Goal: Task Accomplishment & Management: Complete application form

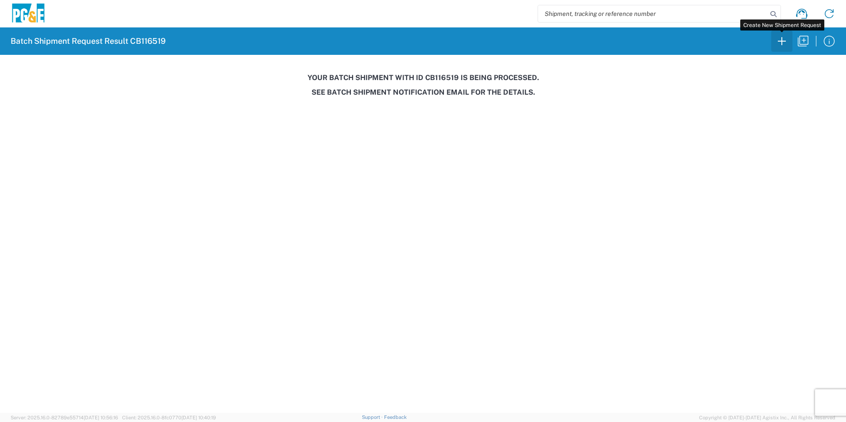
click at [787, 40] on icon "button" at bounding box center [782, 41] width 14 height 14
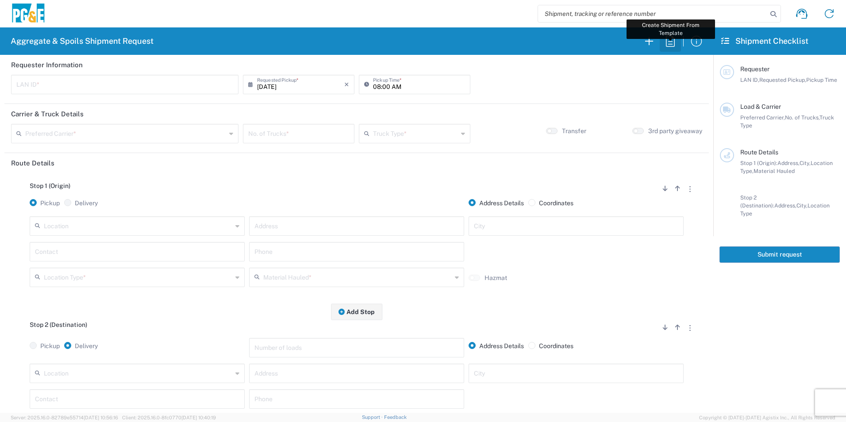
click at [676, 37] on icon "button" at bounding box center [671, 41] width 14 height 14
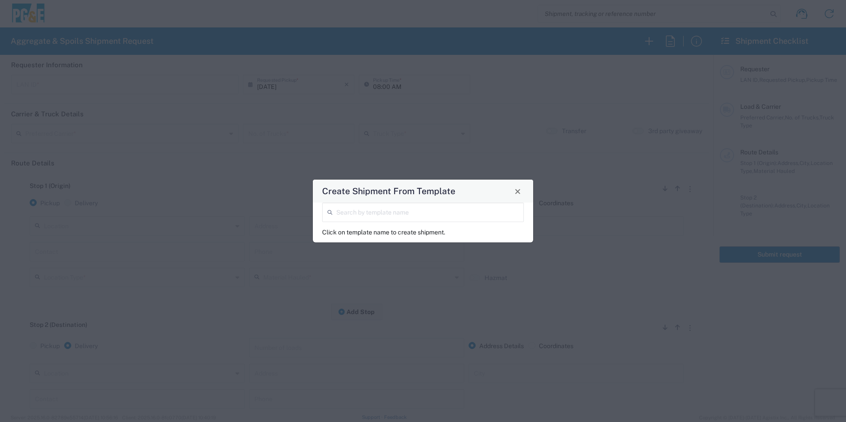
click at [474, 215] on input "search" at bounding box center [427, 211] width 182 height 15
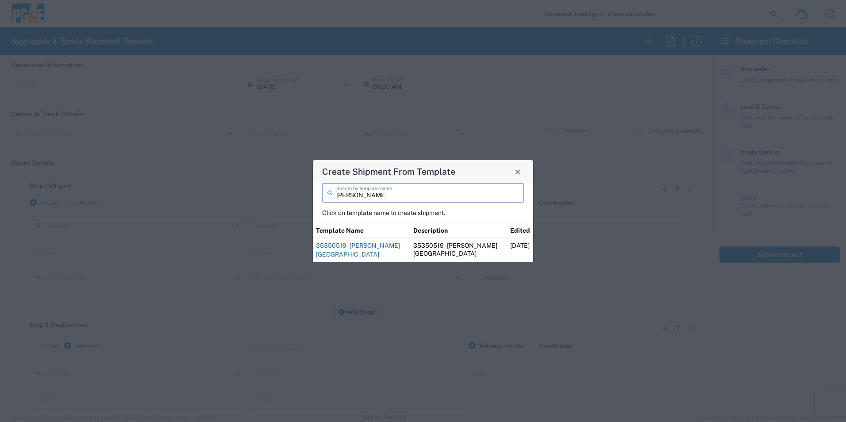
type input "kirk"
click at [373, 251] on link "35350519 - Kirk Canyon Dam" at bounding box center [358, 250] width 84 height 16
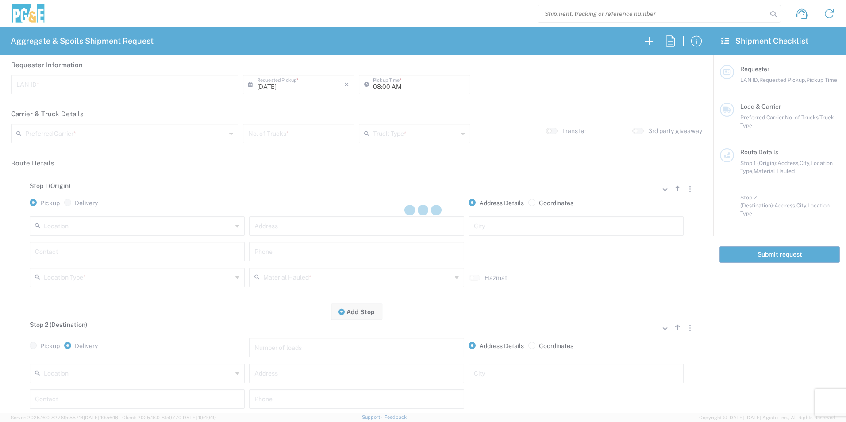
type input "kmmx"
type input "06:00 AM"
type input "Sierra Cascade"
type input "20 Yard Dump Truck"
type textarea "Please deliver 30 Yards of Base Rock"
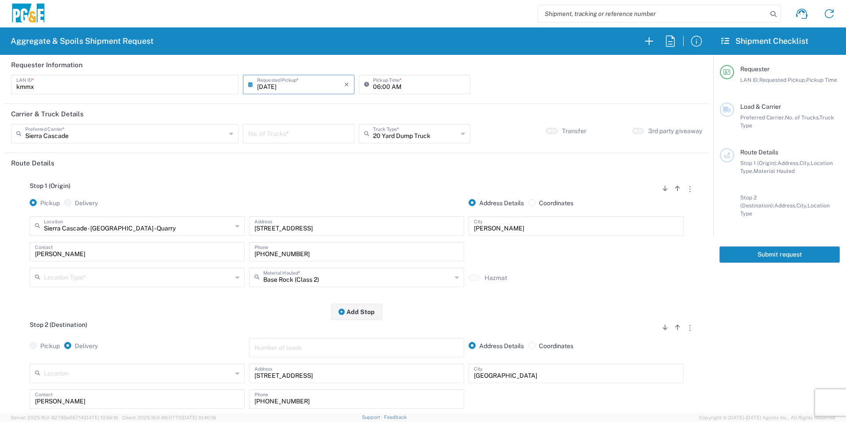
click at [291, 136] on input "number" at bounding box center [298, 132] width 101 height 15
type input "2"
click at [277, 86] on input "08/13/2025" at bounding box center [300, 83] width 87 height 15
click at [289, 153] on span "12" at bounding box center [285, 152] width 13 height 12
type input "08/12/2025"
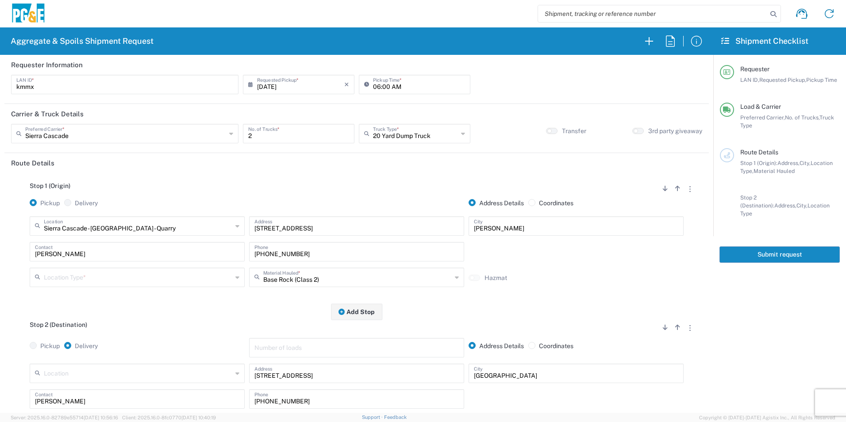
click at [94, 278] on input "text" at bounding box center [138, 276] width 189 height 15
click at [56, 355] on span "Quarry" at bounding box center [136, 355] width 211 height 14
type input "Quarry"
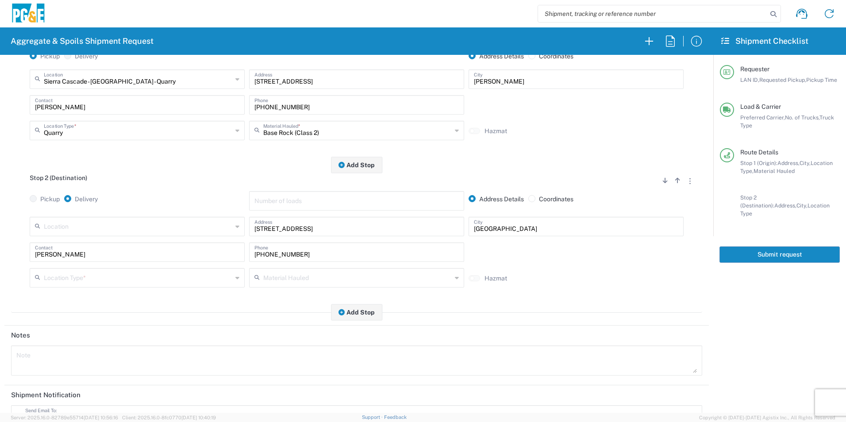
scroll to position [177, 0]
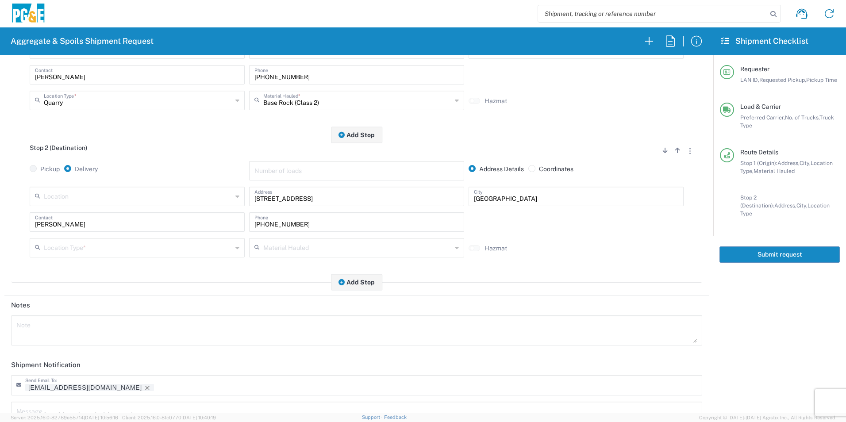
click at [74, 247] on input "text" at bounding box center [138, 247] width 189 height 15
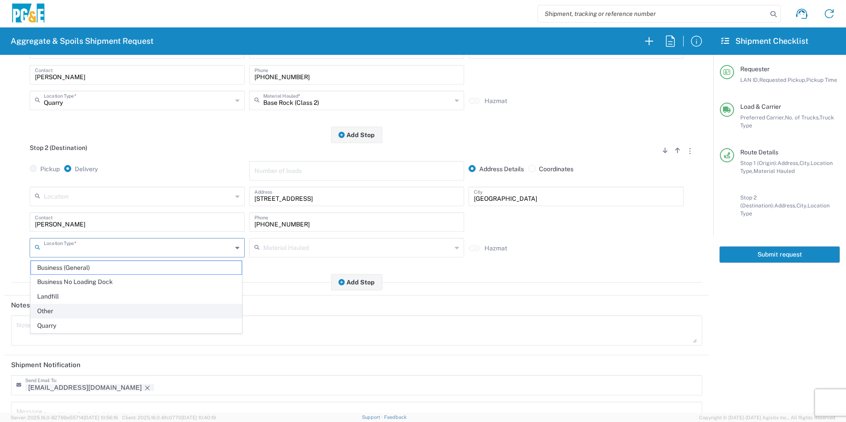
click at [57, 313] on span "Other" at bounding box center [136, 312] width 211 height 14
type input "Other"
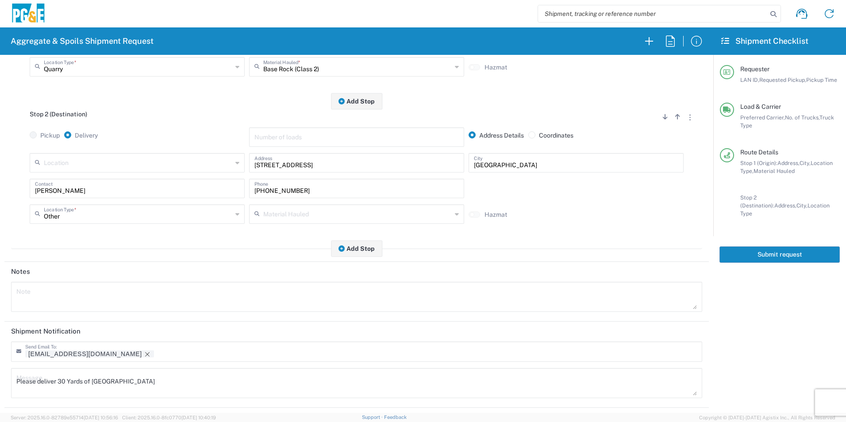
scroll to position [256, 0]
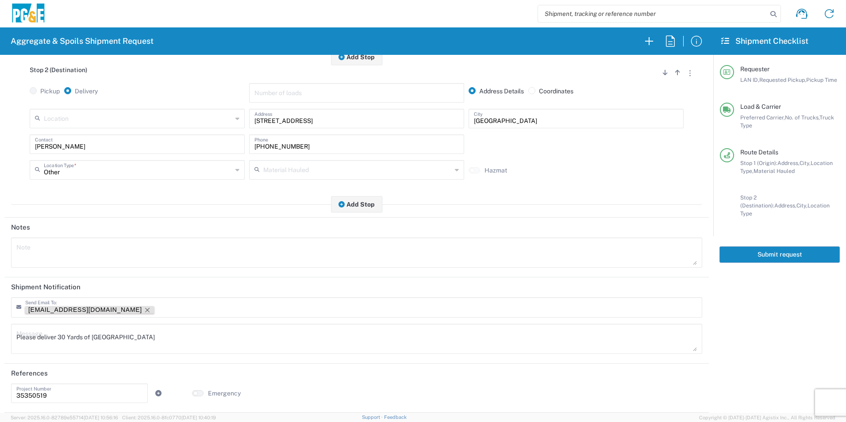
click at [144, 308] on icon "Remove tag" at bounding box center [147, 310] width 7 height 7
drag, startPoint x: 144, startPoint y: 338, endPoint x: 0, endPoint y: 323, distance: 144.7
click at [0, 322] on html "Aggregate & Spoils Shipment Request Requester Information kmmx LAN ID * 08/12/2…" at bounding box center [423, 211] width 846 height 422
click at [142, 258] on textarea at bounding box center [356, 253] width 681 height 25
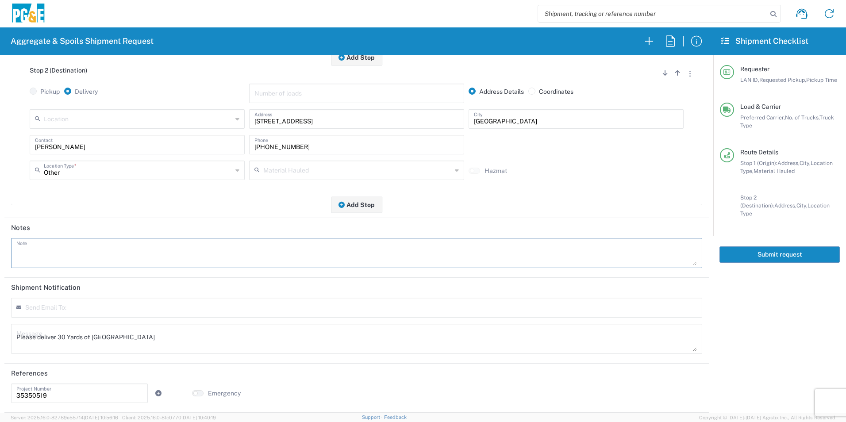
paste textarea "Please deliver 30 Yards of Base Rock"
click at [62, 252] on textarea "Please deliver 30 Yards of Base Rock" at bounding box center [356, 253] width 681 height 25
type textarea "Please deliver 0 Yards of Base Rock"
click at [62, 335] on textarea "Please deliver 30 Yards of Base Rock" at bounding box center [356, 339] width 681 height 25
type textarea "Please deliver 40 Yards of Base Rock"
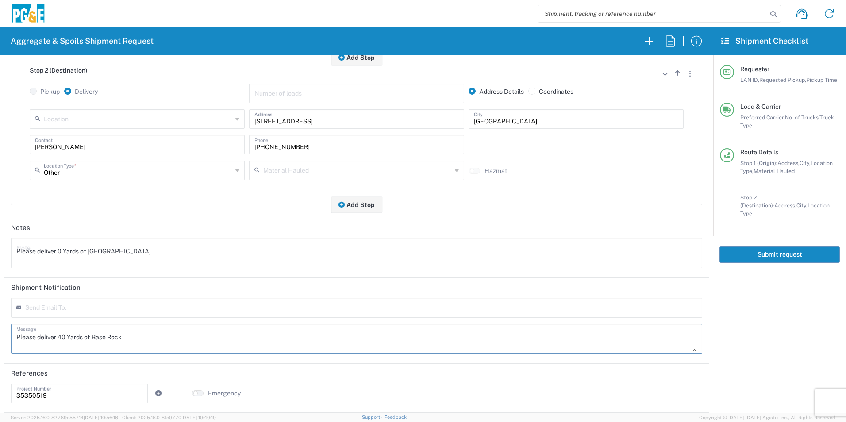
click at [58, 250] on textarea "Please deliver 0 Yards of Base Rock" at bounding box center [356, 253] width 681 height 25
type textarea "Please deliver 40 Yards of Base Rock"
click at [231, 290] on header "Shipment Notification" at bounding box center [356, 288] width 705 height 20
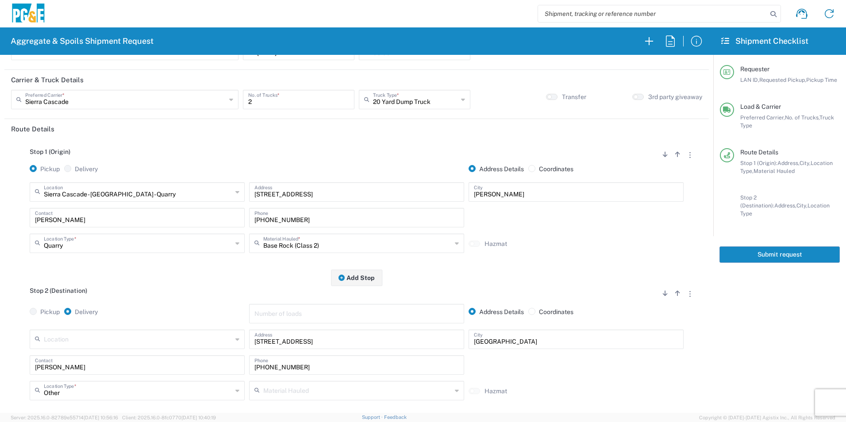
scroll to position [0, 0]
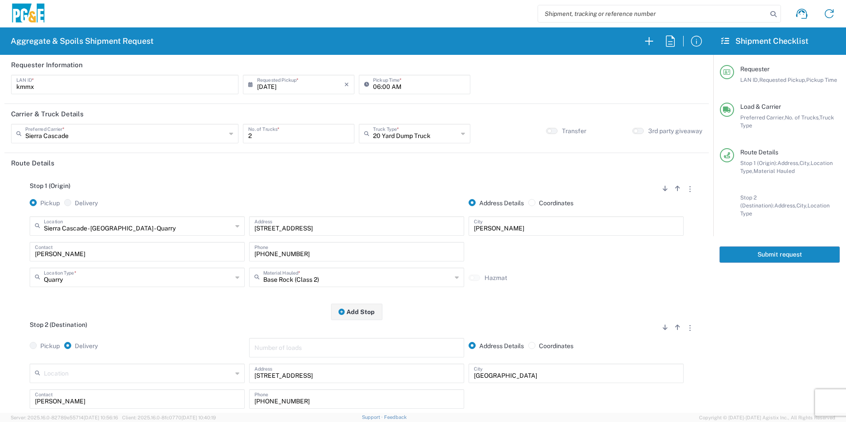
click at [755, 248] on button "Submit request" at bounding box center [780, 255] width 120 height 16
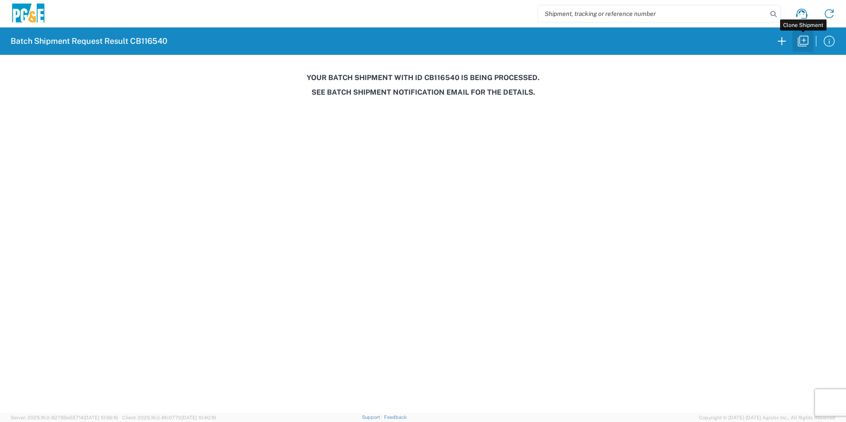
click at [803, 43] on icon "button" at bounding box center [803, 41] width 14 height 14
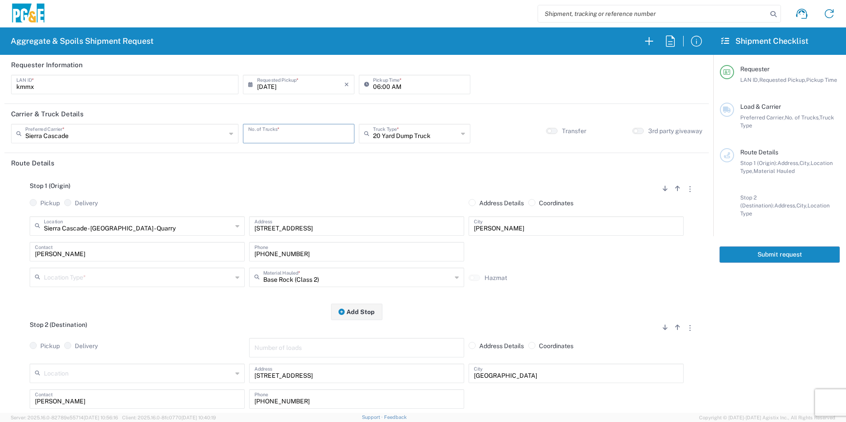
click at [286, 131] on input "number" at bounding box center [298, 132] width 101 height 15
type input "2"
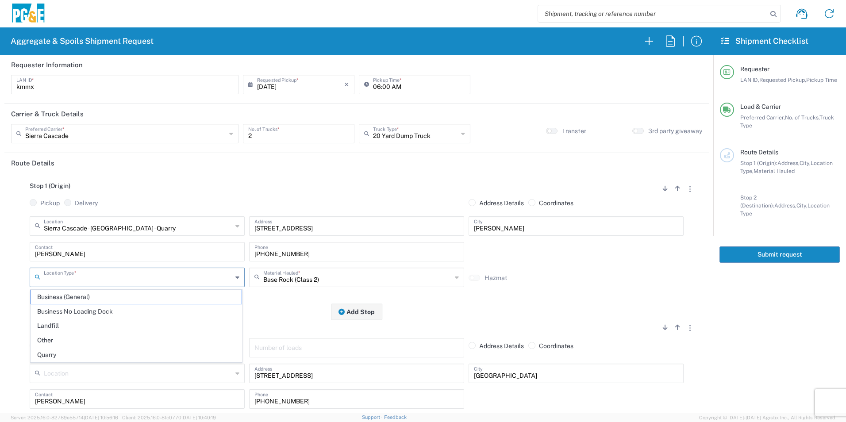
click at [61, 274] on input "text" at bounding box center [138, 276] width 189 height 15
click at [56, 354] on span "Quarry" at bounding box center [136, 355] width 211 height 14
type input "Quarry"
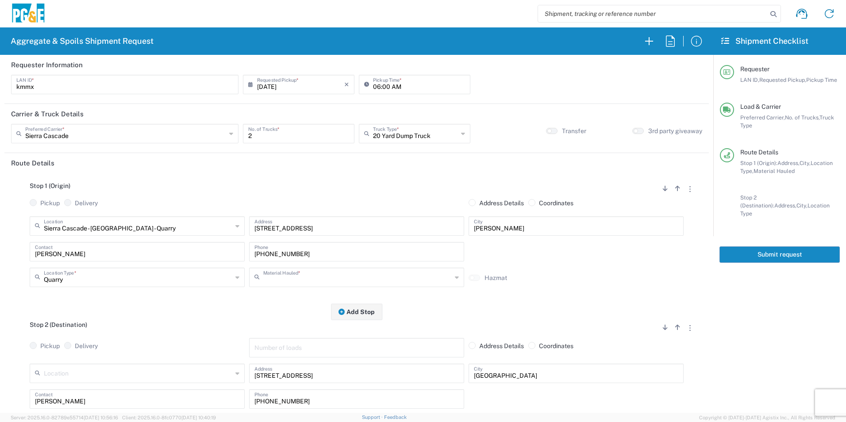
click at [278, 279] on input "text" at bounding box center [357, 276] width 189 height 15
click at [273, 308] on span "Backfill Spec Sand (EMS 4123)" at bounding box center [353, 312] width 211 height 14
type input "Backfill Spec Sand (EMS 4123)"
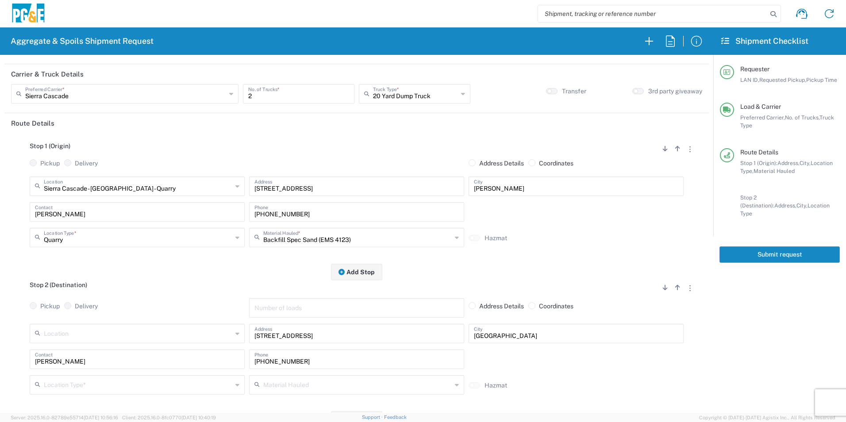
scroll to position [89, 0]
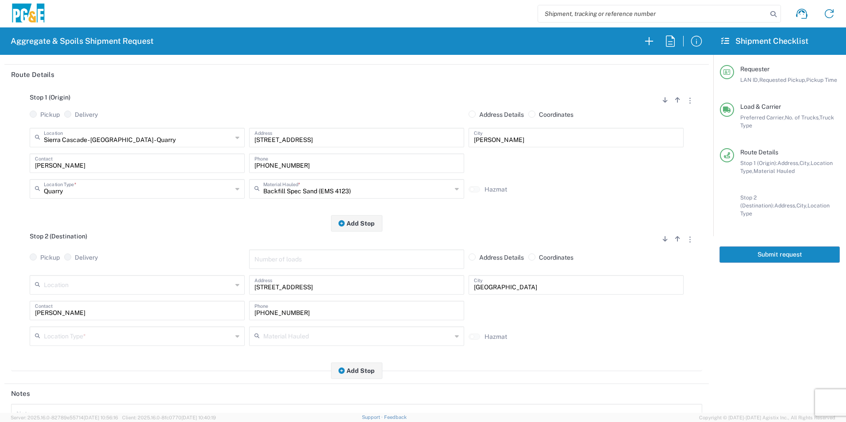
click at [101, 348] on div "Location Type * Business (General) Business No Loading Dock Landfill Other Quar…" at bounding box center [137, 340] width 220 height 26
click at [96, 332] on input "text" at bounding box center [138, 335] width 189 height 15
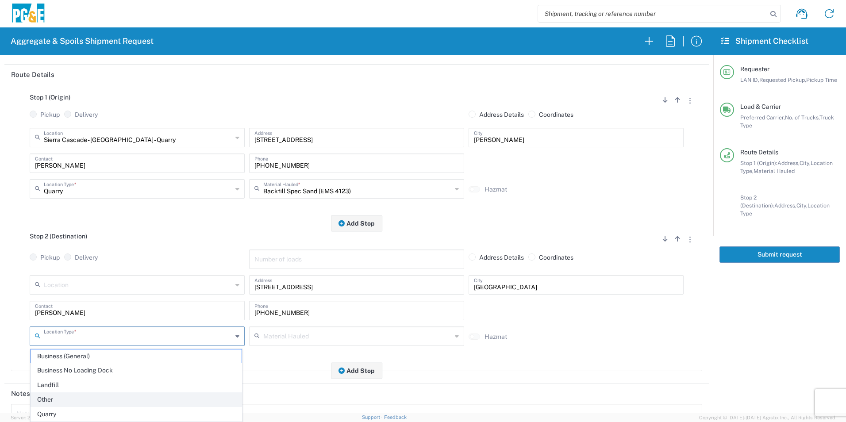
click at [68, 397] on span "Other" at bounding box center [136, 400] width 211 height 14
type input "Other"
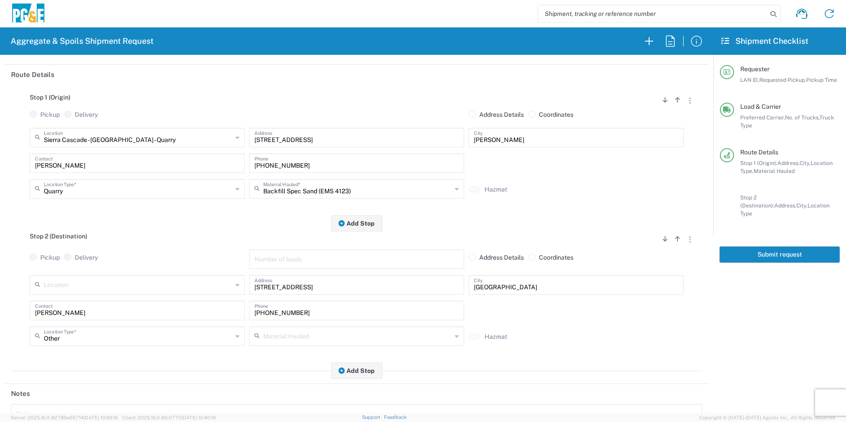
scroll to position [256, 0]
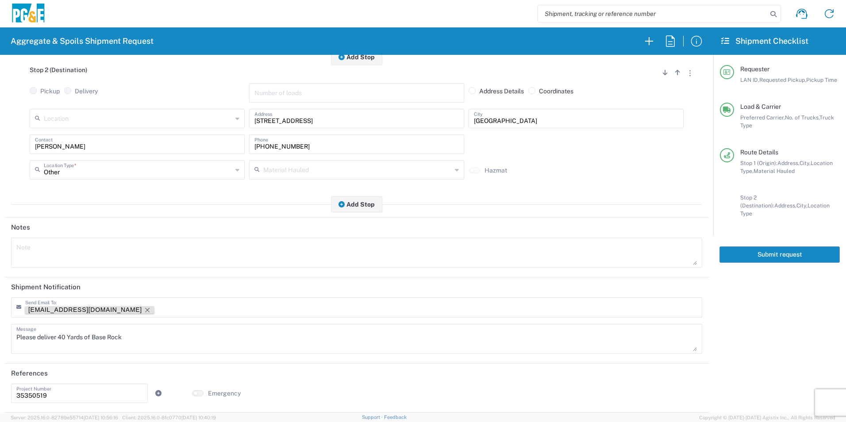
click at [144, 307] on icon "Remove tag" at bounding box center [147, 310] width 7 height 7
drag, startPoint x: 130, startPoint y: 338, endPoint x: 93, endPoint y: 339, distance: 36.8
click at [93, 339] on textarea "Please deliver 40 Yards of Base Rock" at bounding box center [356, 339] width 681 height 25
drag, startPoint x: 104, startPoint y: 335, endPoint x: -2, endPoint y: 296, distance: 113.3
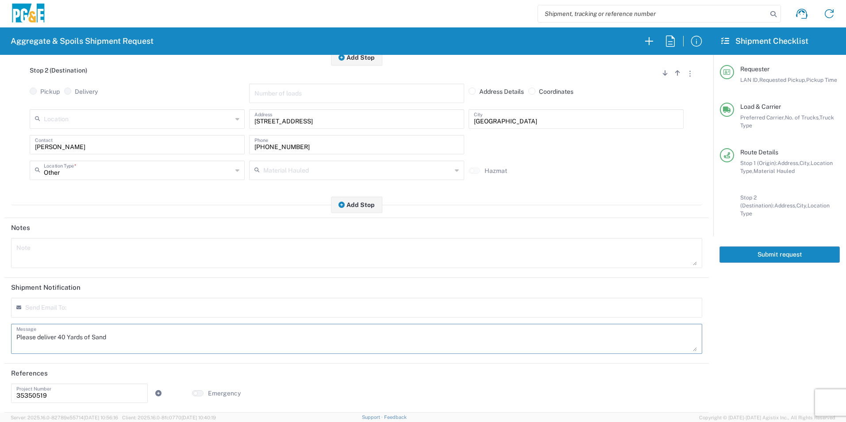
click at [0, 296] on html "Aggregate & Spoils Shipment Request Requester Information kmmx LAN ID * 08/13/2…" at bounding box center [423, 211] width 846 height 422
type textarea "Please deliver 40 Yards of Sand"
click at [96, 255] on textarea at bounding box center [356, 253] width 681 height 25
paste textarea "Please deliver 40 Yards of Sand"
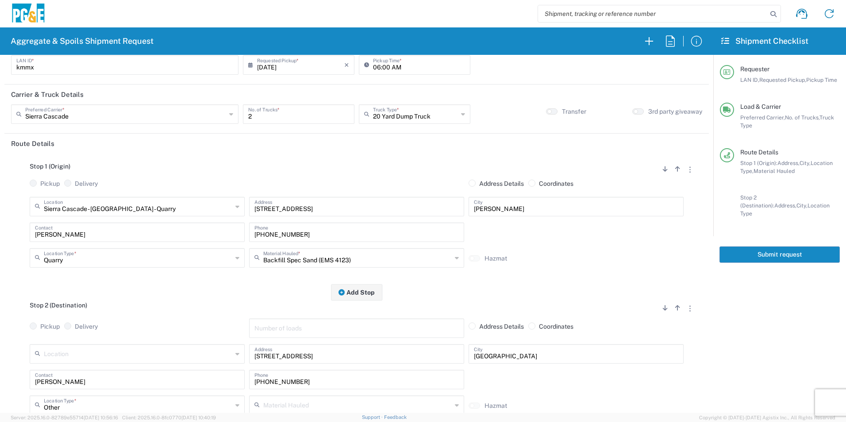
scroll to position [0, 0]
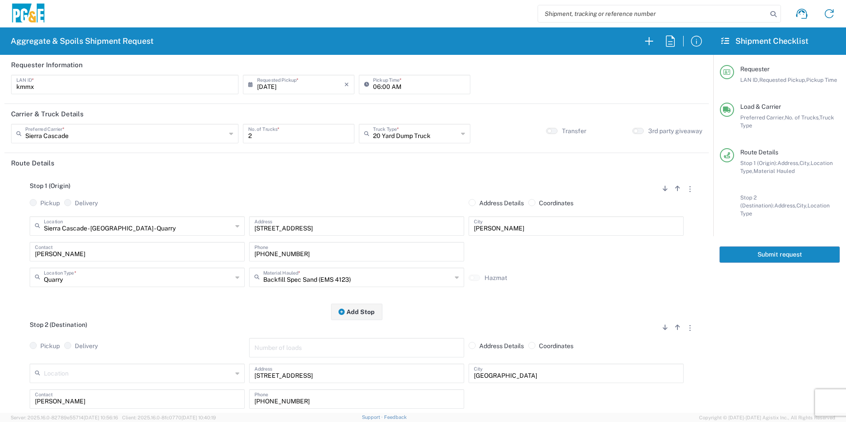
type textarea "Please deliver 40 Yards of Sand"
click at [262, 88] on input "08/13/2025" at bounding box center [300, 83] width 87 height 15
click at [286, 156] on span "12" at bounding box center [285, 152] width 13 height 12
type input "08/12/2025"
click at [748, 247] on button "Submit request" at bounding box center [780, 255] width 120 height 16
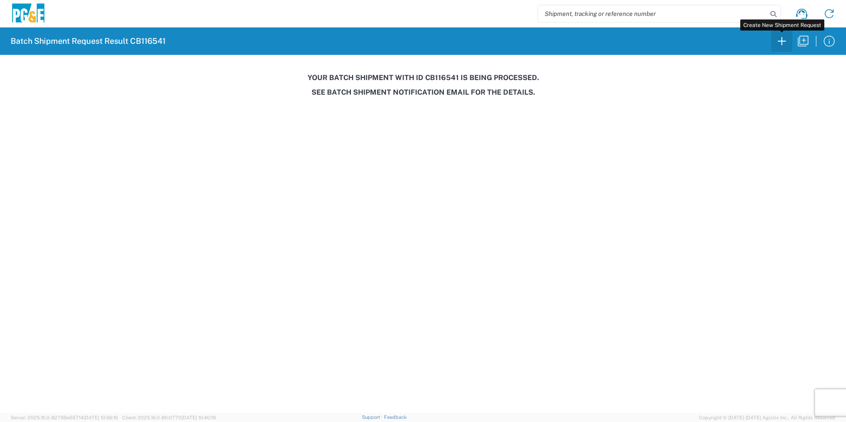
click at [782, 39] on icon "button" at bounding box center [782, 41] width 8 height 8
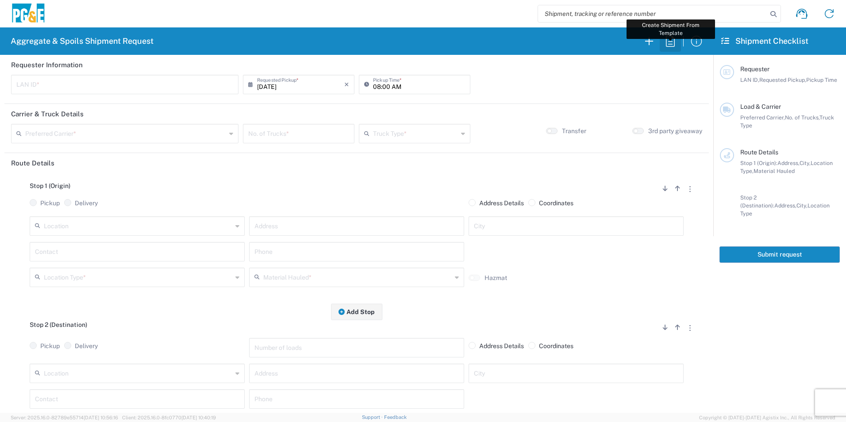
click at [671, 46] on icon "button" at bounding box center [671, 41] width 14 height 14
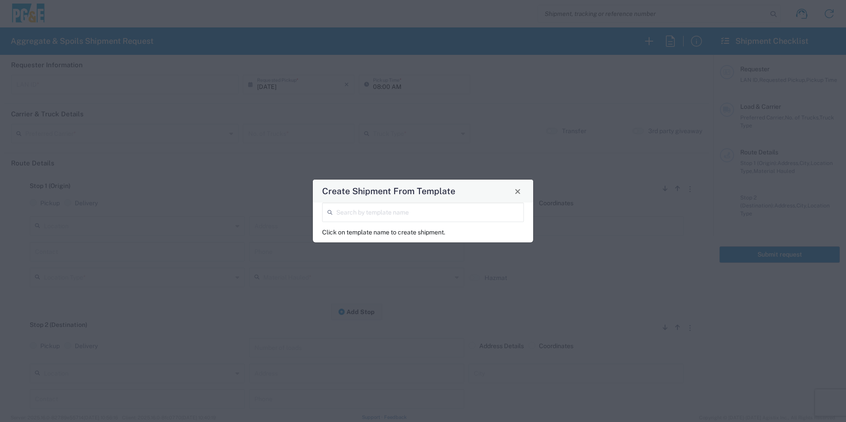
click at [427, 215] on input "search" at bounding box center [427, 211] width 182 height 15
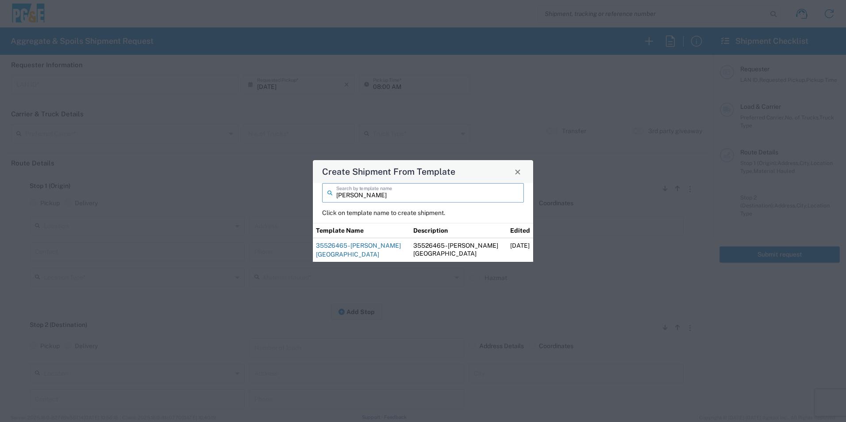
type input "steve"
click at [342, 248] on link "35526465 - Steve Foresthill Import Base Rock" at bounding box center [358, 250] width 85 height 16
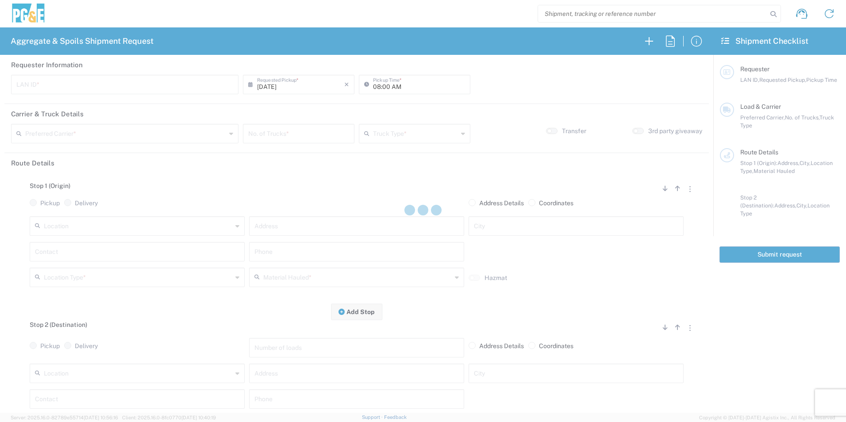
type input "STW8"
type input "06:30 AM"
type input "Bowman & Sons Trucking, Inc"
type input "Super Dump"
type textarea "Please deliver 3 Loads of Base Rock"
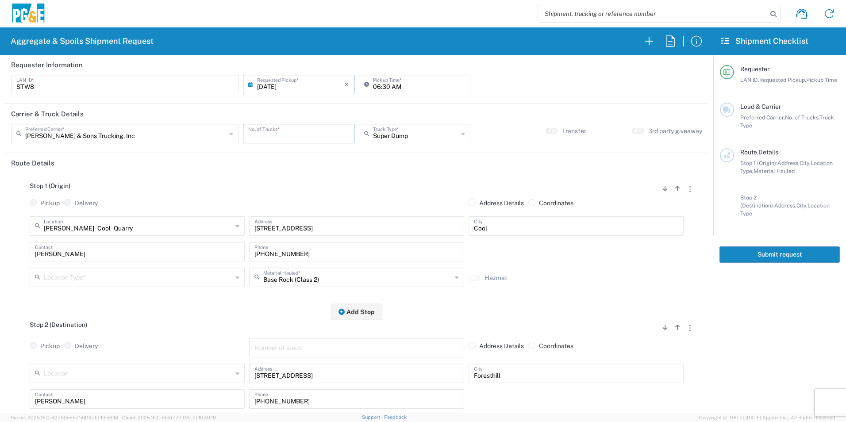
click at [266, 137] on input "number" at bounding box center [298, 132] width 101 height 15
type input "1"
click at [384, 83] on input "06:30 AM" at bounding box center [419, 83] width 92 height 15
click at [383, 85] on input "06:30 AM" at bounding box center [419, 83] width 92 height 15
type input "06:00 AM"
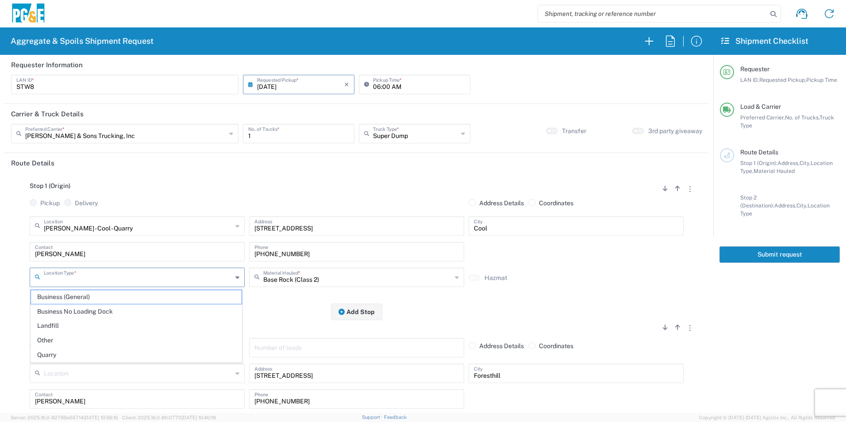
click at [82, 271] on input "text" at bounding box center [138, 276] width 189 height 15
click at [39, 354] on span "Quarry" at bounding box center [136, 355] width 211 height 14
type input "Quarry"
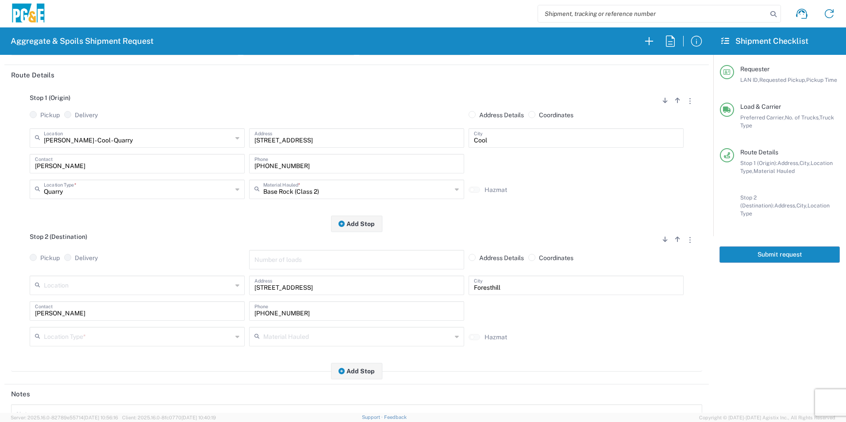
scroll to position [89, 0]
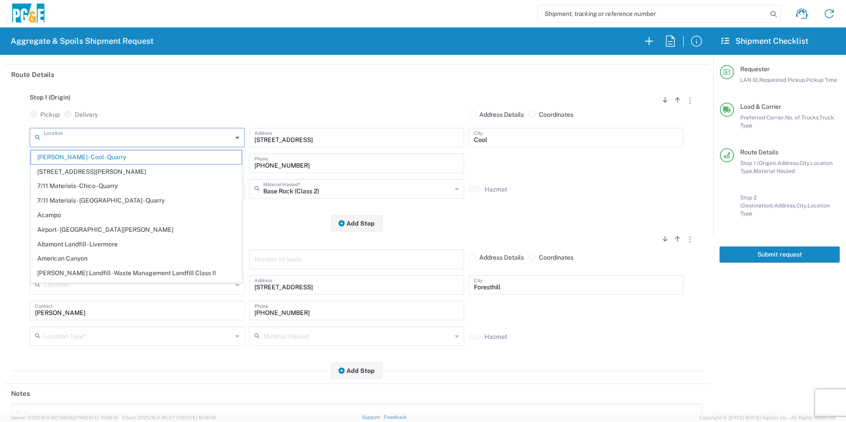
click at [121, 141] on input "text" at bounding box center [138, 136] width 189 height 15
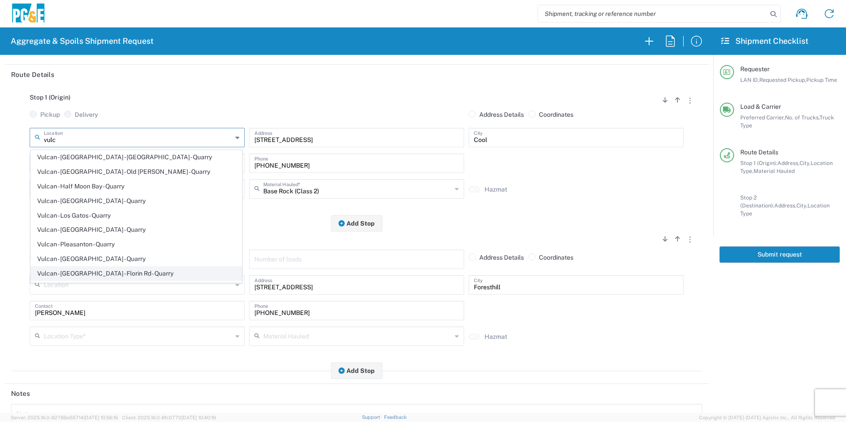
scroll to position [44, 0]
click at [114, 243] on span "Vulcan - Roseville - Quarry" at bounding box center [136, 244] width 211 height 14
type input "Vulcan - Roseville - Quarry"
type input "9800 Del Rd"
type input "Roseville"
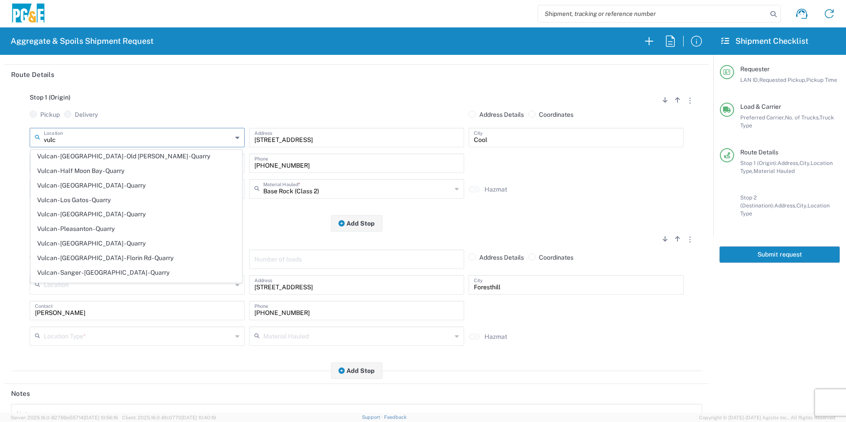
type input "Quarry"
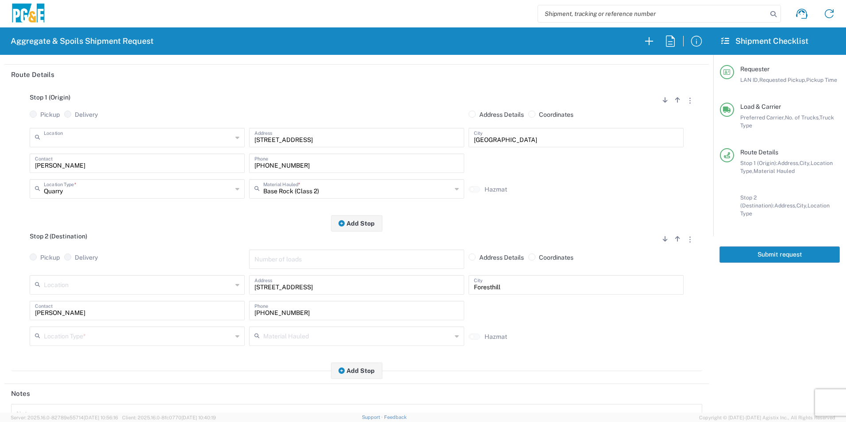
scroll to position [0, 0]
click at [128, 135] on input "text" at bounding box center [138, 136] width 189 height 15
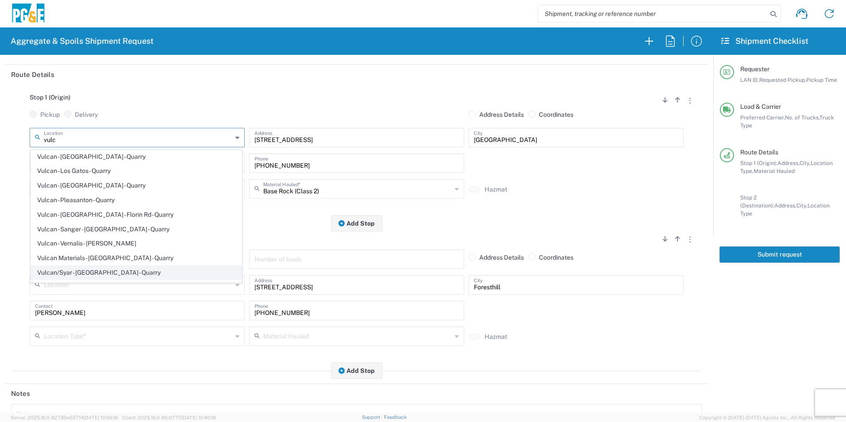
scroll to position [89, 0]
click at [113, 213] on span "Vulcan - Sacramento - Florin Rd - Quarry" at bounding box center [136, 214] width 211 height 14
type input "Vulcan - Sacramento - Florin Rd - Quarry"
type input "11501 Florin Rd"
type input "Sacramento"
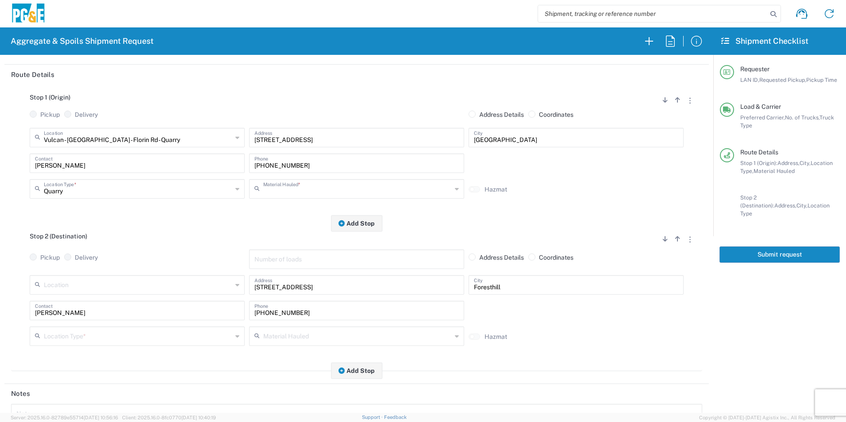
click at [316, 193] on input "text" at bounding box center [357, 188] width 189 height 15
drag, startPoint x: 299, startPoint y: 222, endPoint x: 286, endPoint y: 224, distance: 13.9
click at [299, 222] on span "Backfill Spec Sand (EMS 4123)" at bounding box center [353, 223] width 211 height 14
type input "Backfill Spec Sand (EMS 4123)"
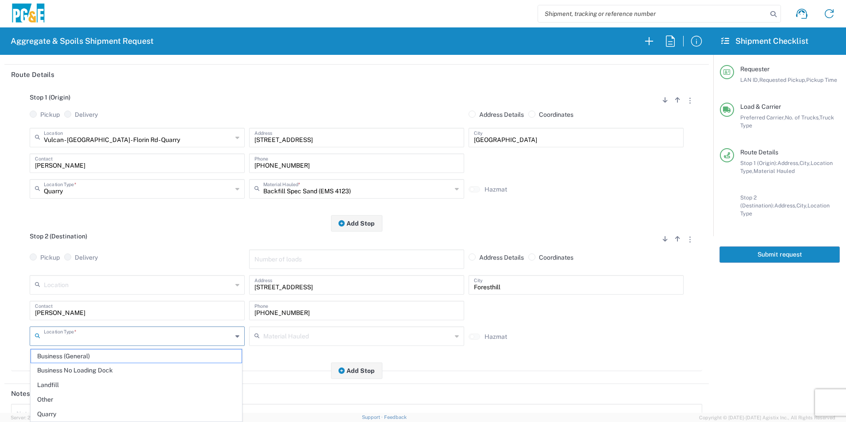
click at [85, 330] on input "text" at bounding box center [138, 335] width 189 height 15
click at [46, 397] on span "Other" at bounding box center [136, 400] width 211 height 14
type input "Other"
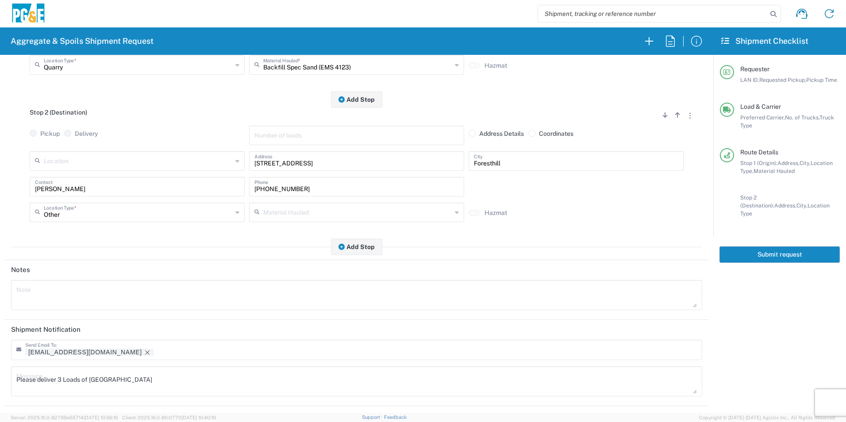
scroll to position [221, 0]
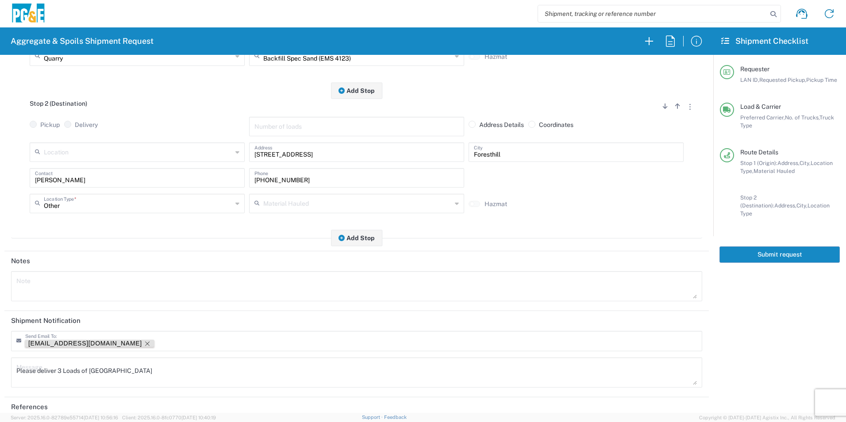
click at [144, 341] on icon "Remove tag" at bounding box center [147, 343] width 7 height 7
drag, startPoint x: 193, startPoint y: 369, endPoint x: -2, endPoint y: 362, distance: 195.4
click at [0, 362] on html "Aggregate & Spoils Shipment Request Requester Information STW8 LAN ID * 08/13/2…" at bounding box center [423, 211] width 846 height 422
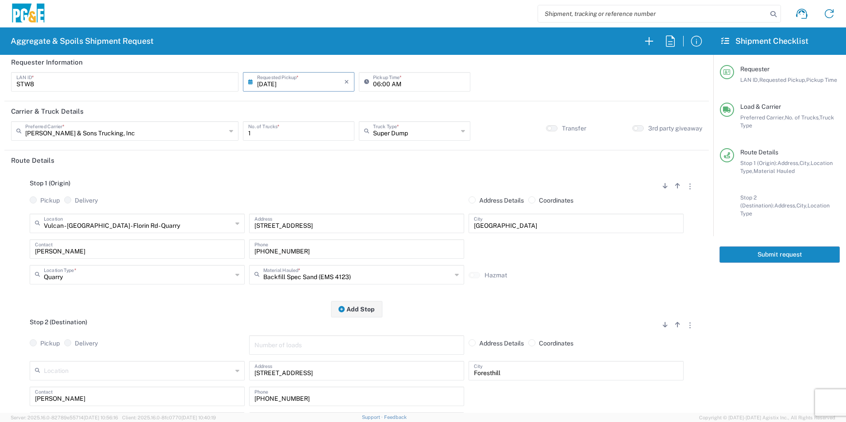
scroll to position [0, 0]
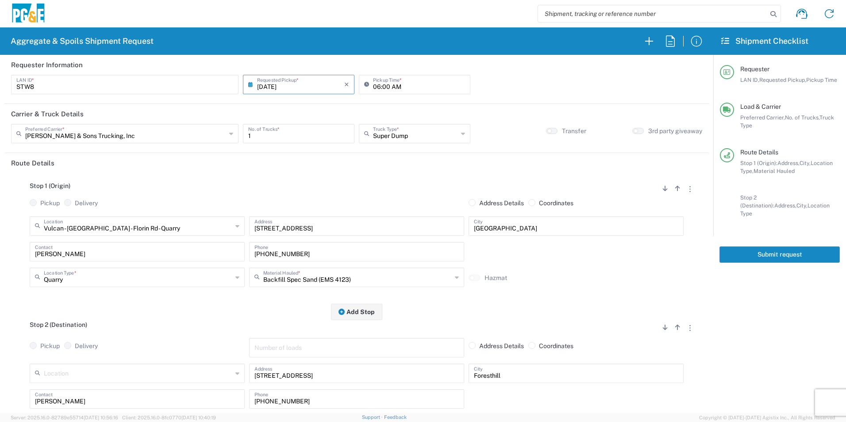
click at [777, 250] on button "Submit request" at bounding box center [780, 255] width 120 height 16
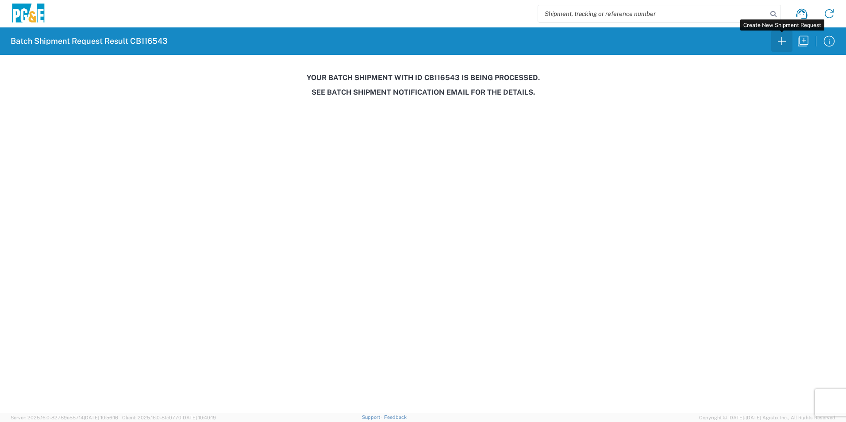
click at [784, 36] on icon "button" at bounding box center [782, 41] width 14 height 14
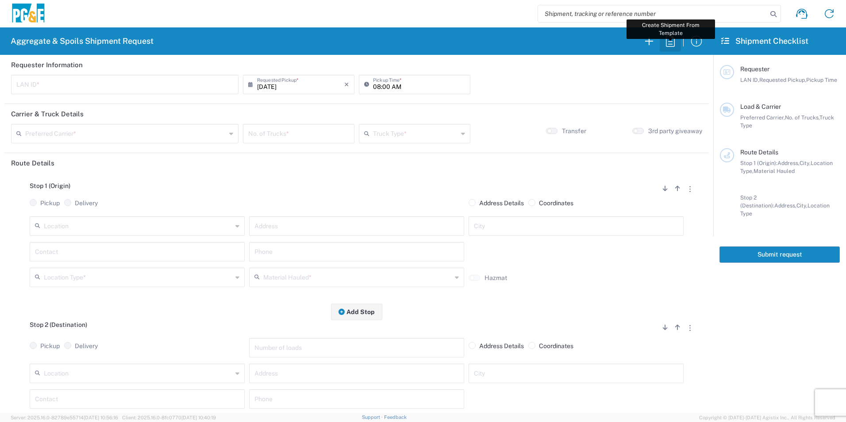
click at [668, 40] on icon "button" at bounding box center [671, 41] width 14 height 14
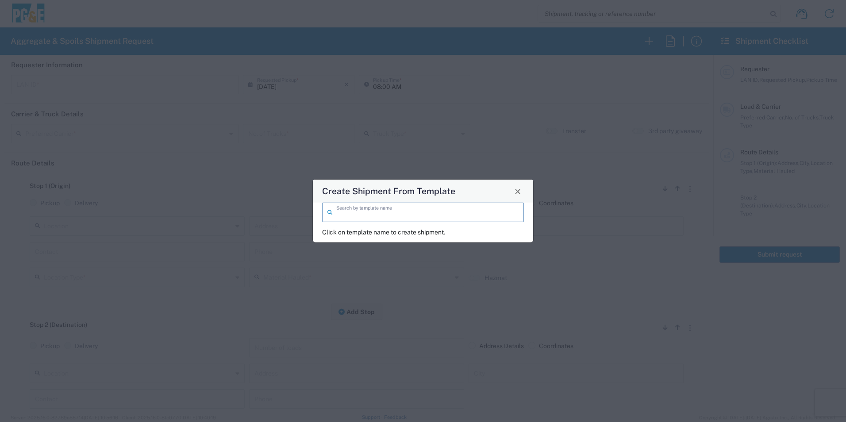
click at [359, 214] on input "search" at bounding box center [427, 211] width 182 height 15
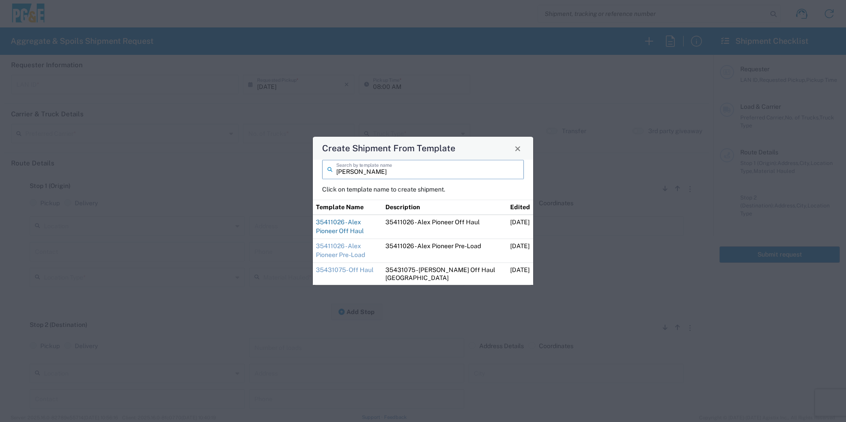
type input "alex"
click at [364, 221] on link "35411026 - Alex Pioneer Off Haul" at bounding box center [340, 227] width 48 height 16
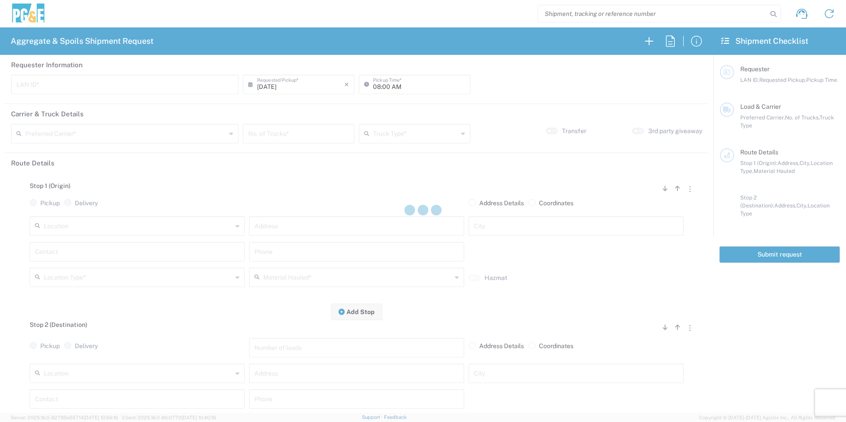
type input "A2AT"
type input "07:30 AM"
type input "Bowman & Sons Trucking, Inc"
type input "Super Dump"
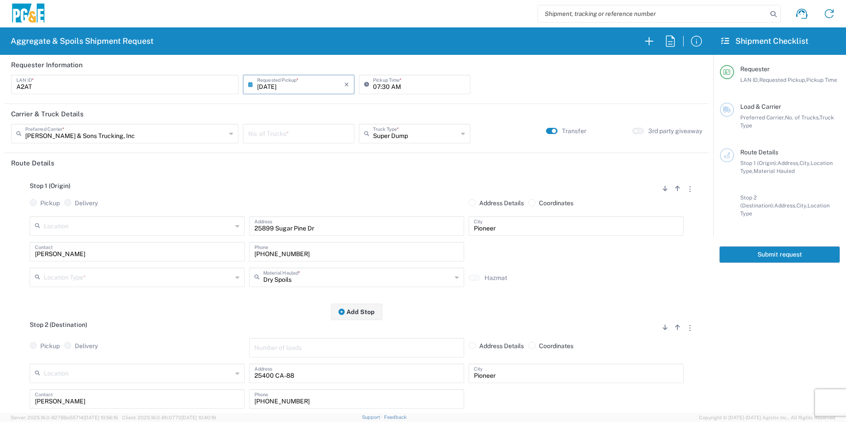
click at [298, 135] on input "number" at bounding box center [298, 132] width 101 height 15
type input "3"
click at [79, 275] on input "text" at bounding box center [138, 276] width 189 height 15
click at [57, 339] on span "Other" at bounding box center [136, 341] width 211 height 14
type input "Other"
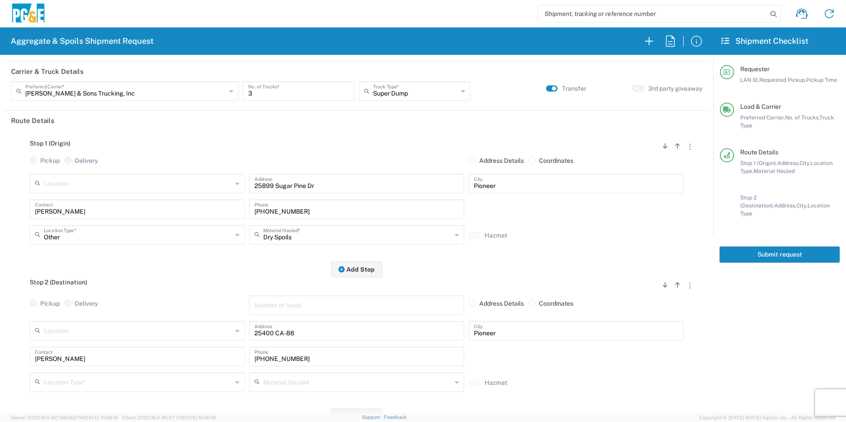
scroll to position [177, 0]
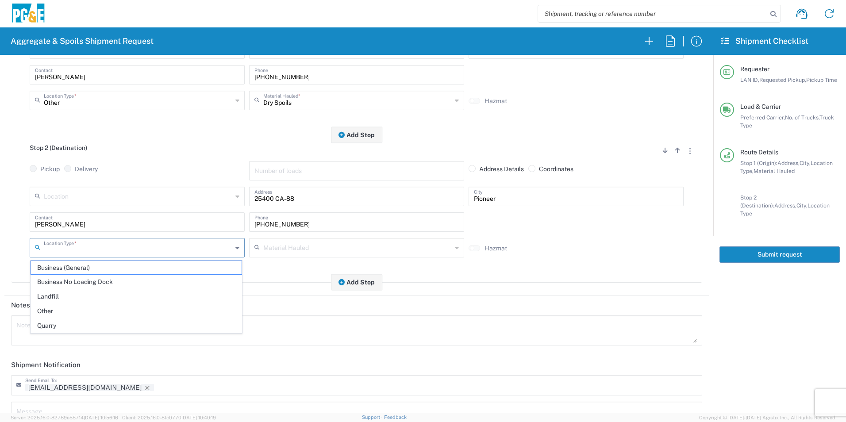
drag, startPoint x: 90, startPoint y: 244, endPoint x: 87, endPoint y: 257, distance: 13.1
click at [90, 244] on input "text" at bounding box center [138, 247] width 189 height 15
click at [72, 315] on span "Other" at bounding box center [136, 312] width 211 height 14
type input "Other"
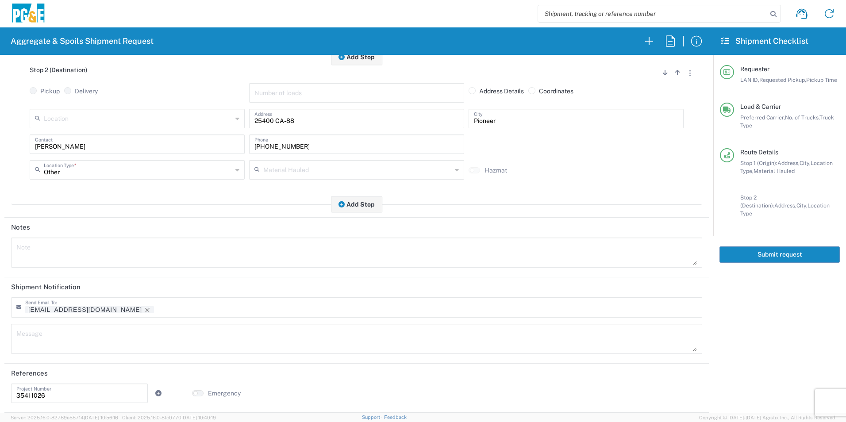
drag, startPoint x: 82, startPoint y: 309, endPoint x: 124, endPoint y: 316, distance: 43.0
click at [144, 309] on icon "Remove tag" at bounding box center [147, 310] width 7 height 7
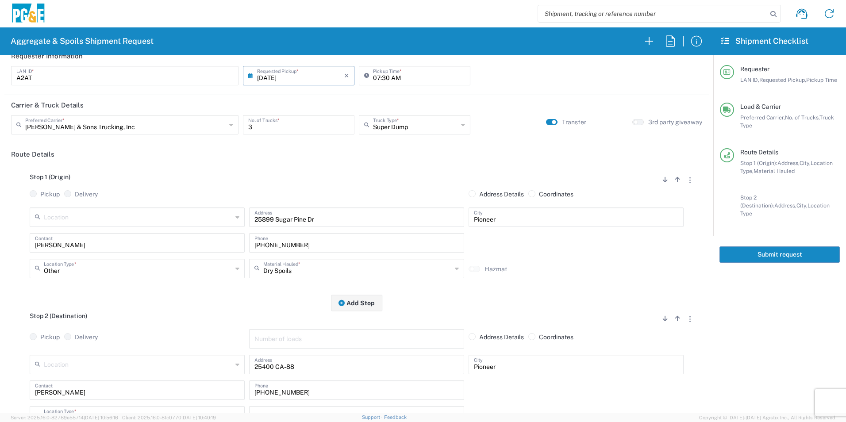
scroll to position [0, 0]
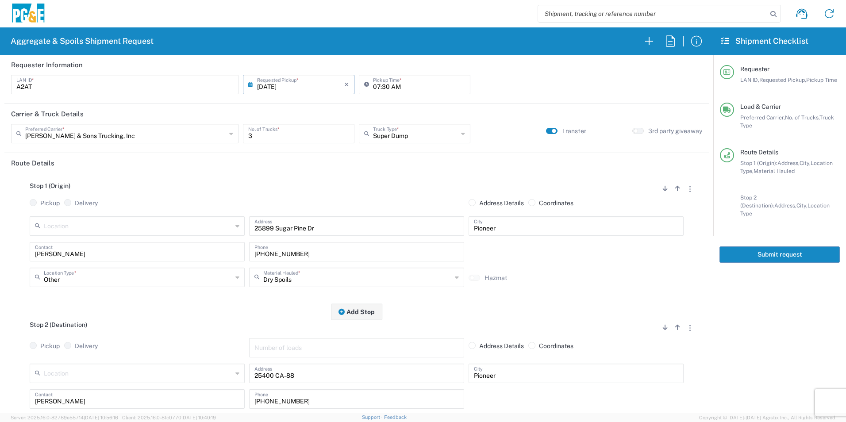
drag, startPoint x: 741, startPoint y: 248, endPoint x: 817, endPoint y: 286, distance: 85.5
click at [741, 247] on button "Submit request" at bounding box center [780, 255] width 120 height 16
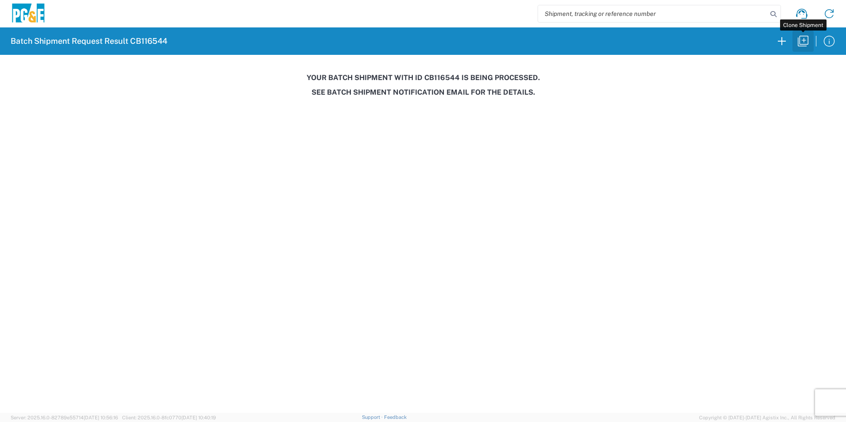
click at [808, 39] on icon "button" at bounding box center [803, 41] width 14 height 14
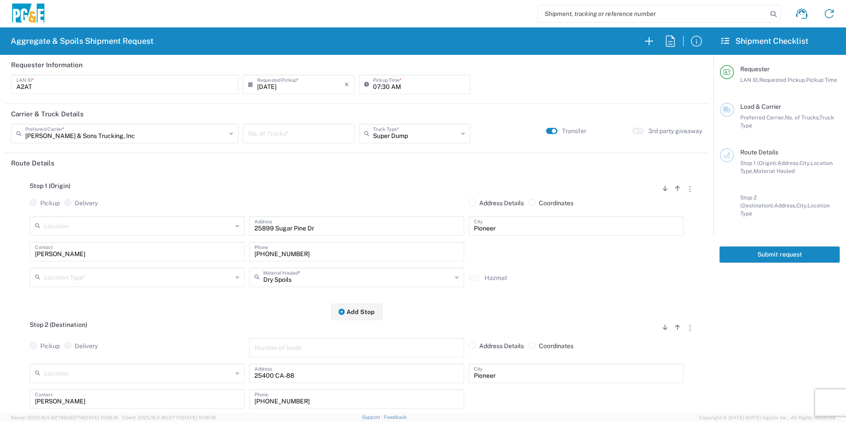
click at [283, 87] on input "08/13/2025" at bounding box center [300, 83] width 87 height 15
click at [310, 153] on span "14" at bounding box center [310, 152] width 13 height 12
type input "08/14/2025"
click at [294, 135] on input "number" at bounding box center [298, 132] width 101 height 15
type input "3"
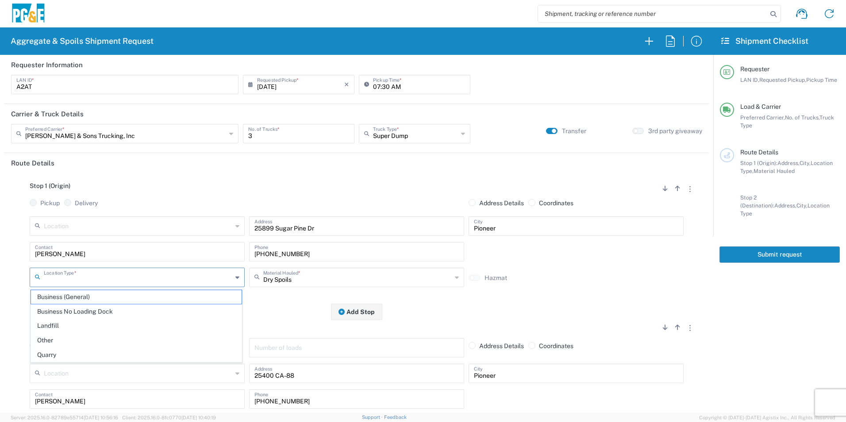
click at [101, 280] on input "text" at bounding box center [138, 276] width 189 height 15
click at [80, 340] on span "Other" at bounding box center [136, 341] width 211 height 14
type input "Other"
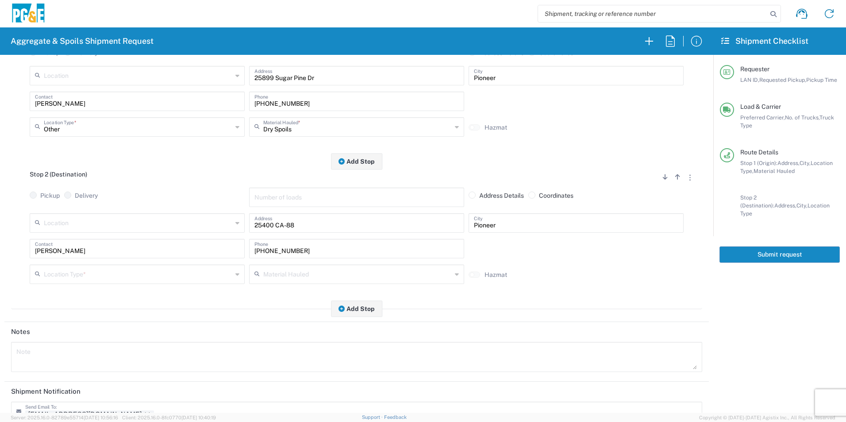
scroll to position [177, 0]
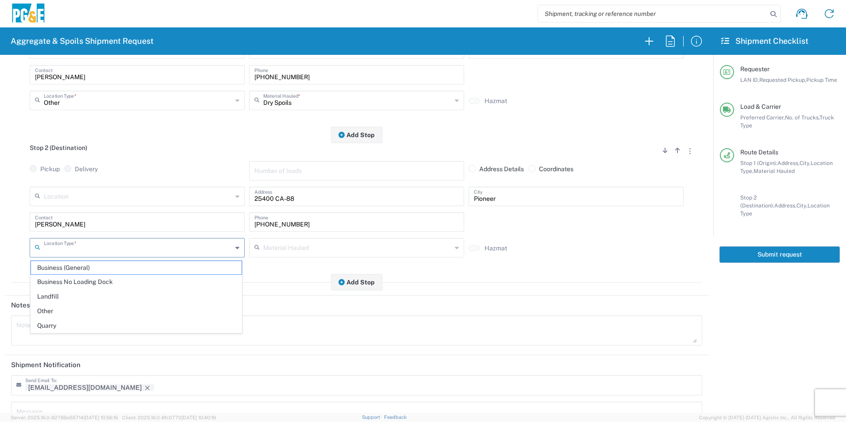
click at [83, 248] on input "text" at bounding box center [138, 247] width 189 height 15
click at [59, 312] on span "Other" at bounding box center [136, 312] width 211 height 14
type input "Other"
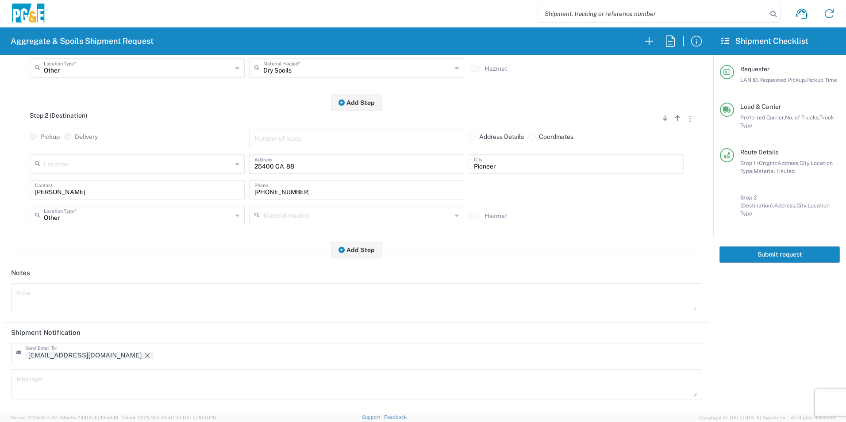
scroll to position [256, 0]
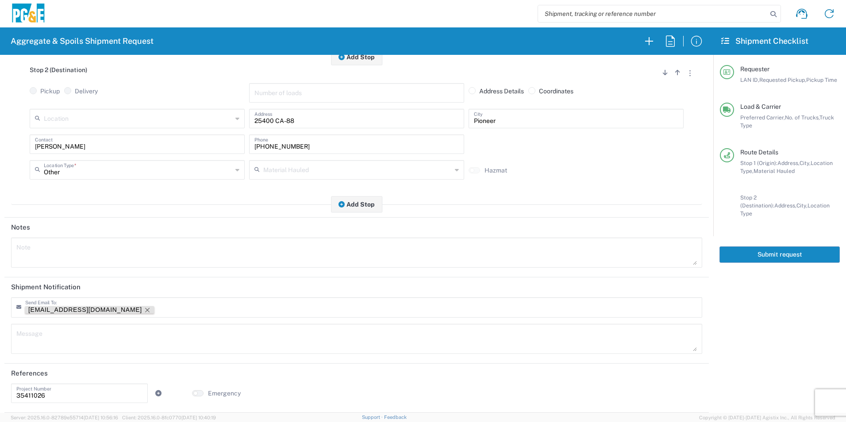
click at [144, 311] on icon "Remove tag" at bounding box center [147, 310] width 7 height 7
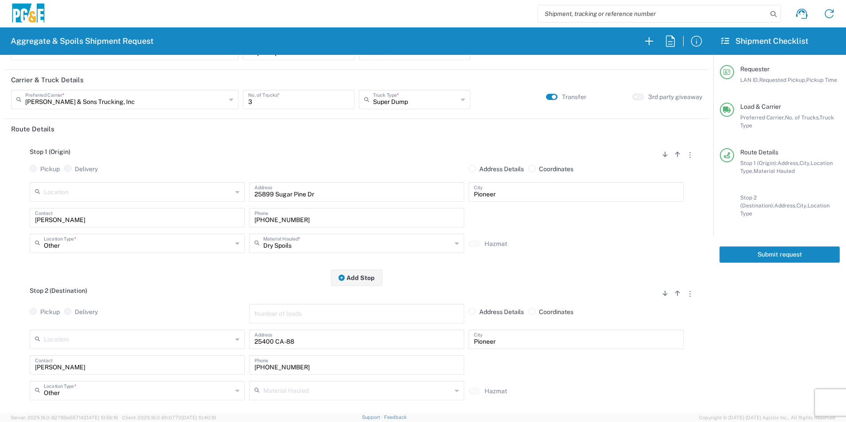
scroll to position [0, 0]
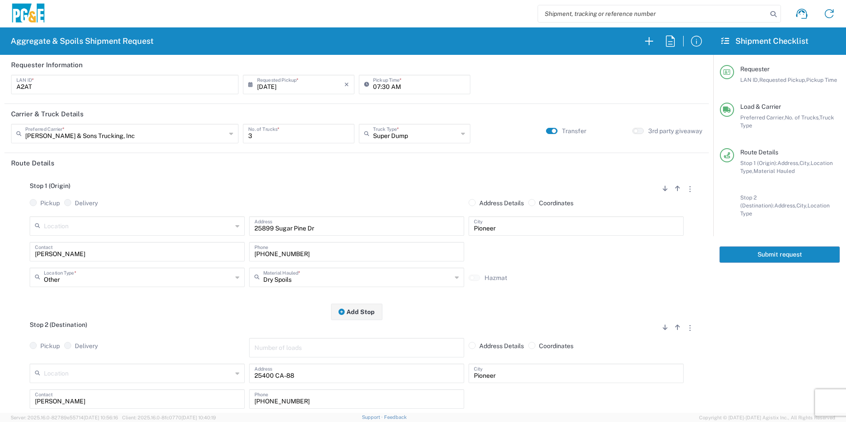
click at [804, 247] on button "Submit request" at bounding box center [780, 255] width 120 height 16
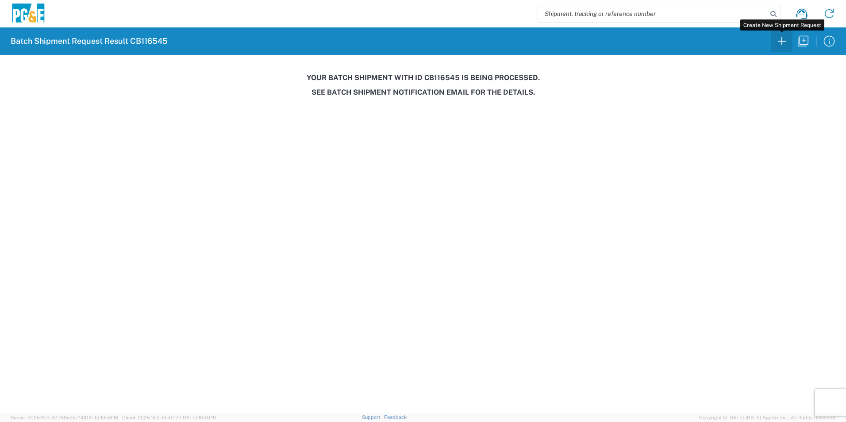
click at [779, 45] on icon "button" at bounding box center [782, 41] width 14 height 14
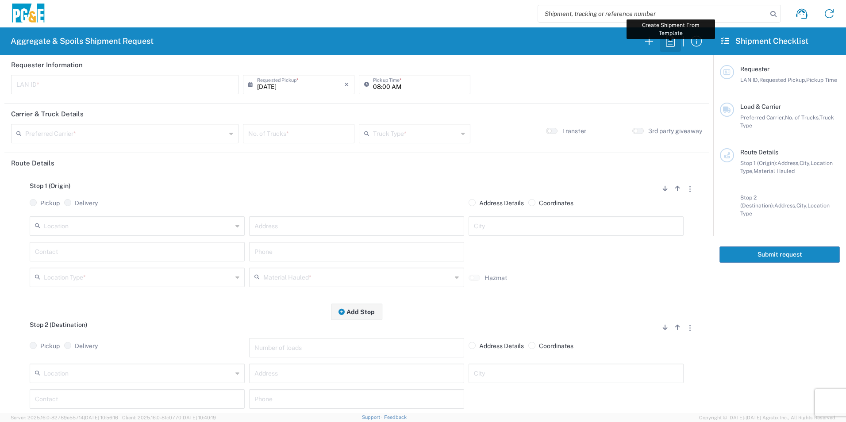
click at [670, 44] on icon "button" at bounding box center [670, 40] width 9 height 11
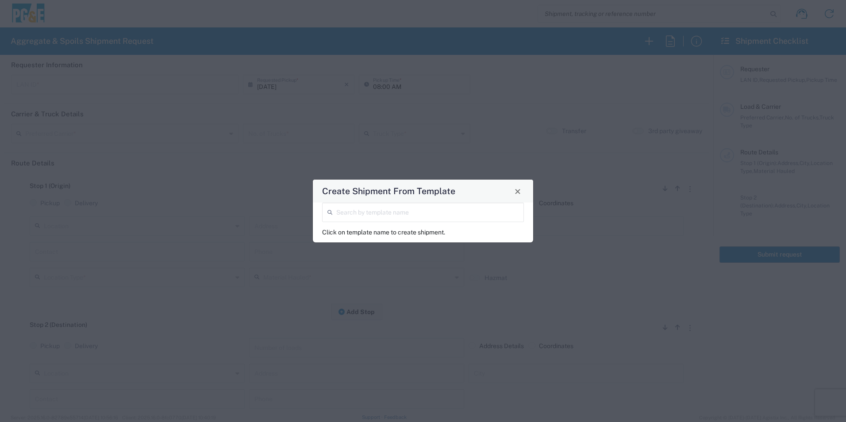
click at [414, 216] on input "search" at bounding box center [427, 211] width 182 height 15
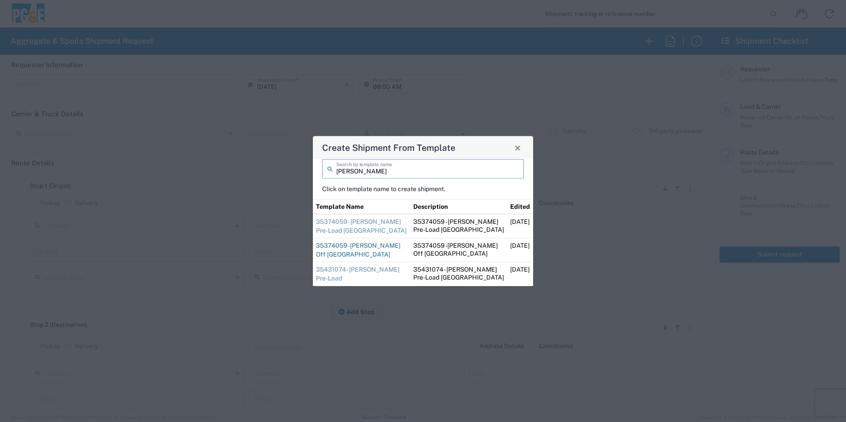
type input "ernie"
click at [358, 247] on link "35374059 -Ernie Off Haul Pine Grove" at bounding box center [358, 250] width 85 height 16
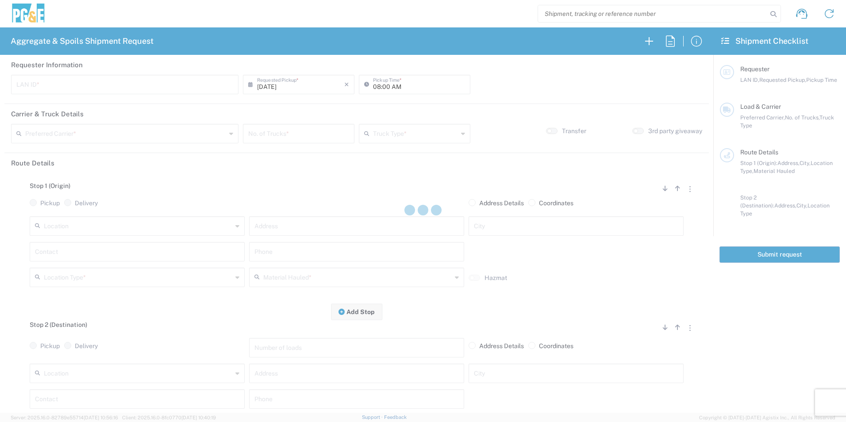
type input "ESM0"
type input "07:30 AM"
type input "Bowman & Sons Trucking, Inc"
type input "Super Dump"
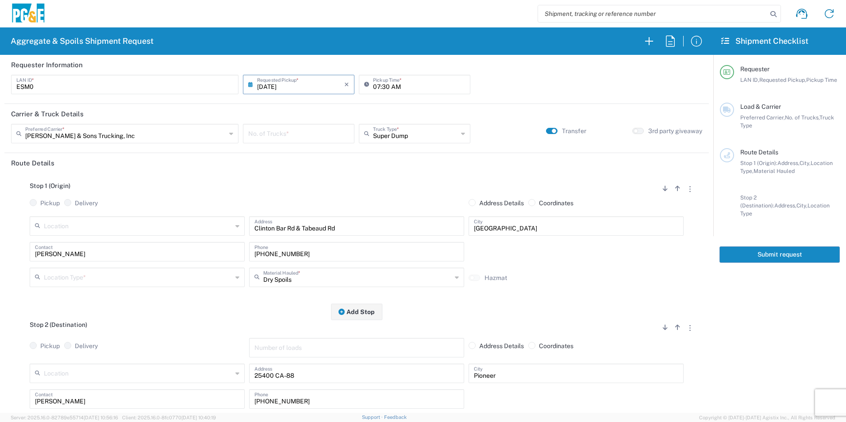
click at [307, 137] on input "number" at bounding box center [298, 132] width 101 height 15
type input "3"
click at [102, 279] on input "text" at bounding box center [138, 276] width 189 height 15
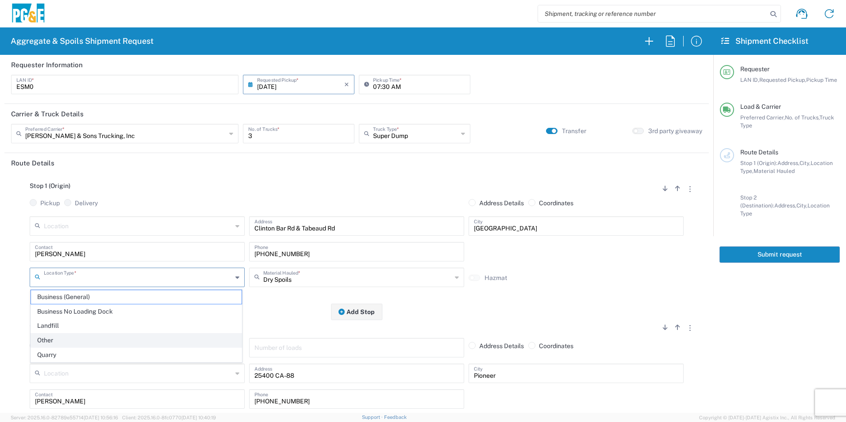
click at [46, 338] on span "Other" at bounding box center [136, 341] width 211 height 14
type input "Other"
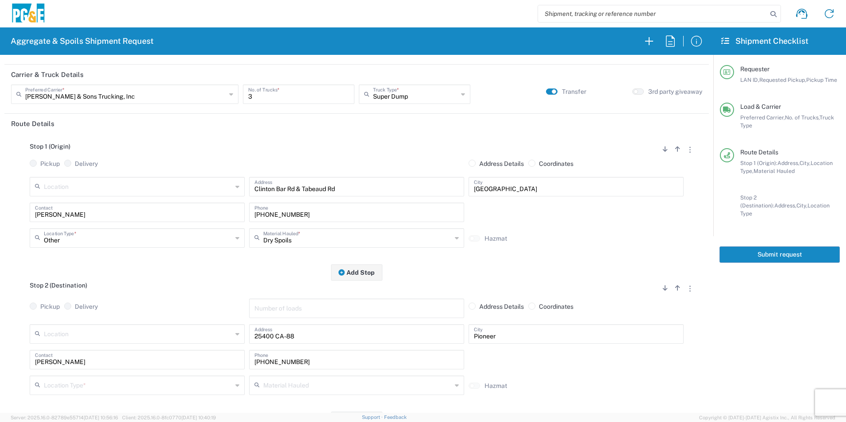
scroll to position [133, 0]
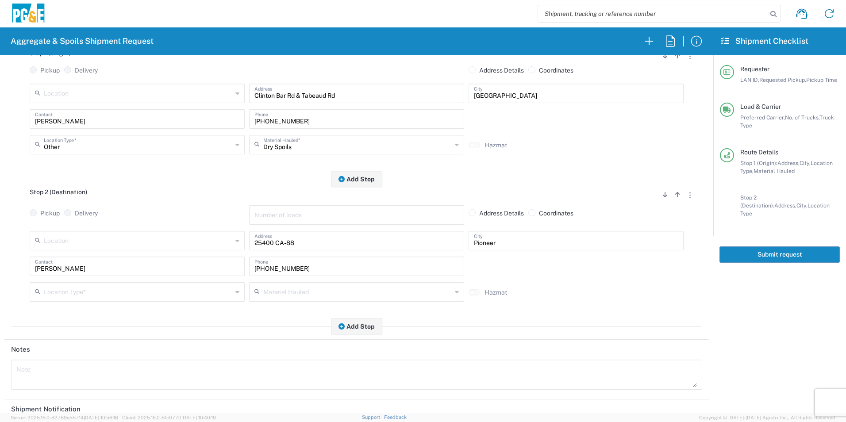
drag, startPoint x: 58, startPoint y: 294, endPoint x: 57, endPoint y: 300, distance: 6.8
click at [58, 294] on input "text" at bounding box center [138, 291] width 189 height 15
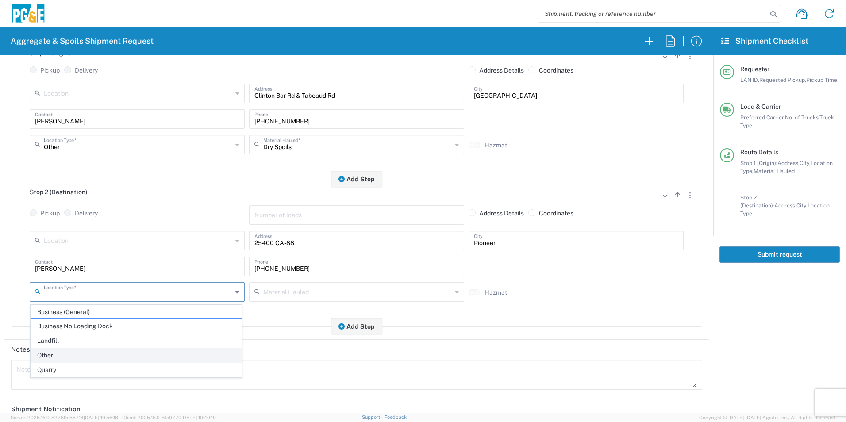
click at [56, 352] on span "Other" at bounding box center [136, 356] width 211 height 14
type input "Other"
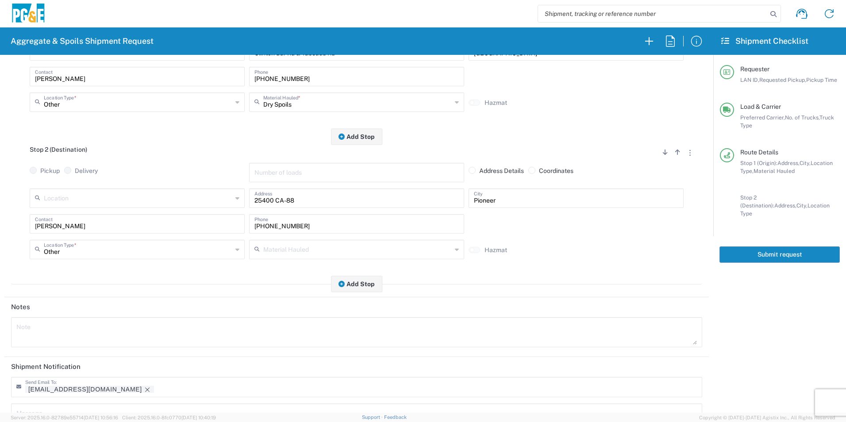
scroll to position [256, 0]
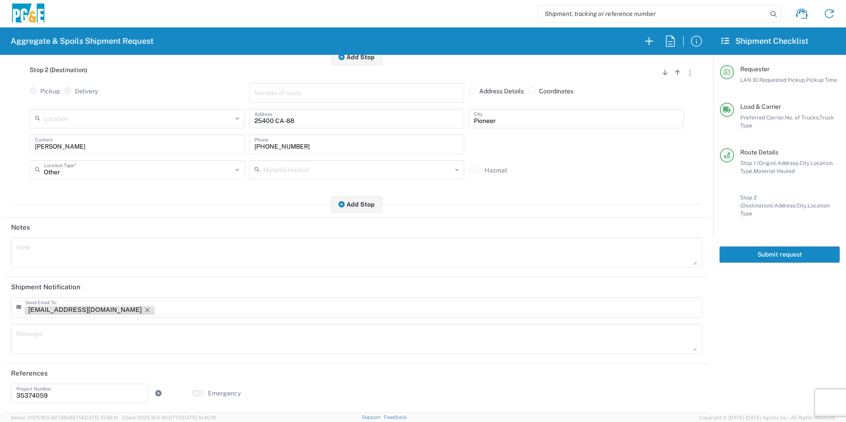
click at [144, 309] on icon "Remove tag" at bounding box center [147, 310] width 7 height 7
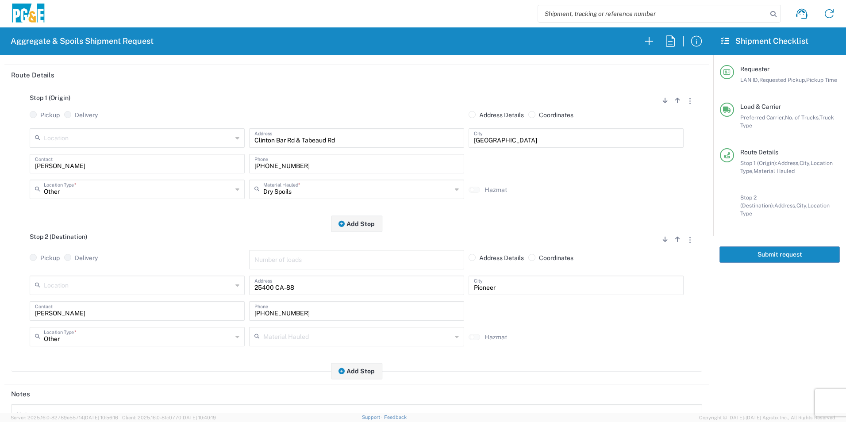
scroll to position [0, 0]
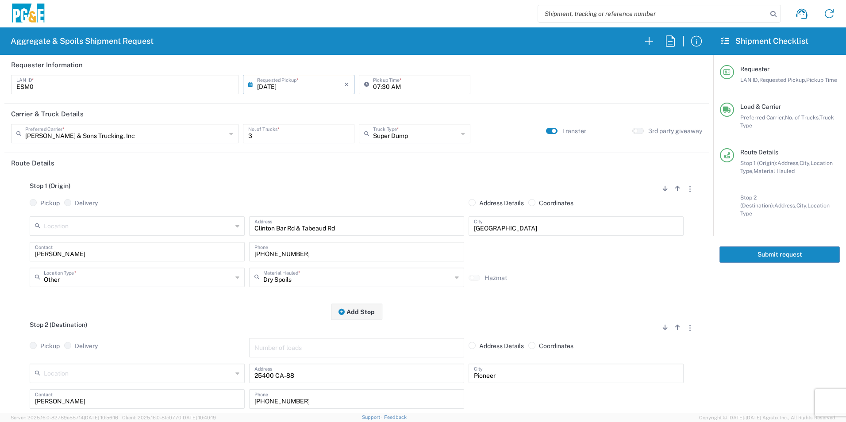
click at [788, 249] on button "Submit request" at bounding box center [780, 255] width 120 height 16
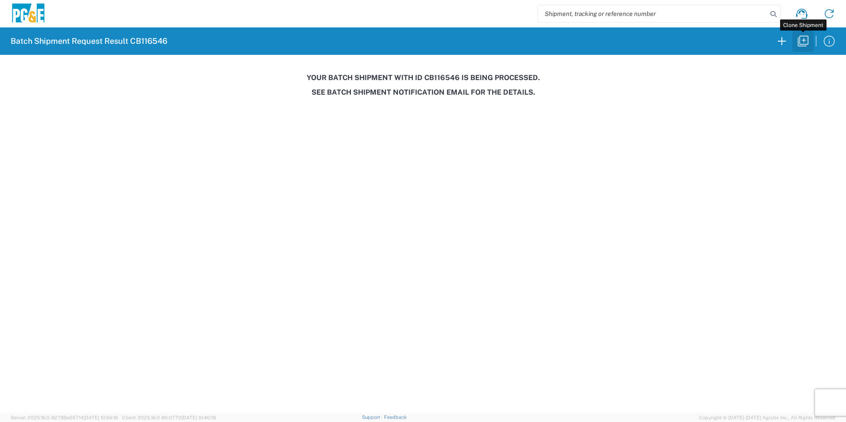
click at [806, 45] on icon "button" at bounding box center [803, 41] width 11 height 11
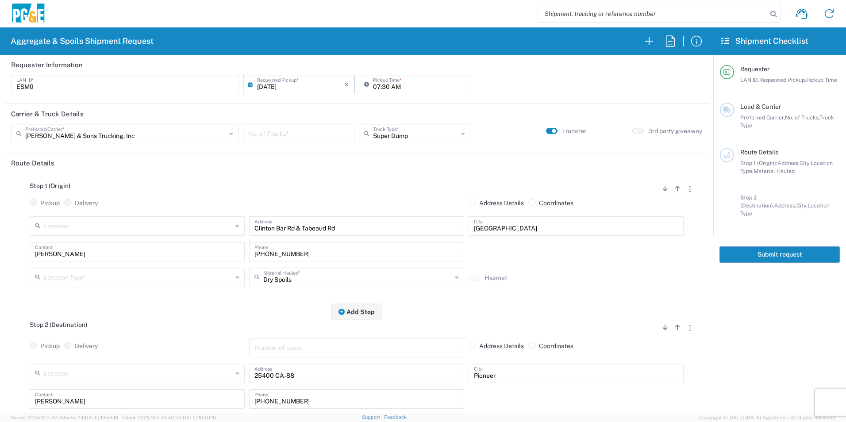
click at [264, 88] on input "08/13/2025" at bounding box center [300, 83] width 87 height 15
click at [313, 155] on span "14" at bounding box center [310, 152] width 13 height 12
type input "08/14/2025"
click at [300, 139] on input "number" at bounding box center [298, 132] width 101 height 15
type input "3"
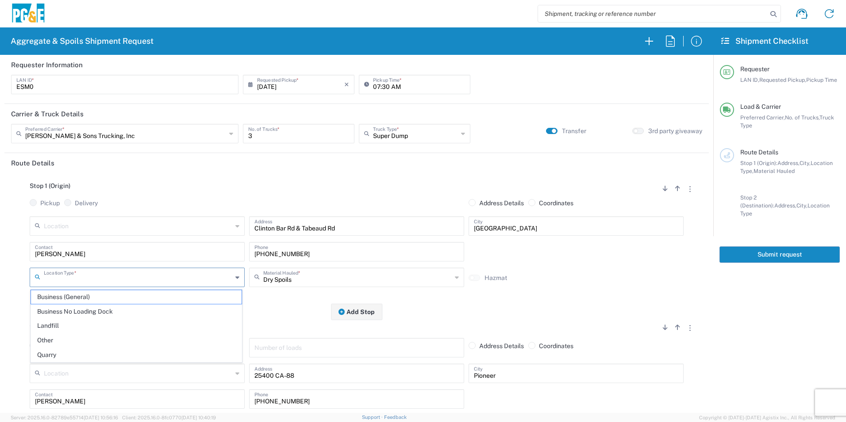
click at [78, 281] on input "text" at bounding box center [138, 276] width 189 height 15
click at [65, 339] on span "Other" at bounding box center [136, 341] width 211 height 14
type input "Other"
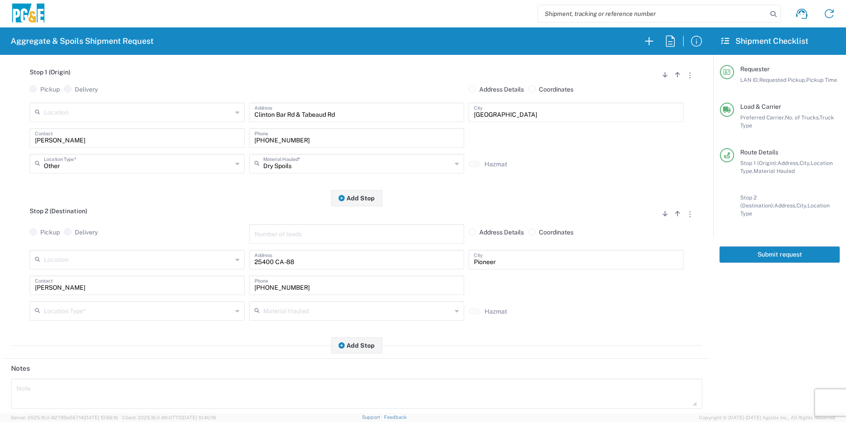
scroll to position [133, 0]
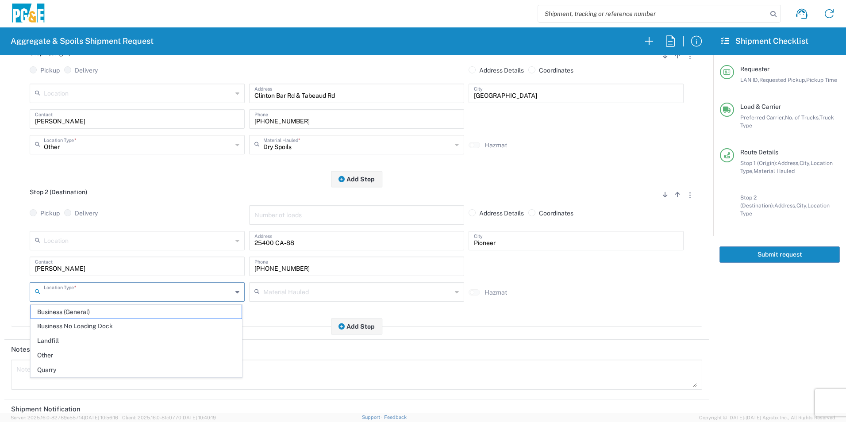
click at [58, 292] on input "text" at bounding box center [138, 291] width 189 height 15
click at [62, 354] on span "Other" at bounding box center [136, 356] width 211 height 14
type input "Other"
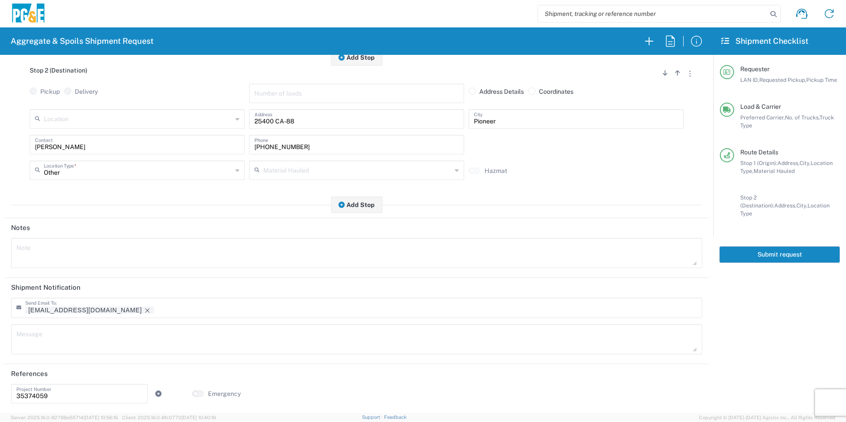
scroll to position [256, 0]
click at [144, 311] on icon "Remove tag" at bounding box center [147, 310] width 7 height 7
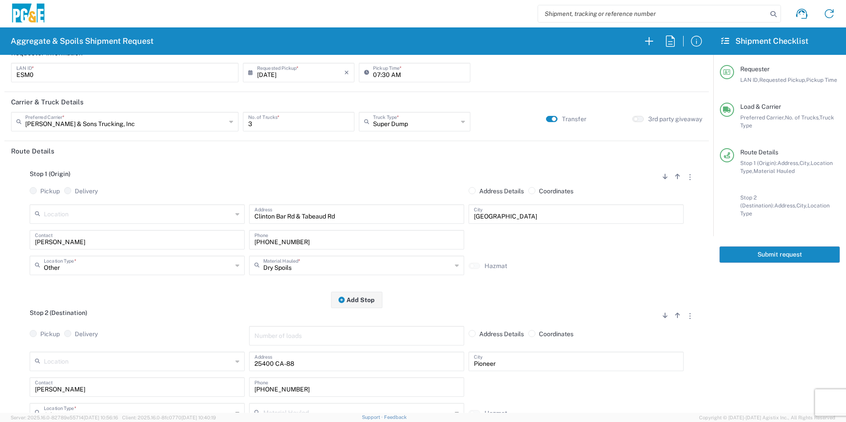
scroll to position [0, 0]
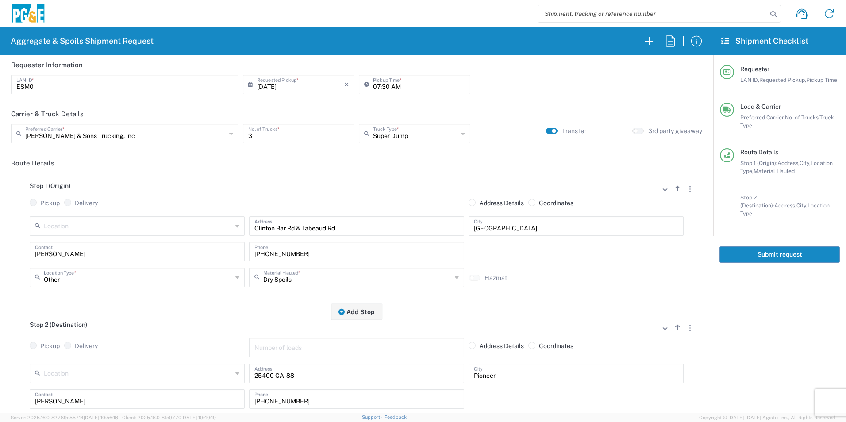
click at [758, 247] on button "Submit request" at bounding box center [780, 255] width 120 height 16
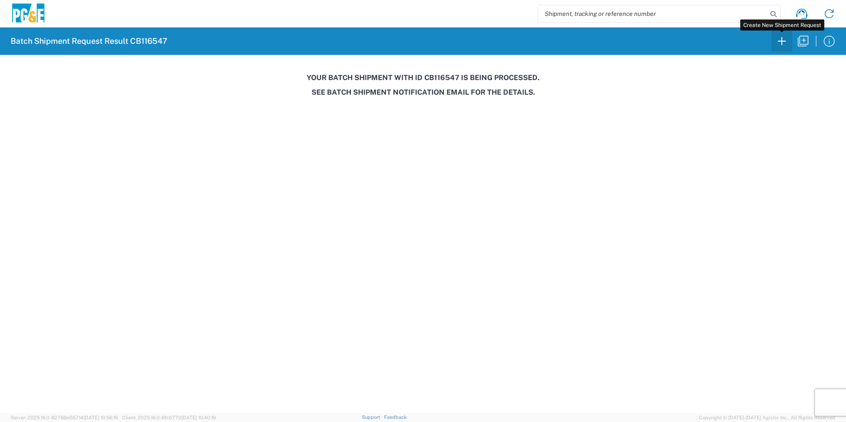
click at [785, 42] on icon "button" at bounding box center [782, 41] width 14 height 14
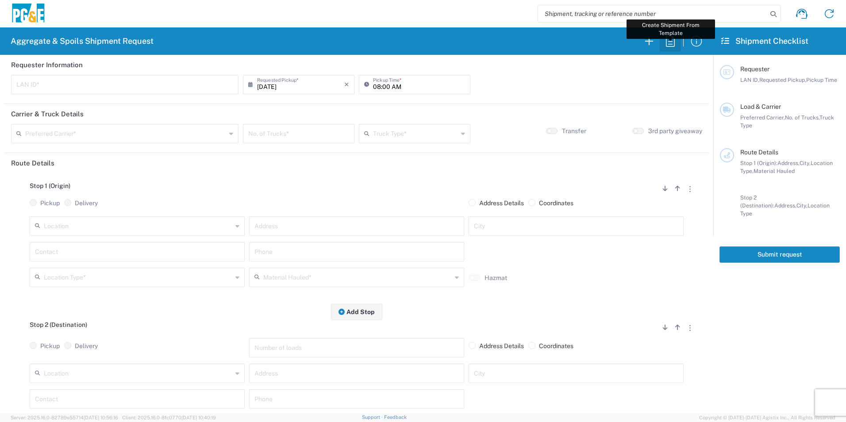
click at [670, 42] on icon "button" at bounding box center [671, 41] width 14 height 14
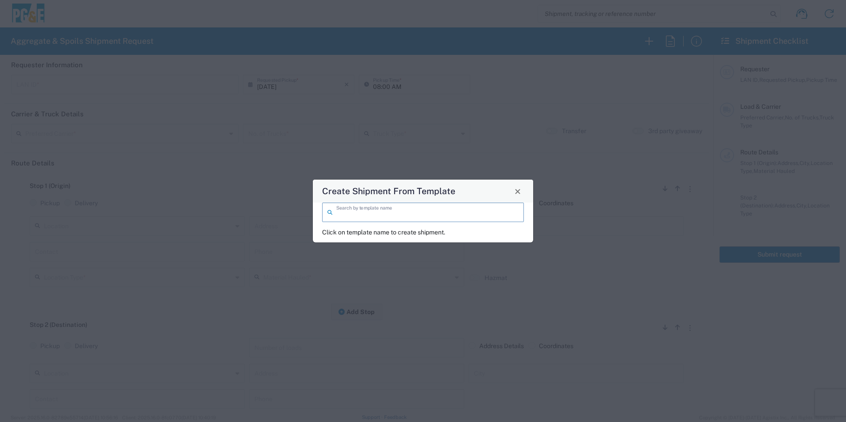
click at [369, 209] on input "search" at bounding box center [427, 211] width 182 height 15
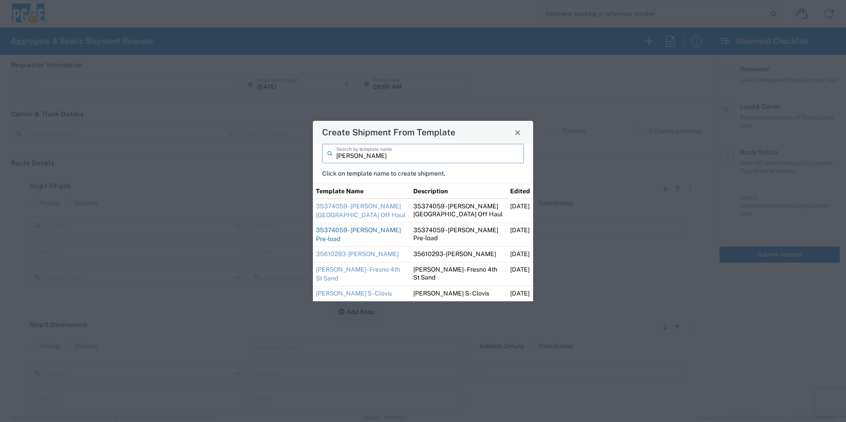
type input "ryan"
click at [362, 240] on link "35374059 - Ryan Pre-load" at bounding box center [358, 235] width 85 height 16
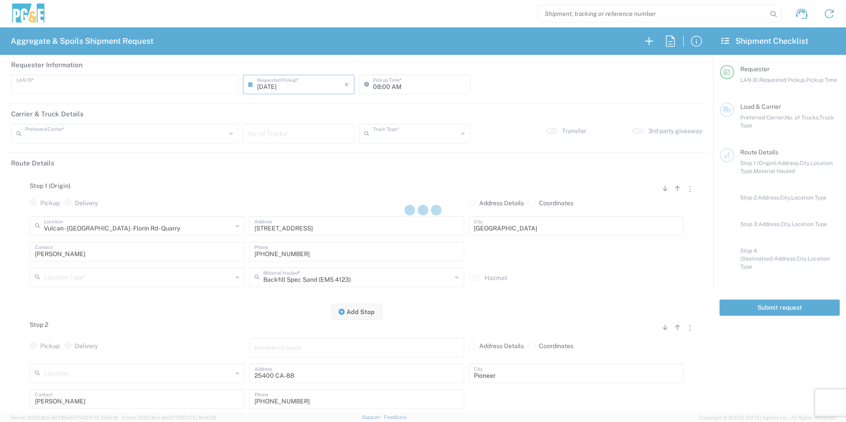
type input "RMB5"
type input "06:00 AM"
type input "Bowman & Sons Trucking, Inc"
type input "Super Dump"
type textarea "Please pre-load with 1 Load of Sand & deliver to the laydown yard. Then report …"
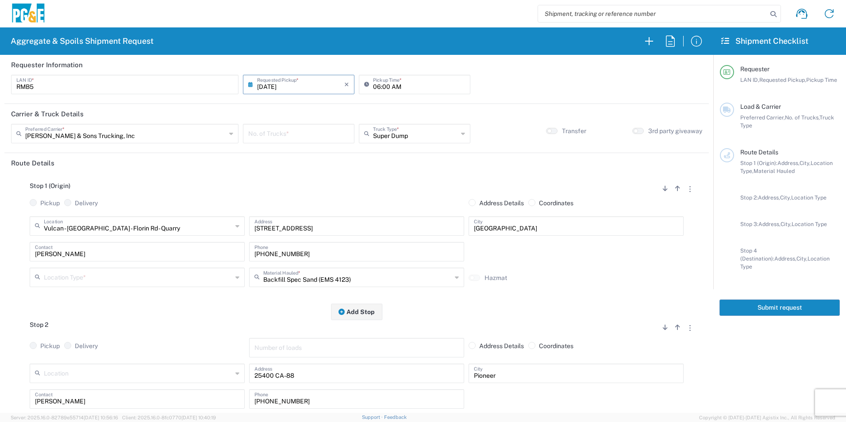
click at [301, 132] on input "number" at bounding box center [298, 132] width 101 height 15
type input "2"
click at [47, 278] on input "text" at bounding box center [138, 276] width 189 height 15
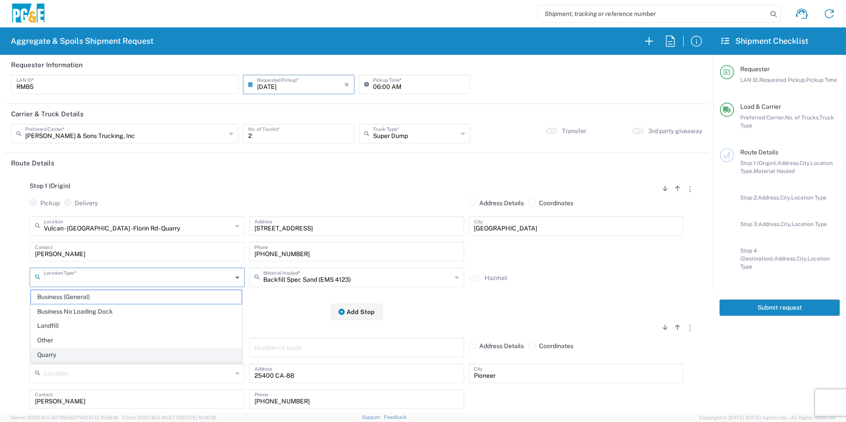
click at [47, 353] on span "Quarry" at bounding box center [136, 355] width 211 height 14
type input "Quarry"
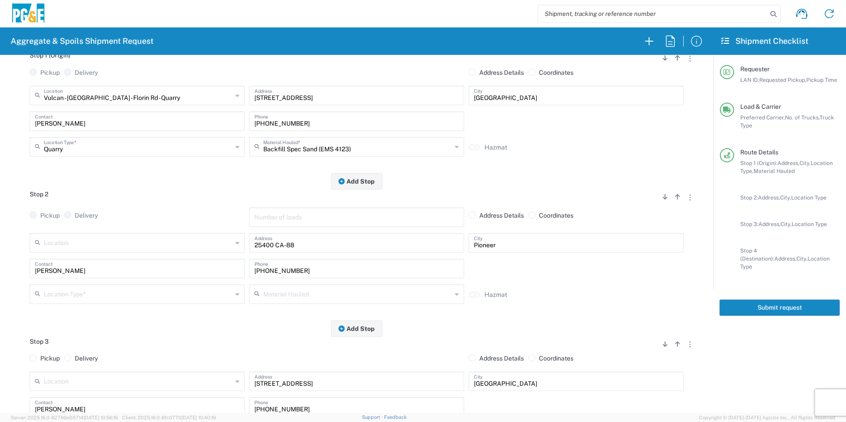
scroll to position [133, 0]
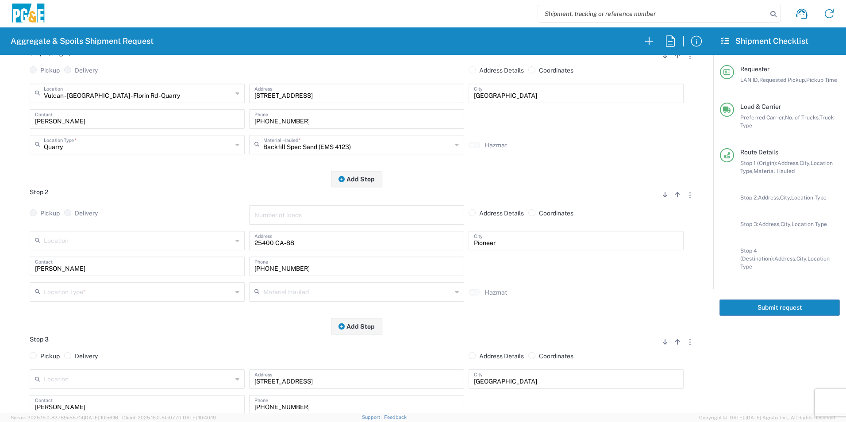
click at [66, 292] on input "text" at bounding box center [138, 291] width 189 height 15
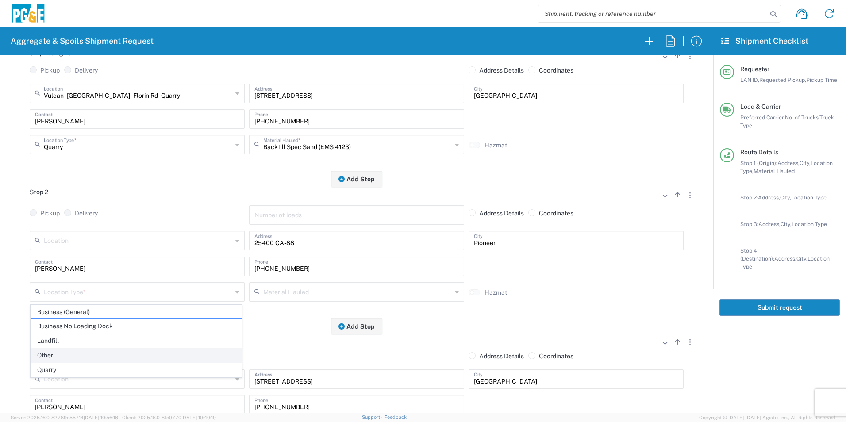
click at [56, 351] on span "Other" at bounding box center [136, 356] width 211 height 14
type input "Other"
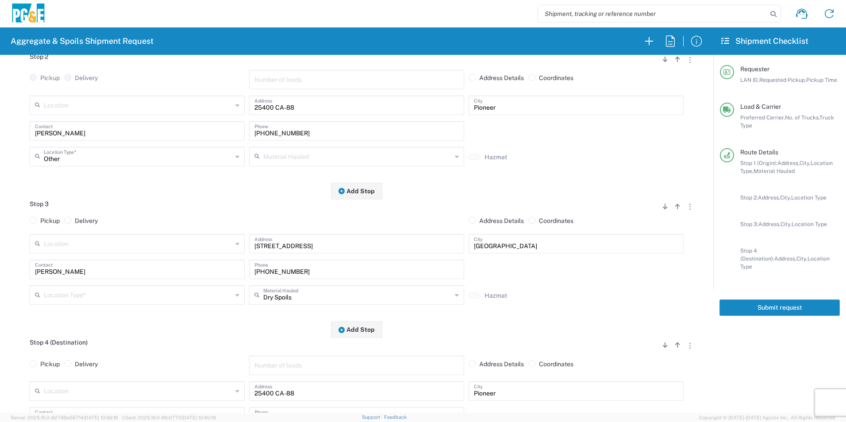
scroll to position [310, 0]
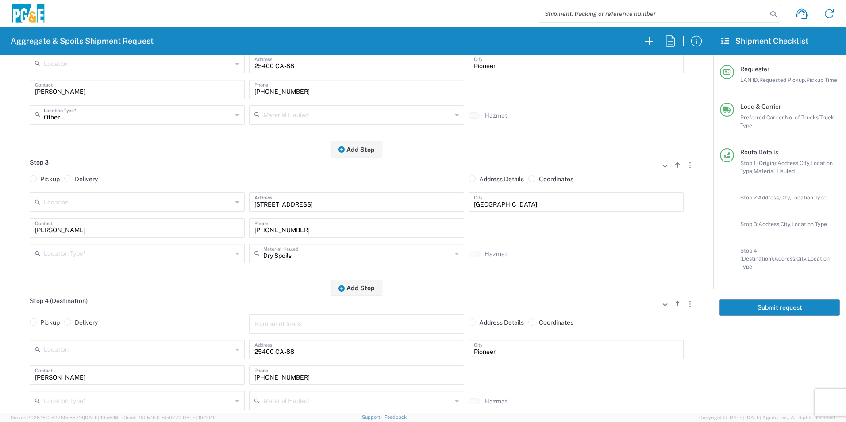
click at [99, 251] on input "text" at bounding box center [138, 252] width 189 height 15
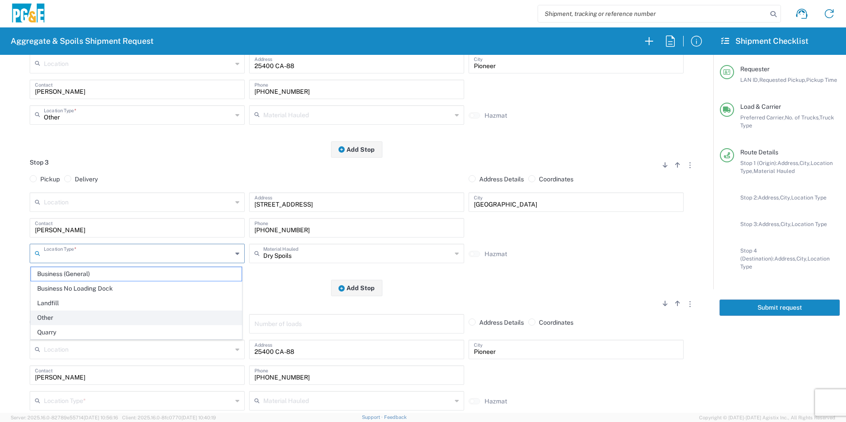
click at [78, 317] on span "Other" at bounding box center [136, 318] width 211 height 14
type input "Other"
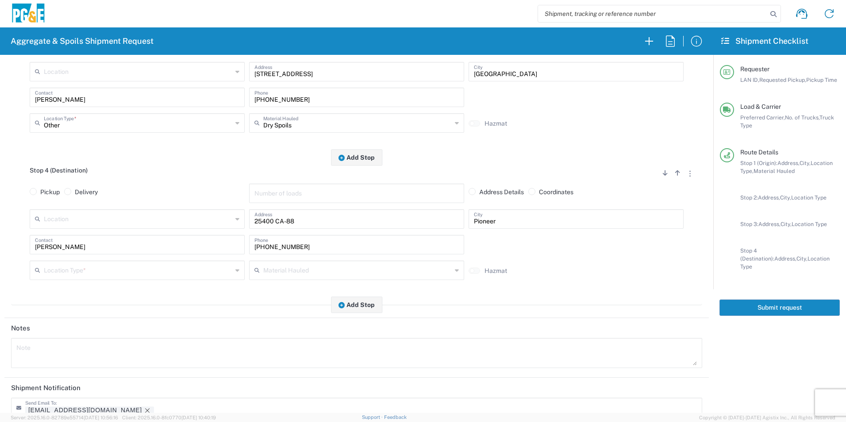
scroll to position [443, 0]
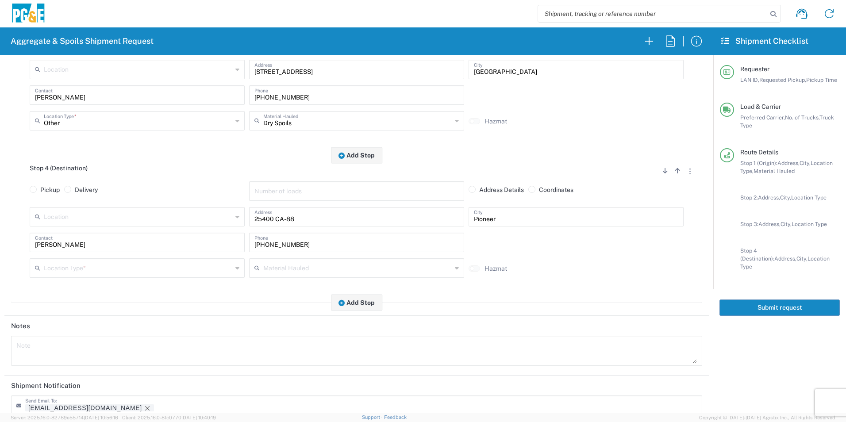
click at [52, 263] on input "text" at bounding box center [138, 267] width 189 height 15
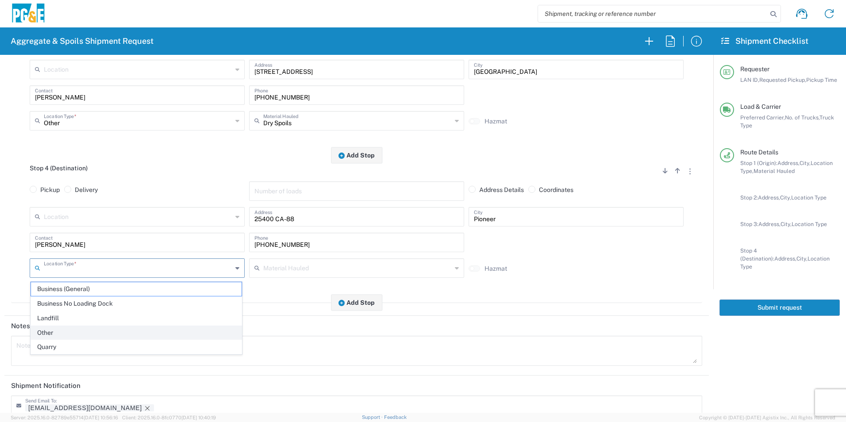
click at [56, 329] on span "Other" at bounding box center [136, 333] width 211 height 14
type input "Other"
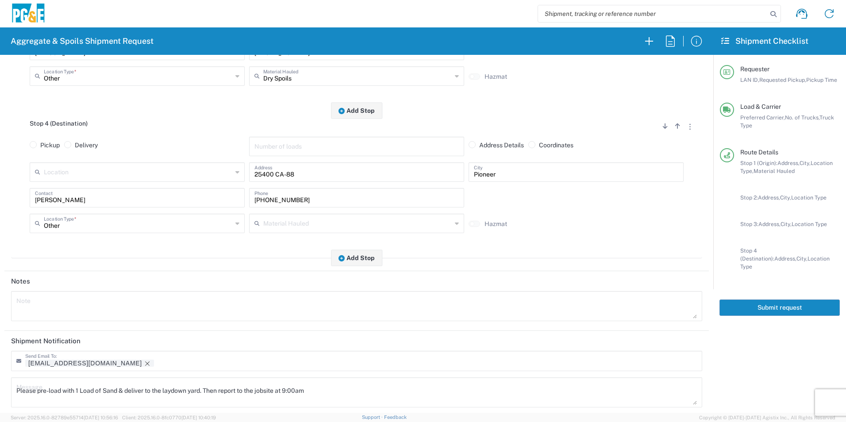
scroll to position [543, 0]
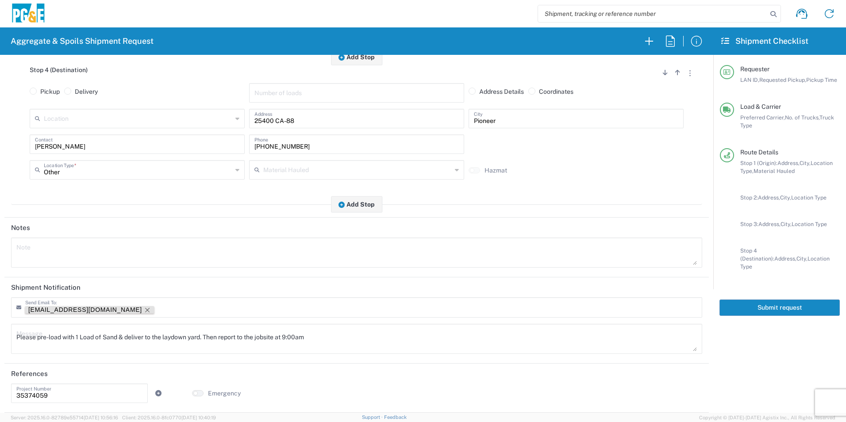
click at [144, 308] on icon "Remove tag" at bounding box center [147, 310] width 7 height 7
drag, startPoint x: 382, startPoint y: 335, endPoint x: 0, endPoint y: 308, distance: 382.6
click at [0, 307] on html "Aggregate & Spoils Shipment Request Requester Information RMB5 LAN ID * 08/13/2…" at bounding box center [423, 211] width 846 height 422
click at [206, 259] on textarea at bounding box center [356, 252] width 681 height 25
paste textarea "Please pre-load with 1 Load of Sand & deliver to the laydown yard. Then report …"
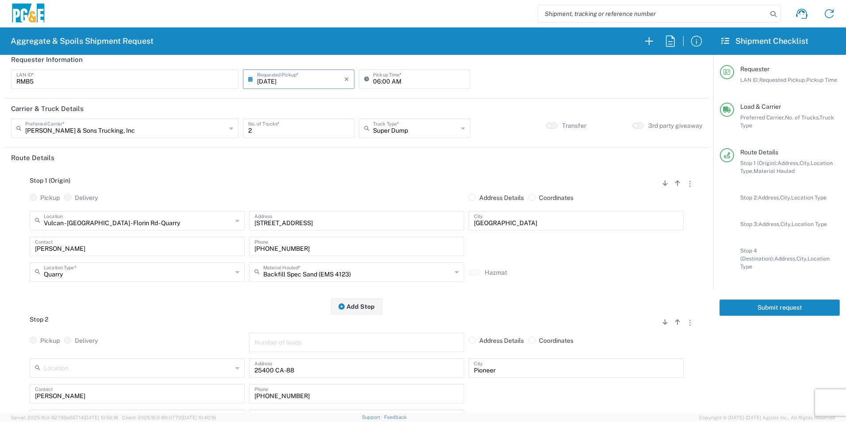
scroll to position [0, 0]
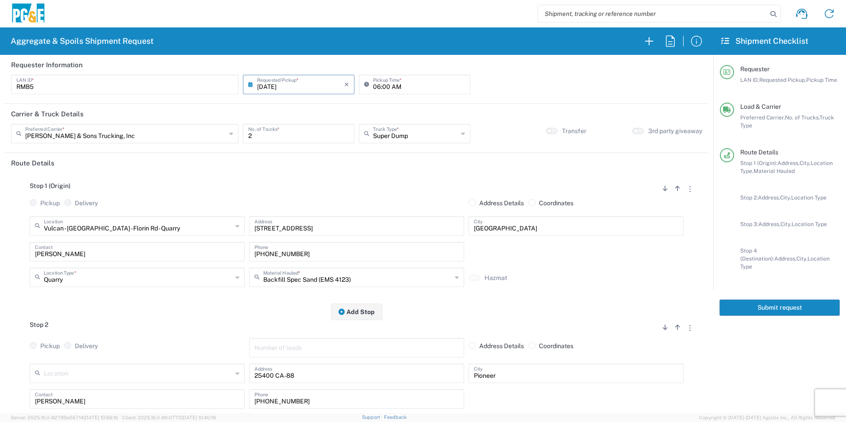
type textarea "Please pre-load with 1 Load of Sand & deliver to the laydown yard. Then report …"
click at [806, 301] on button "Submit request" at bounding box center [780, 308] width 120 height 16
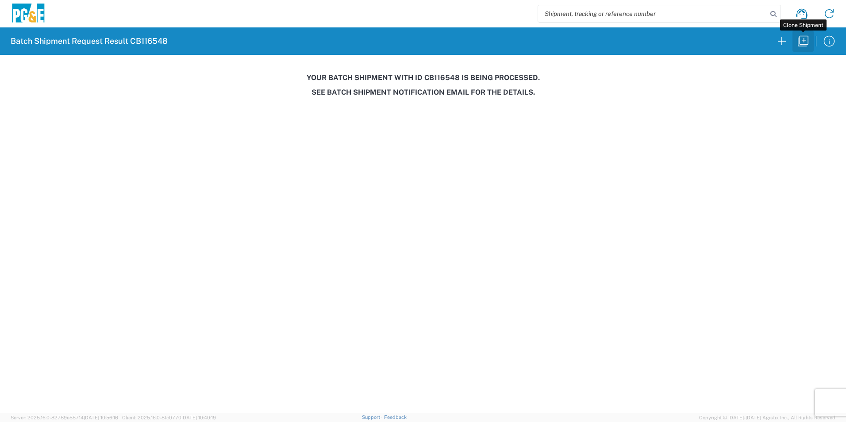
click at [803, 42] on icon "button" at bounding box center [803, 41] width 14 height 14
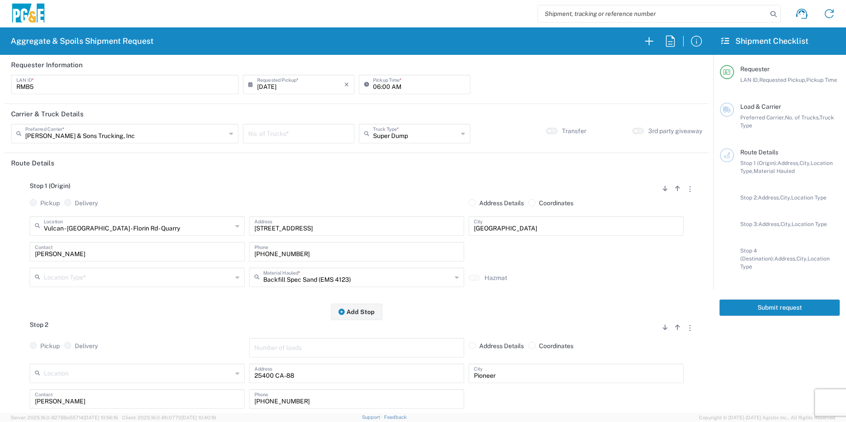
click at [273, 89] on input "08/13/2025" at bounding box center [300, 83] width 87 height 15
click at [311, 150] on span "14" at bounding box center [310, 152] width 13 height 12
type input "08/14/2025"
click at [306, 133] on input "number" at bounding box center [298, 132] width 101 height 15
type input "2"
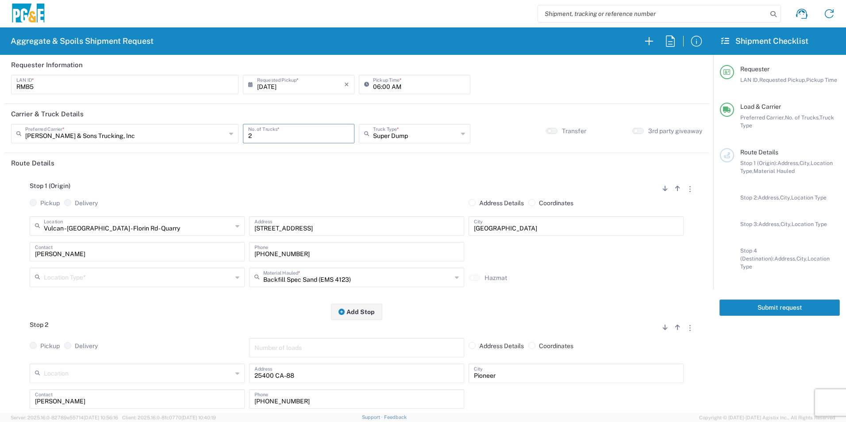
click at [104, 277] on input "text" at bounding box center [138, 276] width 189 height 15
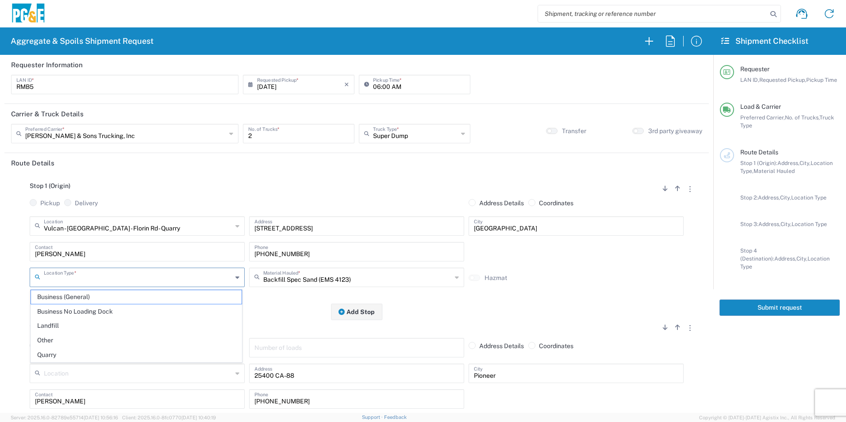
click at [87, 354] on span "Quarry" at bounding box center [136, 355] width 211 height 14
type input "Quarry"
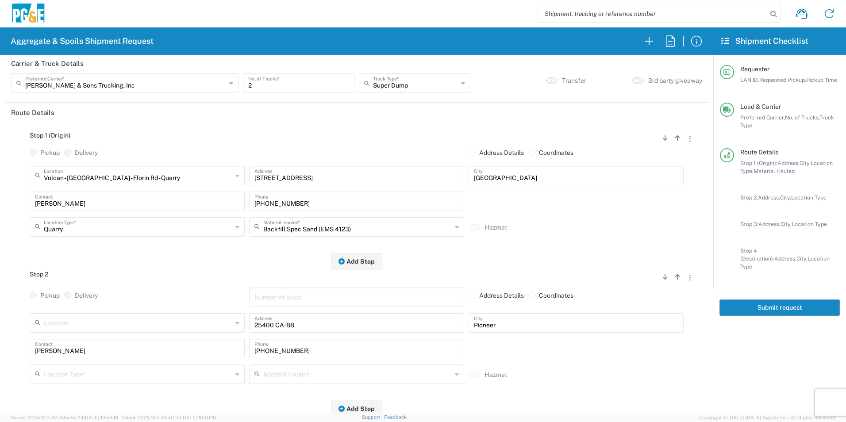
scroll to position [133, 0]
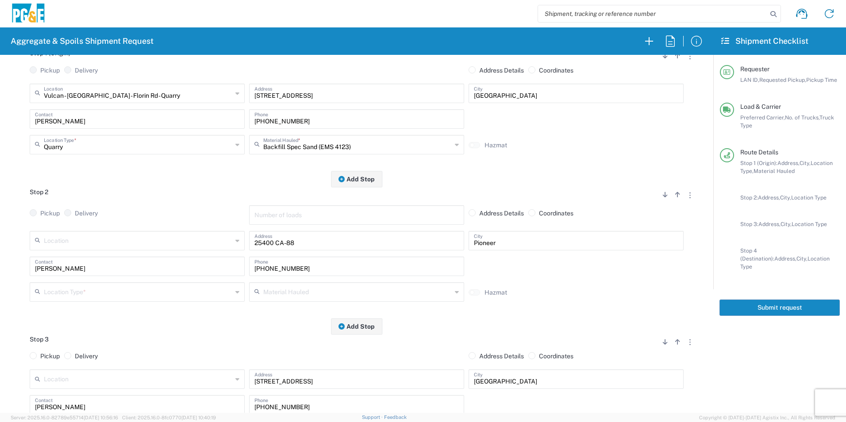
click at [76, 292] on input "text" at bounding box center [138, 291] width 189 height 15
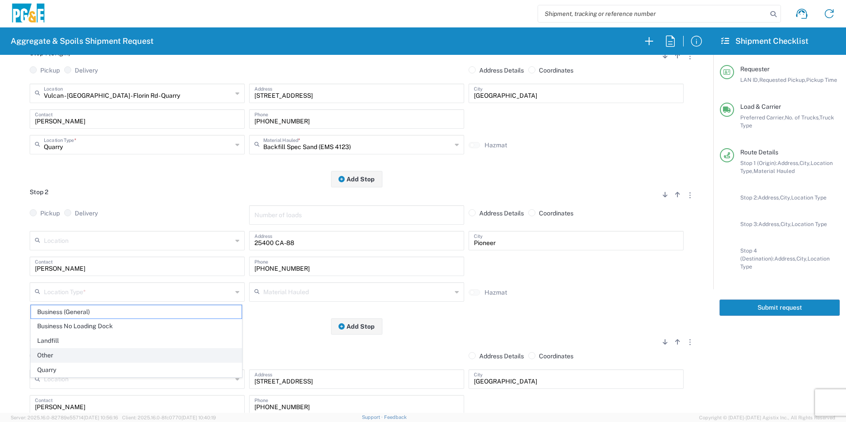
click at [68, 352] on span "Other" at bounding box center [136, 356] width 211 height 14
type input "Other"
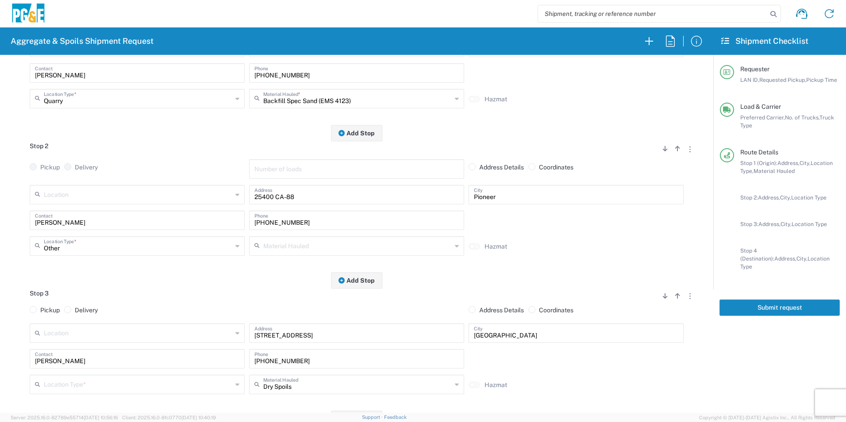
scroll to position [266, 0]
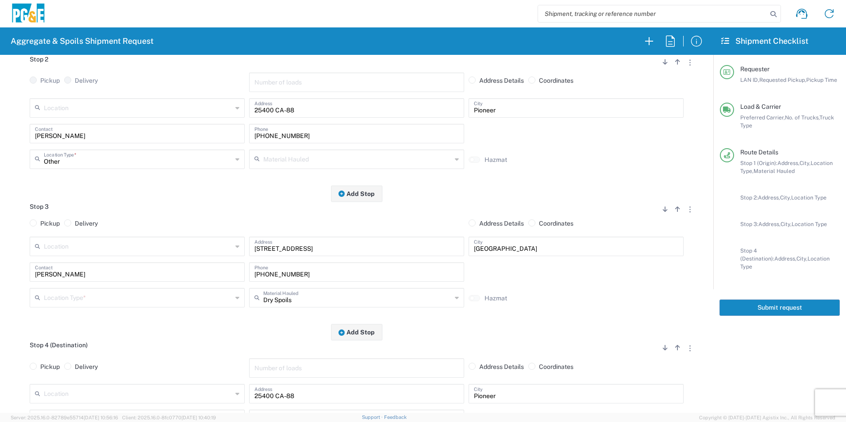
click at [79, 301] on input "text" at bounding box center [138, 297] width 189 height 15
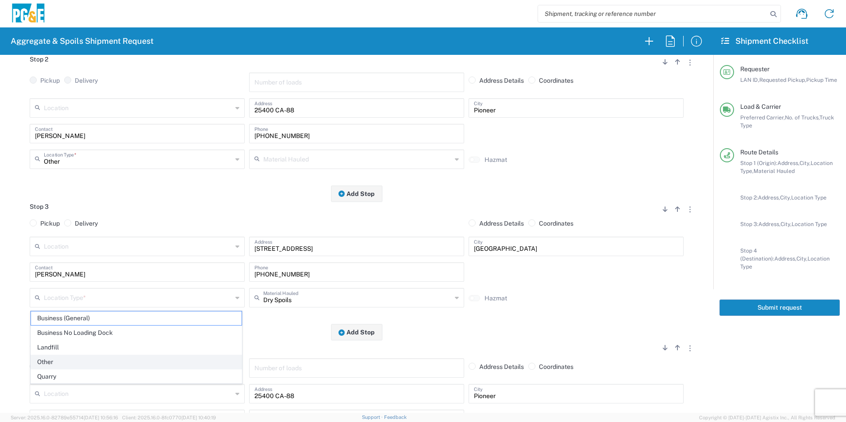
click at [60, 366] on span "Other" at bounding box center [136, 362] width 211 height 14
type input "Other"
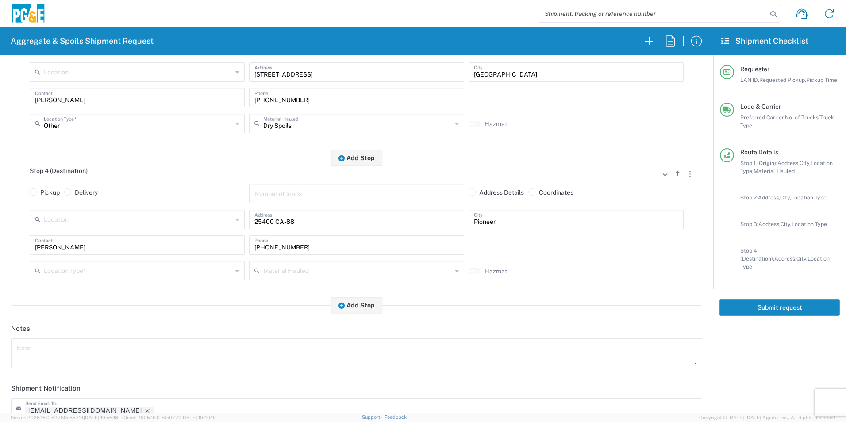
scroll to position [443, 0]
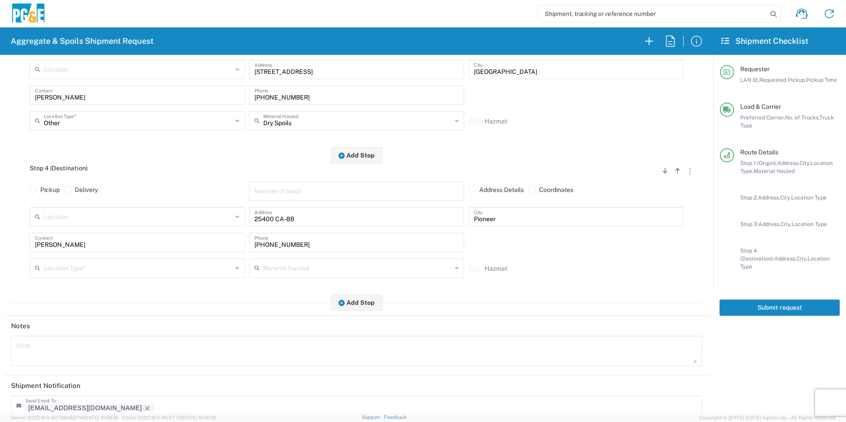
click at [89, 264] on input "text" at bounding box center [138, 267] width 189 height 15
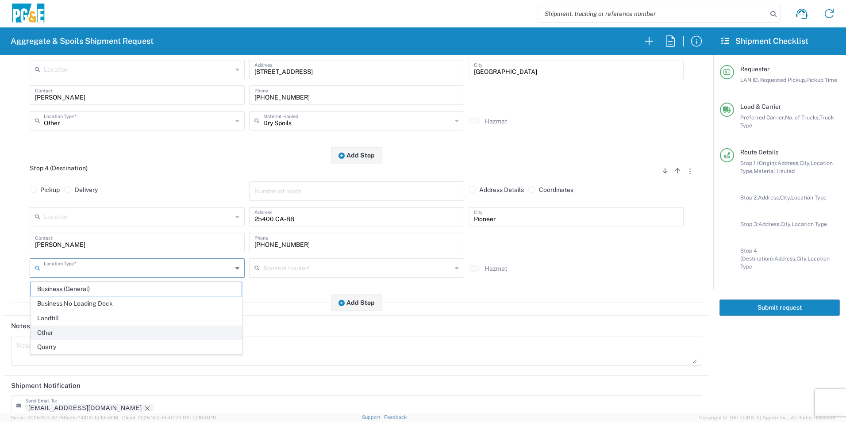
click at [62, 330] on span "Other" at bounding box center [136, 333] width 211 height 14
type input "Other"
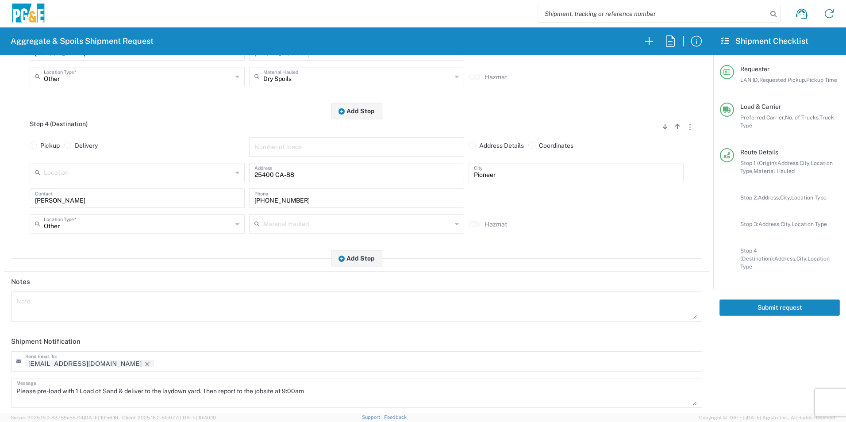
scroll to position [543, 0]
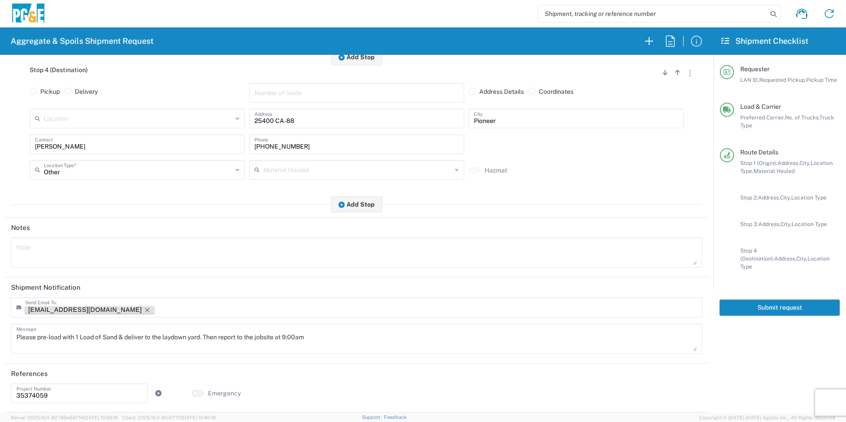
click at [86, 313] on div "RMB5@pge.com" at bounding box center [133, 310] width 217 height 9
click at [83, 314] on div "RMB5@pge.com" at bounding box center [133, 310] width 217 height 9
drag, startPoint x: 83, startPoint y: 310, endPoint x: 80, endPoint y: 294, distance: 15.8
click at [144, 309] on icon "Remove tag" at bounding box center [147, 310] width 7 height 7
click at [66, 255] on textarea at bounding box center [356, 252] width 681 height 25
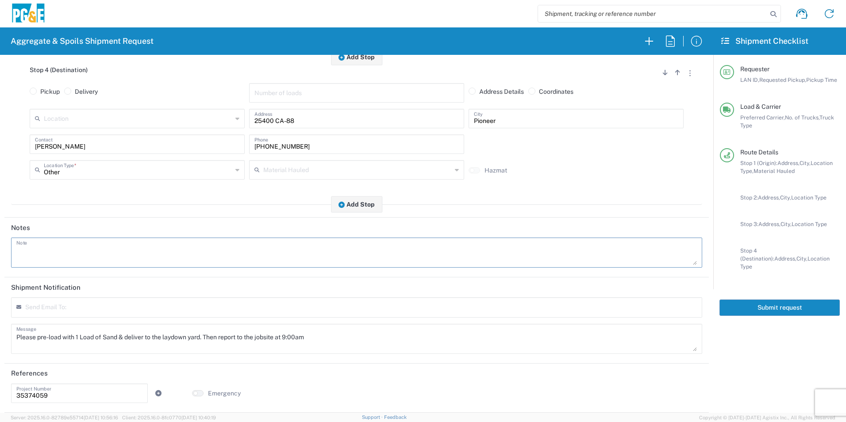
paste textarea "Please pre-load with 1 Load of Sand & deliver to the laydown yard. Then report …"
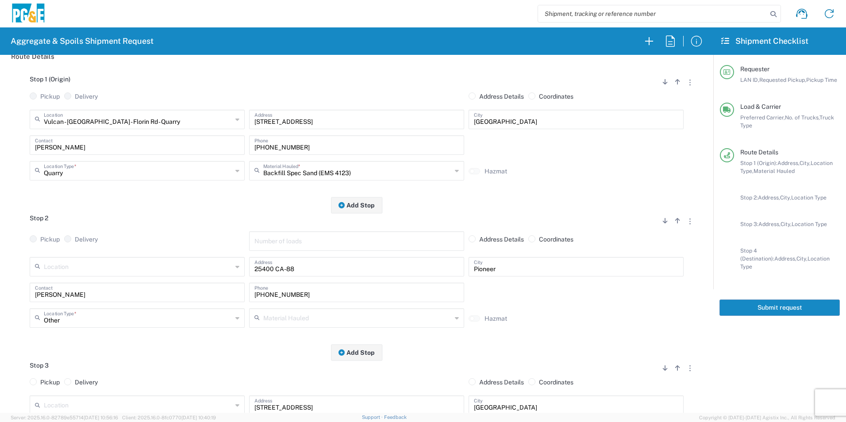
scroll to position [0, 0]
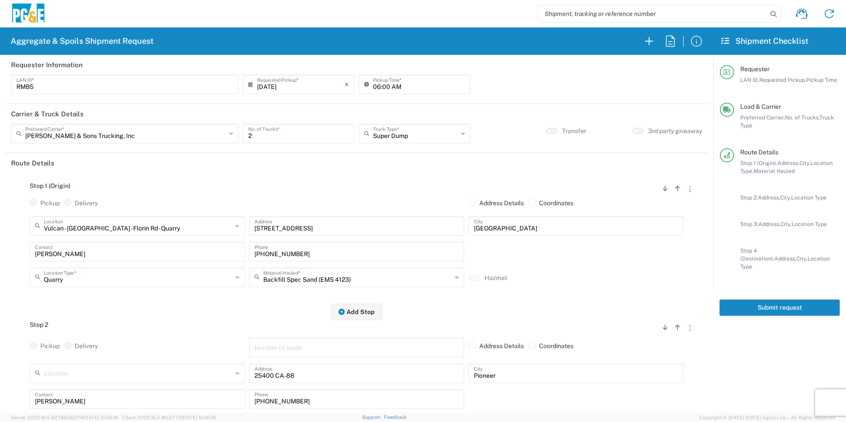
type textarea "Please pre-load with 1 Load of Sand & deliver to the laydown yard. Then report …"
click at [769, 300] on button "Submit request" at bounding box center [780, 308] width 120 height 16
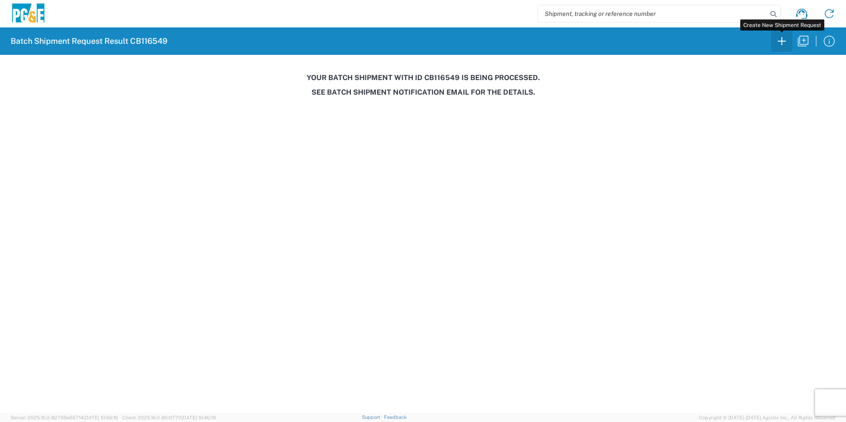
click at [785, 38] on icon "button" at bounding box center [782, 41] width 14 height 14
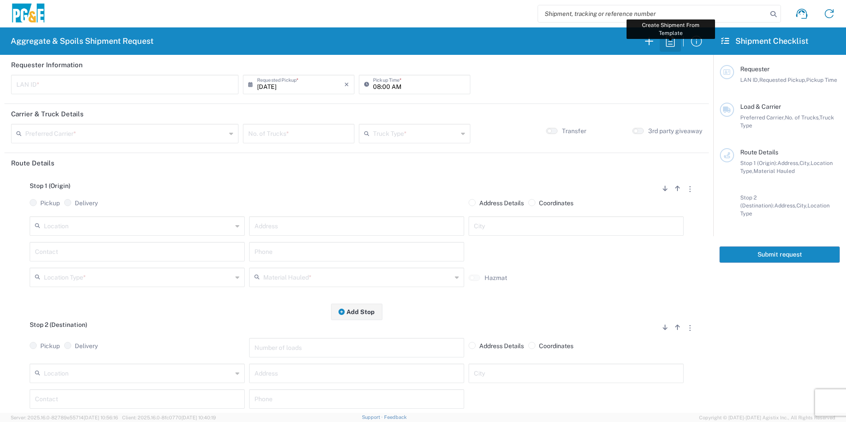
click at [668, 43] on icon "button" at bounding box center [671, 41] width 14 height 14
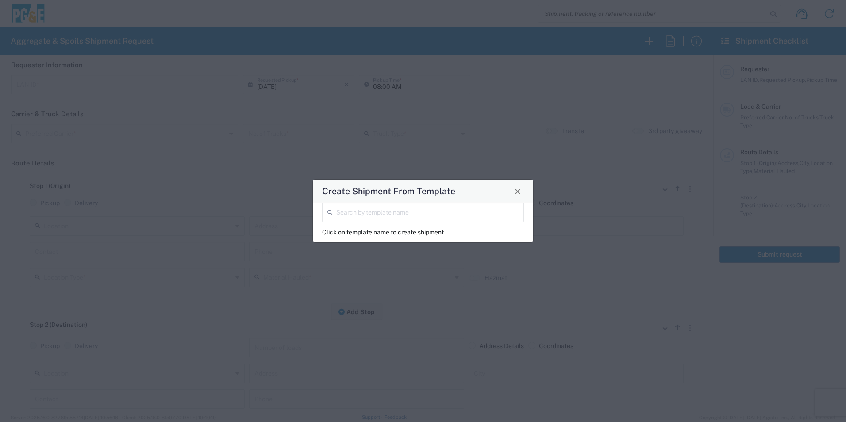
click at [351, 209] on input "search" at bounding box center [427, 211] width 182 height 15
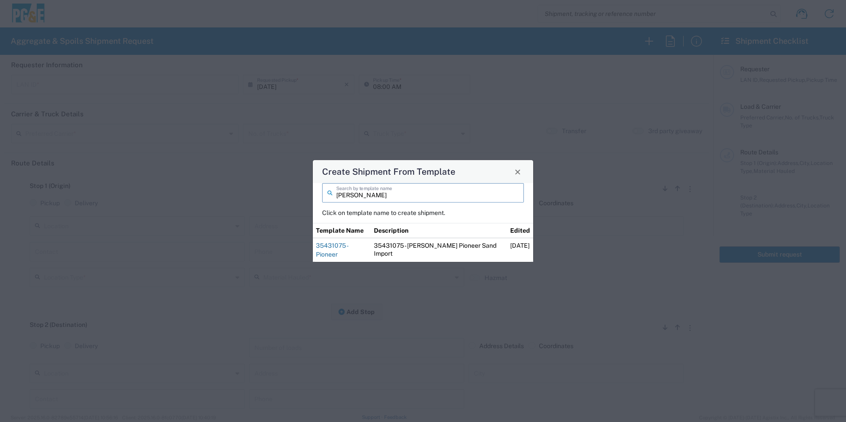
type input "troy"
click at [348, 253] on link "35431075 - Pioneer" at bounding box center [332, 250] width 32 height 16
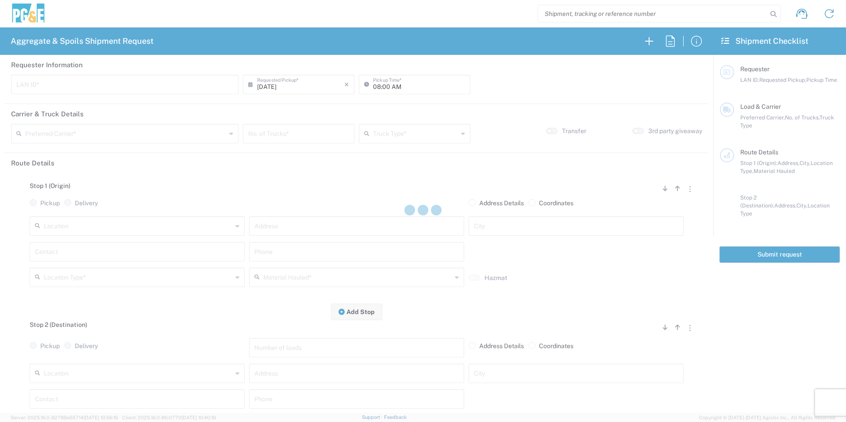
type input "TXTG"
type input "06:00 AM"
type input "Bowman & Sons Trucking, Inc"
type input "20 Yard Dump Truck"
type textarea "Start with 1 load of Sand. Troy will direct from there."
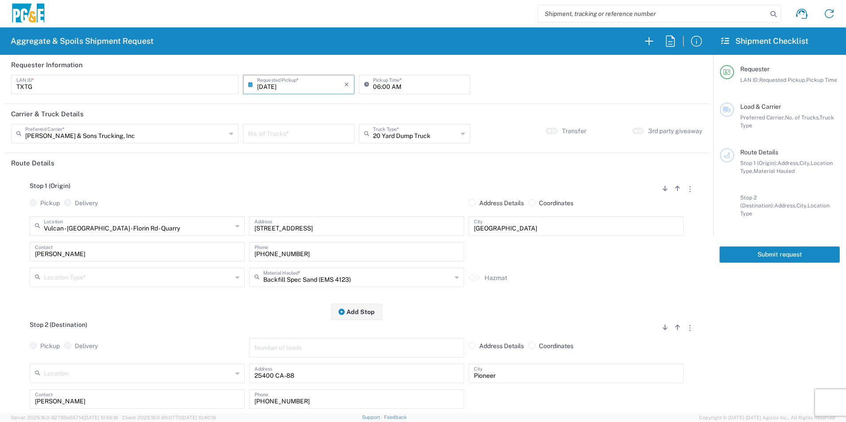
click at [301, 132] on input "number" at bounding box center [298, 132] width 101 height 15
type input "2"
drag, startPoint x: 89, startPoint y: 275, endPoint x: 91, endPoint y: 279, distance: 4.6
click at [89, 275] on input "text" at bounding box center [138, 276] width 189 height 15
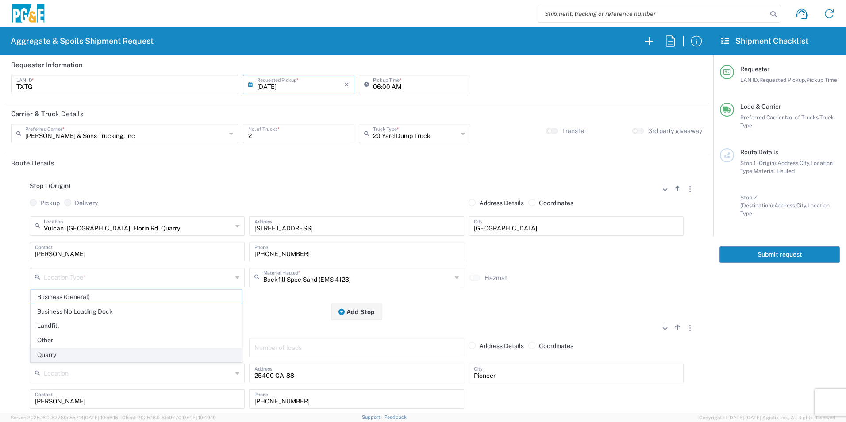
drag, startPoint x: 60, startPoint y: 351, endPoint x: 105, endPoint y: 309, distance: 61.1
click at [60, 351] on span "Quarry" at bounding box center [136, 355] width 211 height 14
type input "Quarry"
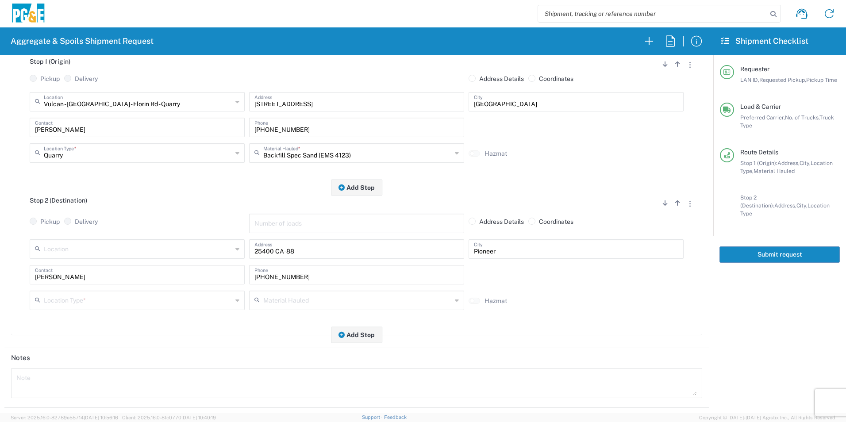
scroll to position [133, 0]
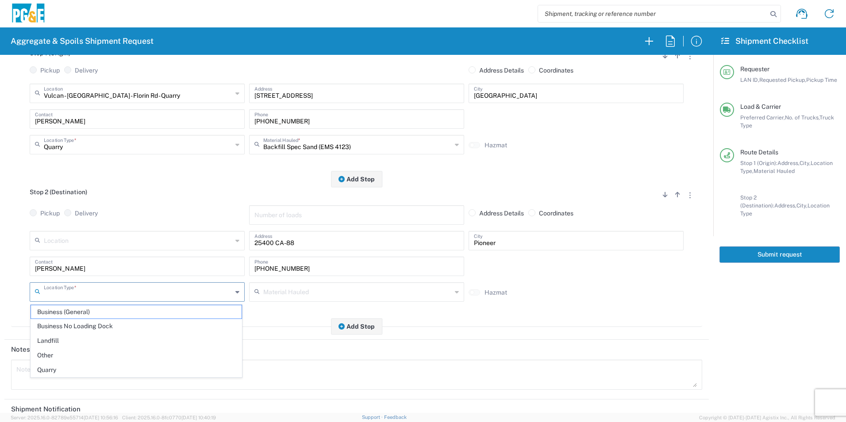
click at [70, 298] on input "text" at bounding box center [138, 291] width 189 height 15
click at [54, 352] on span "Other" at bounding box center [136, 356] width 211 height 14
type input "Other"
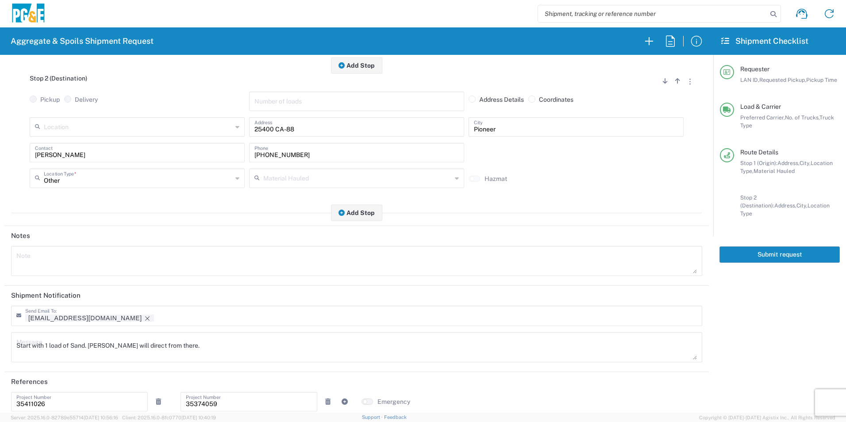
scroll to position [256, 0]
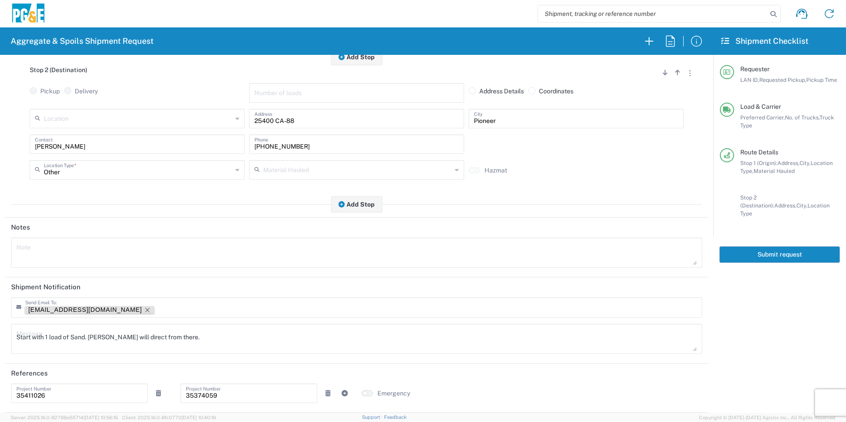
click at [145, 311] on icon "Remove tag" at bounding box center [147, 310] width 4 height 4
drag, startPoint x: 207, startPoint y: 332, endPoint x: 0, endPoint y: 306, distance: 208.4
click at [0, 312] on html "Aggregate & Spoils Shipment Request Requester Information TXTG LAN ID * 08/13/2…" at bounding box center [423, 211] width 846 height 422
click at [43, 242] on textarea at bounding box center [356, 253] width 681 height 25
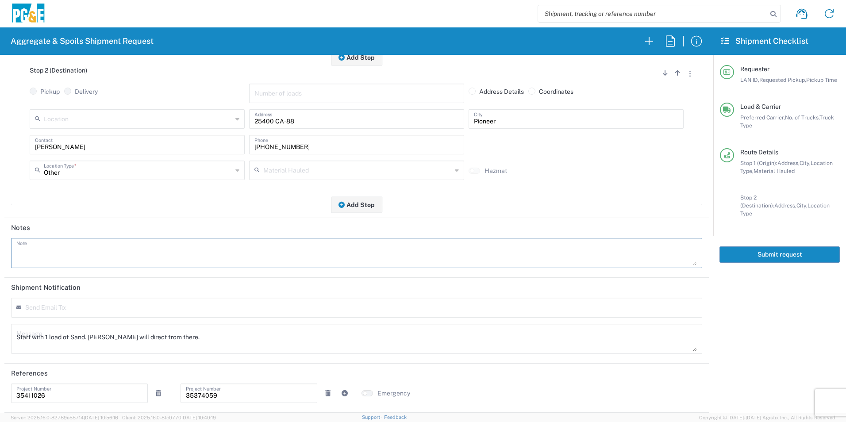
paste textarea "Start with 1 load of Sand. Troy will direct from there."
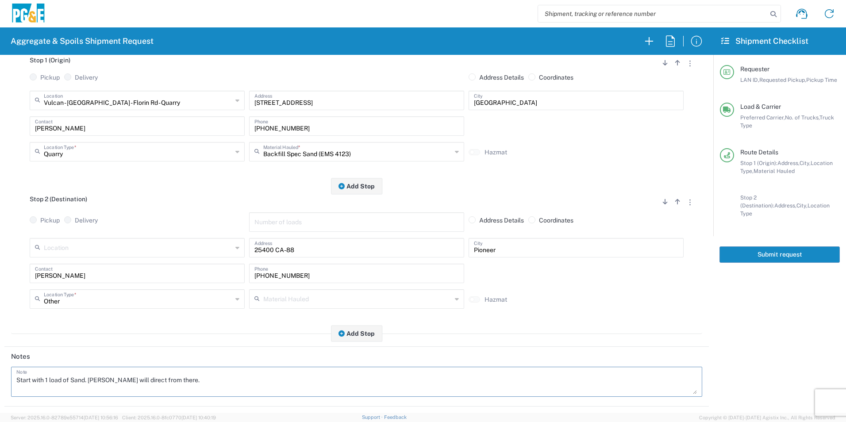
scroll to position [0, 0]
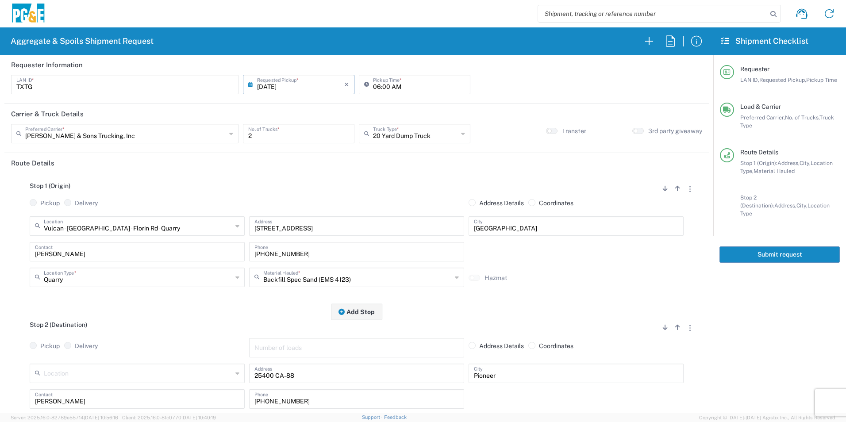
type textarea "Start with 1 load of Sand. Troy will direct from there."
click at [761, 247] on button "Submit request" at bounding box center [780, 255] width 120 height 16
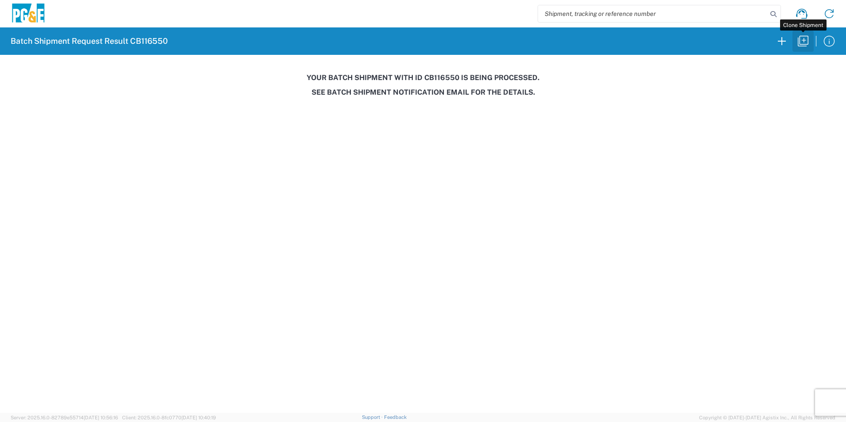
click at [798, 41] on icon "button" at bounding box center [803, 41] width 14 height 14
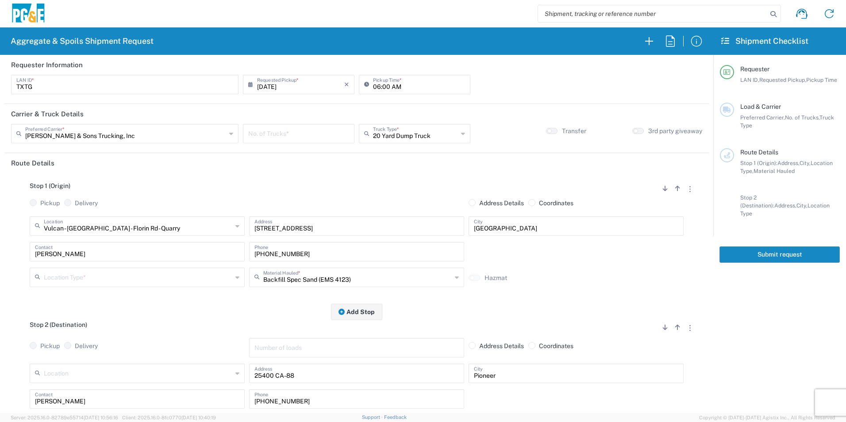
click at [270, 85] on input "08/13/2025" at bounding box center [300, 83] width 87 height 15
click at [310, 151] on span "14" at bounding box center [310, 152] width 13 height 12
type input "08/14/2025"
click at [302, 131] on input "number" at bounding box center [298, 132] width 101 height 15
type input "2"
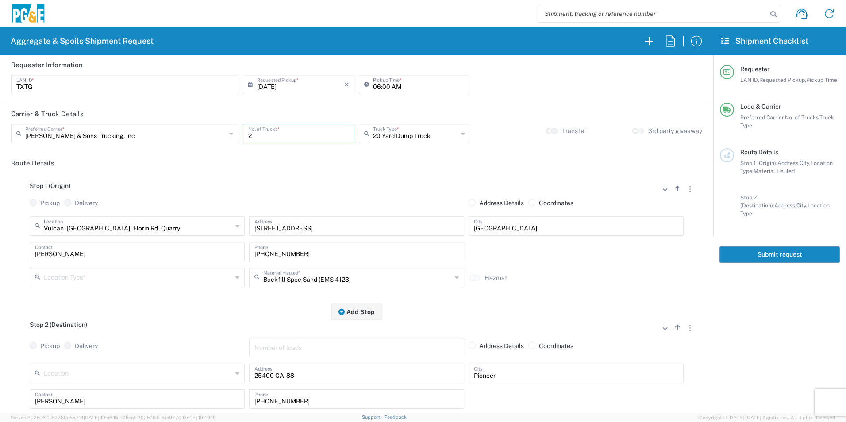
click at [149, 274] on input "text" at bounding box center [138, 276] width 189 height 15
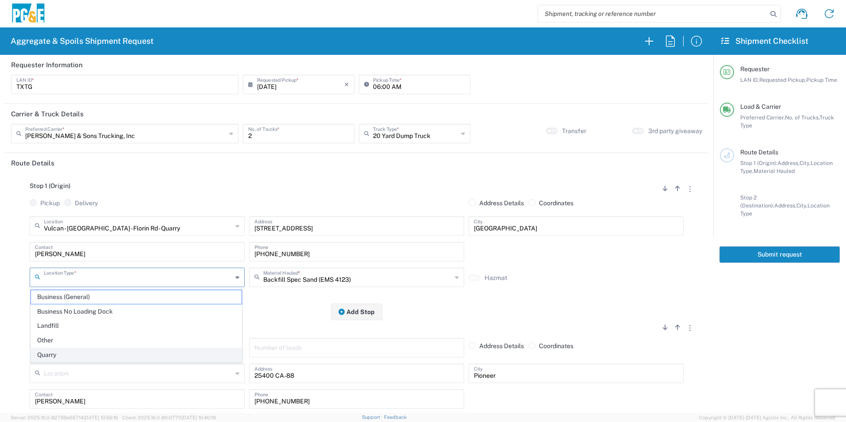
click at [109, 348] on span "Quarry" at bounding box center [136, 355] width 211 height 14
type input "Quarry"
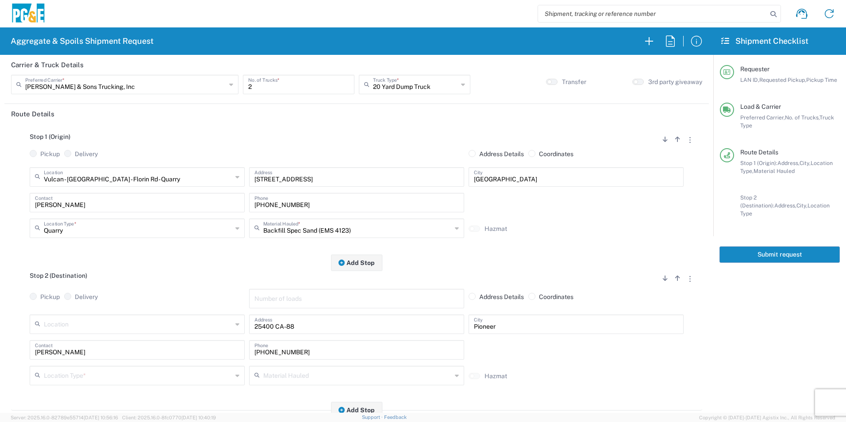
scroll to position [133, 0]
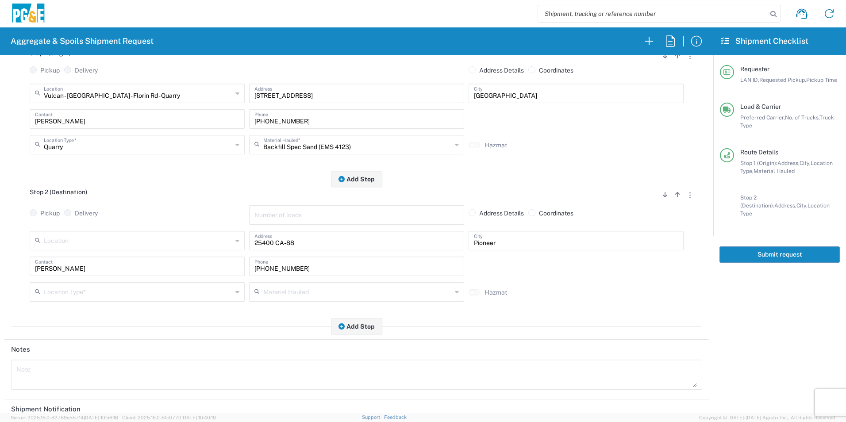
click at [66, 289] on input "text" at bounding box center [138, 291] width 189 height 15
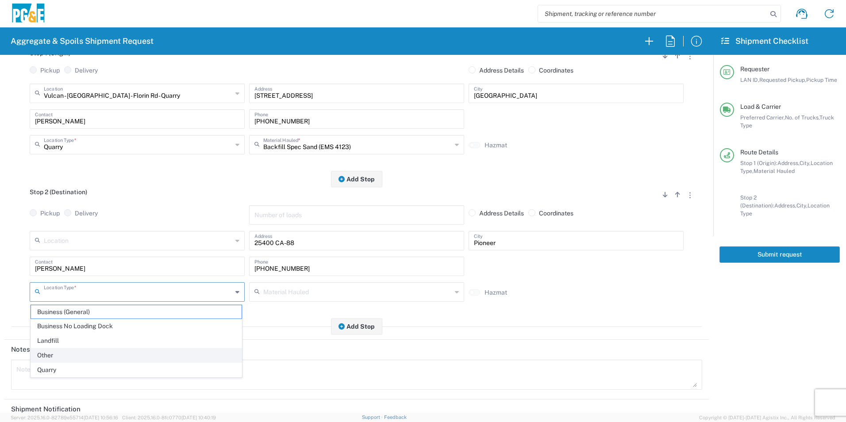
click at [46, 353] on span "Other" at bounding box center [136, 356] width 211 height 14
type input "Other"
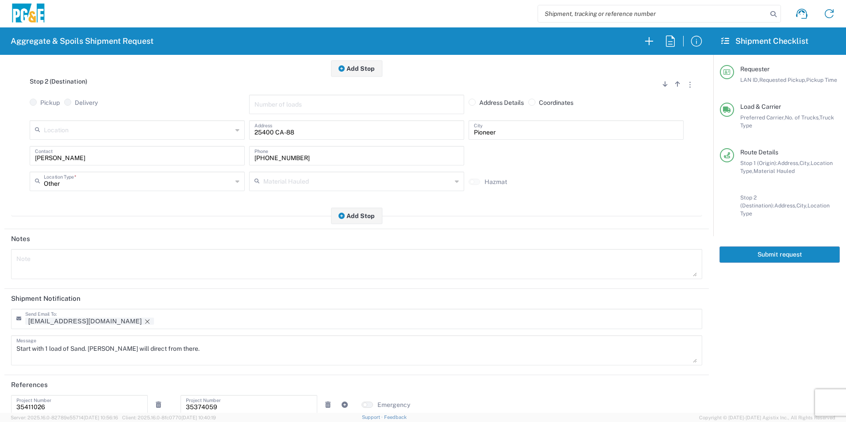
scroll to position [256, 0]
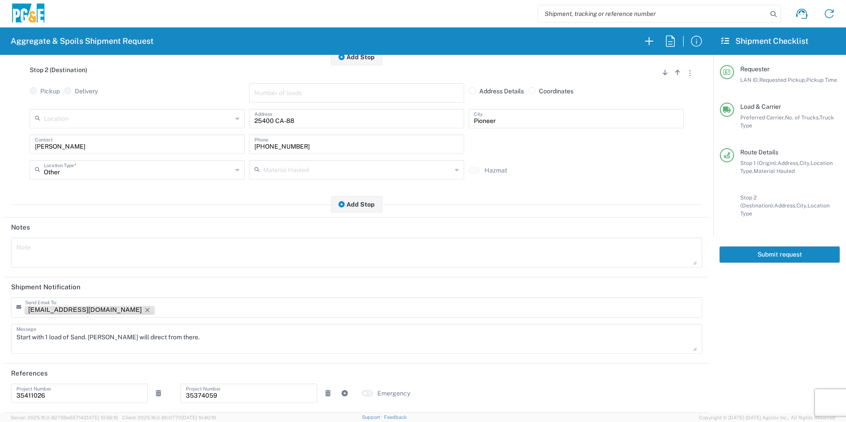
click at [144, 308] on icon "Remove tag" at bounding box center [147, 310] width 7 height 7
click at [83, 257] on textarea at bounding box center [356, 253] width 681 height 25
paste textarea "Start with 1 load of Sand. Troy will direct from there."
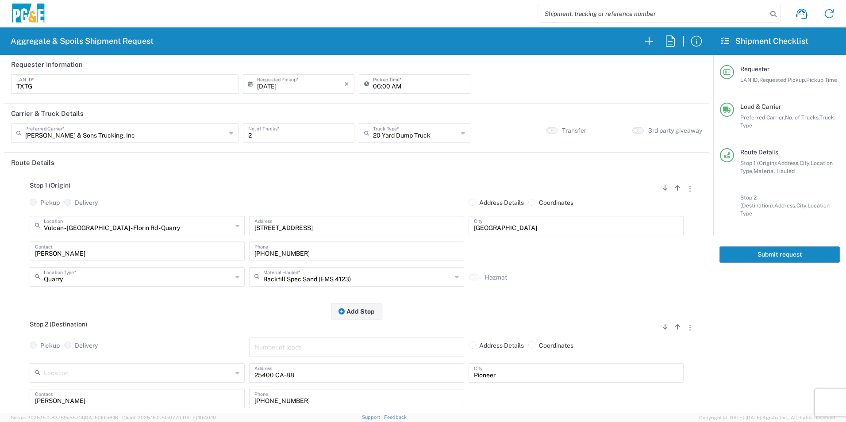
scroll to position [0, 0]
type textarea "Start with 1 load of Sand. Troy will direct from there."
click at [765, 247] on button "Submit request" at bounding box center [780, 255] width 120 height 16
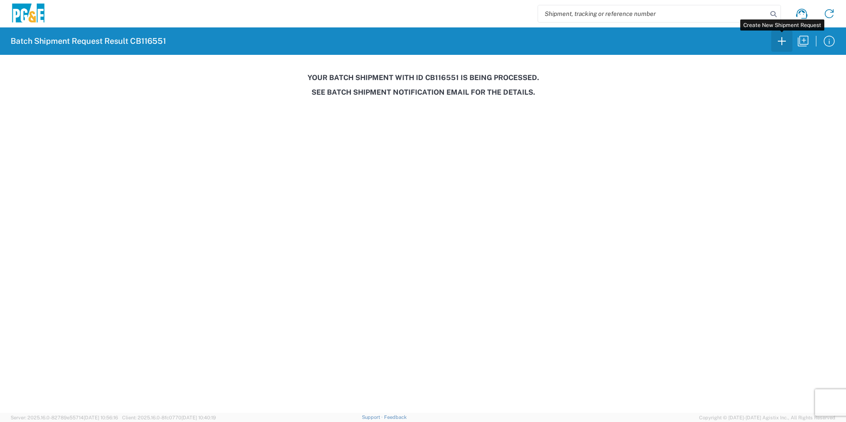
click at [776, 43] on icon "button" at bounding box center [782, 41] width 14 height 14
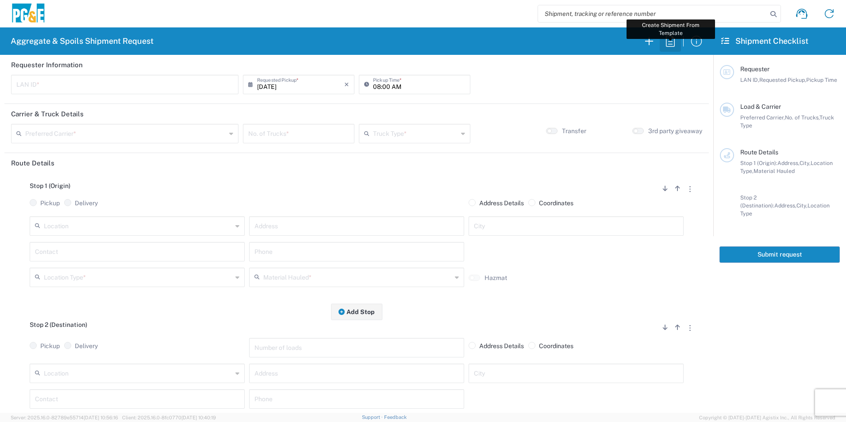
click at [668, 41] on icon "button" at bounding box center [671, 41] width 14 height 14
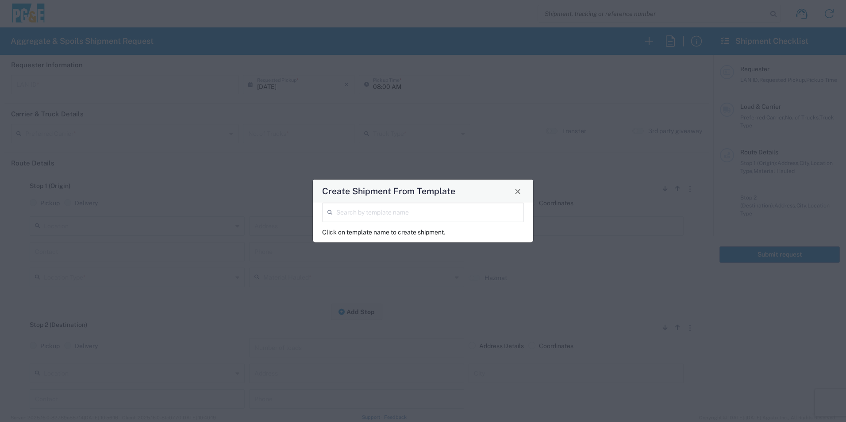
click at [460, 212] on input "search" at bounding box center [427, 211] width 182 height 15
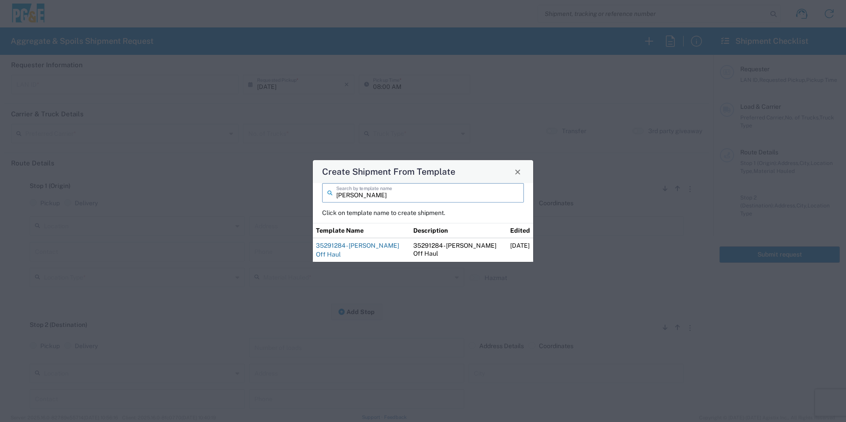
type input "blake"
click at [368, 248] on link "35291284 - Blake Off Haul" at bounding box center [357, 250] width 83 height 16
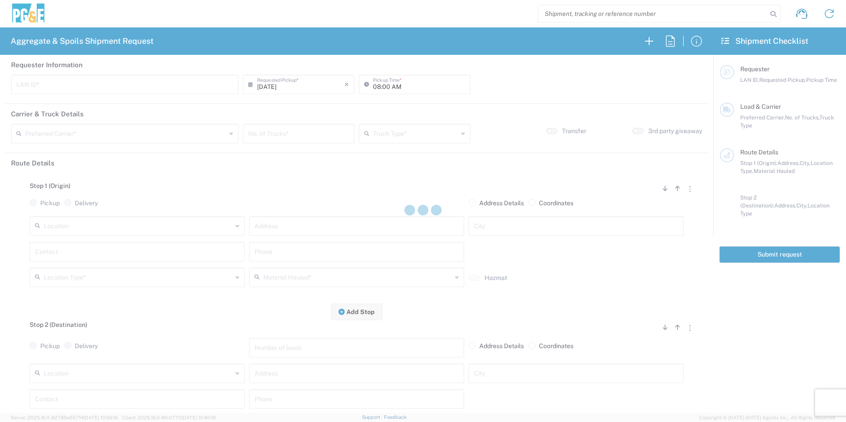
type input "MBLA"
type input "09:00 AM"
type input "North Coast Trucking"
type input "Super Dump"
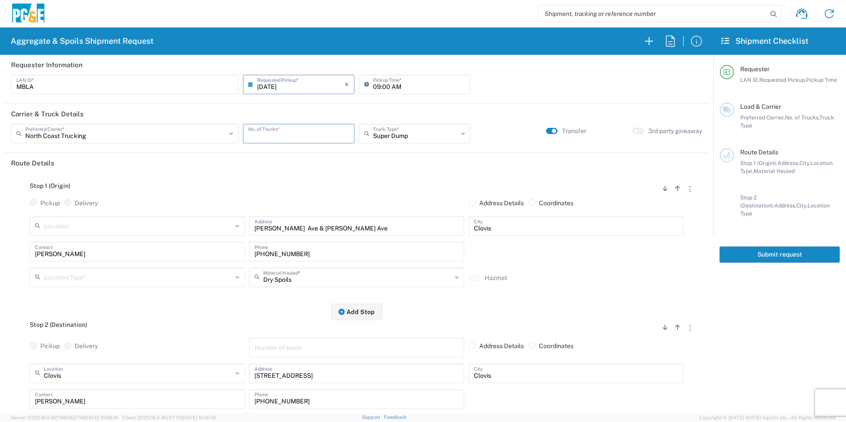
click at [314, 135] on input "number" at bounding box center [298, 132] width 101 height 15
type input "2"
click at [87, 275] on input "text" at bounding box center [138, 276] width 189 height 15
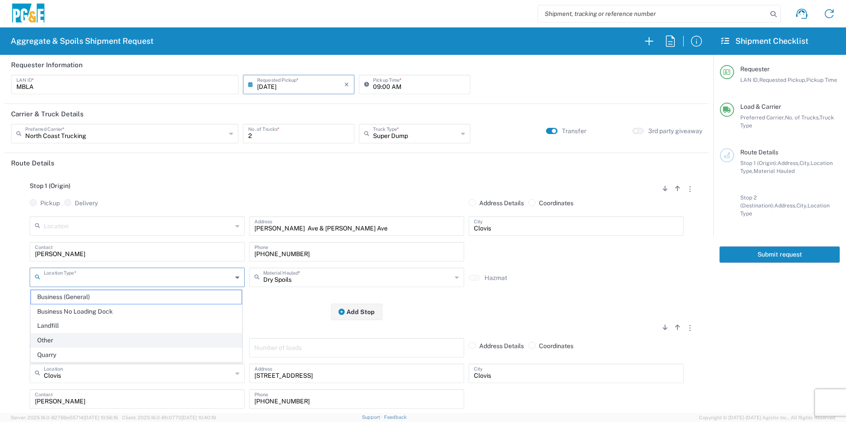
click at [56, 342] on span "Other" at bounding box center [136, 341] width 211 height 14
type input "Other"
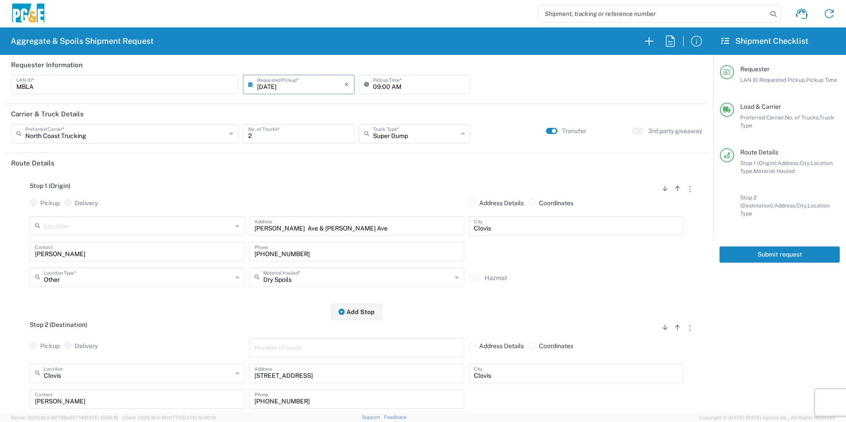
scroll to position [133, 0]
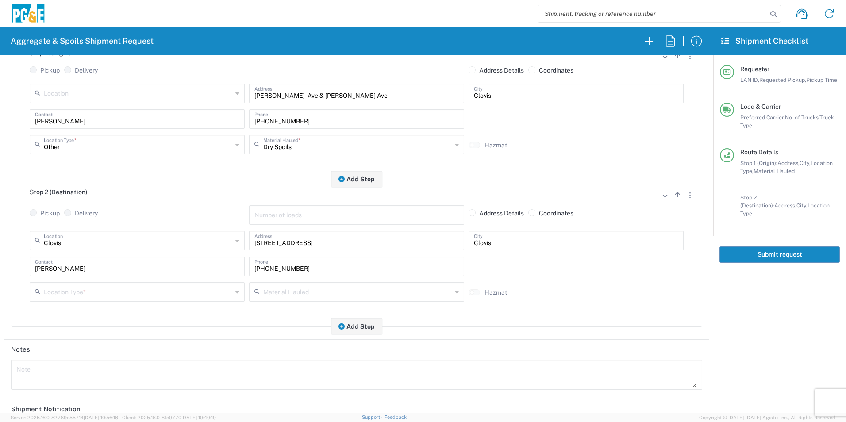
click at [70, 290] on input "text" at bounding box center [138, 291] width 189 height 15
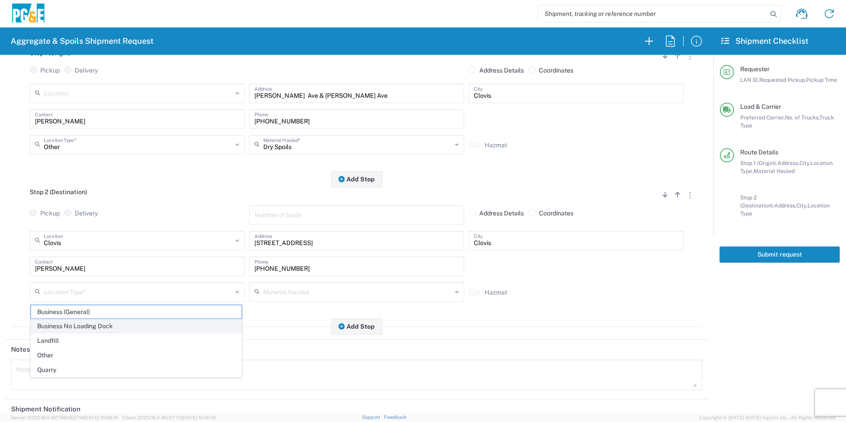
click at [67, 325] on span "Business No Loading Dock" at bounding box center [136, 327] width 211 height 14
type input "Business No Loading Dock"
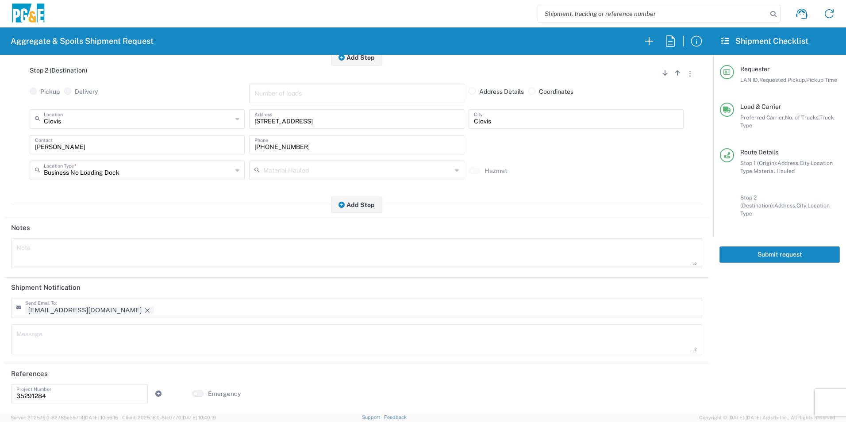
scroll to position [256, 0]
click at [144, 313] on icon "Remove tag" at bounding box center [147, 310] width 7 height 7
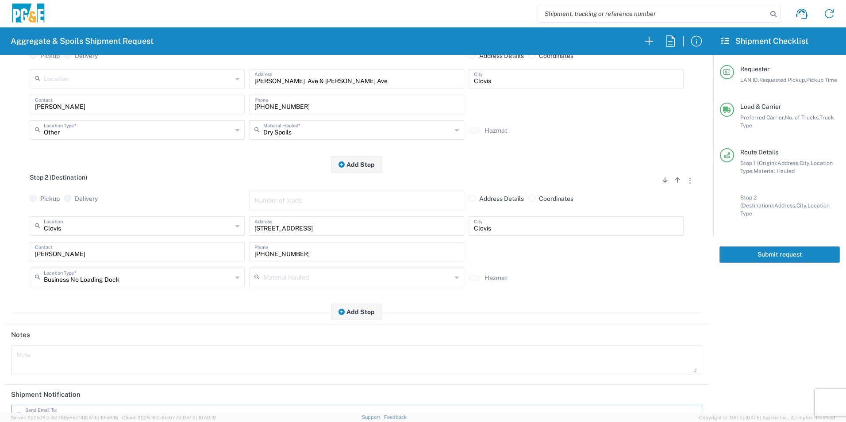
scroll to position [0, 0]
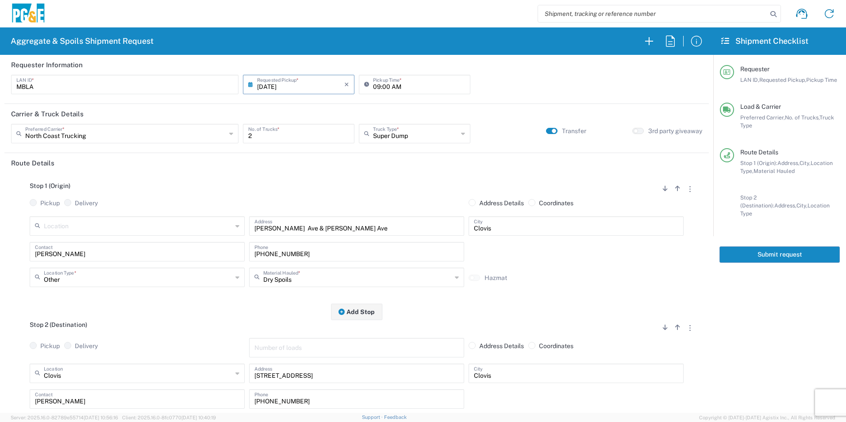
click at [793, 247] on button "Submit request" at bounding box center [780, 255] width 120 height 16
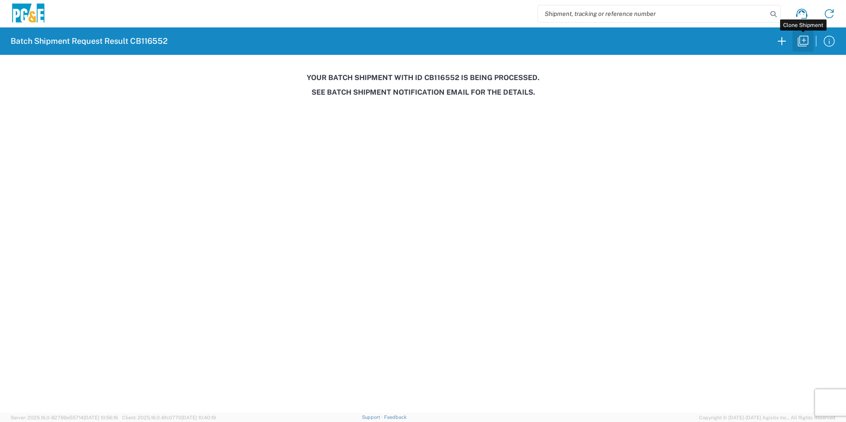
click at [804, 43] on icon "button" at bounding box center [803, 41] width 14 height 14
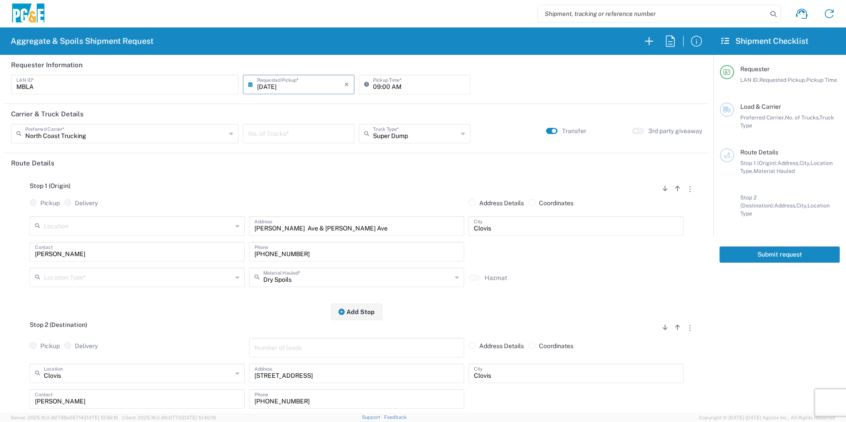
click at [281, 85] on input "08/13/2025" at bounding box center [300, 83] width 87 height 15
click at [316, 151] on span "14" at bounding box center [310, 152] width 13 height 12
type input "08/14/2025"
click at [310, 136] on input "number" at bounding box center [298, 132] width 101 height 15
type input "2"
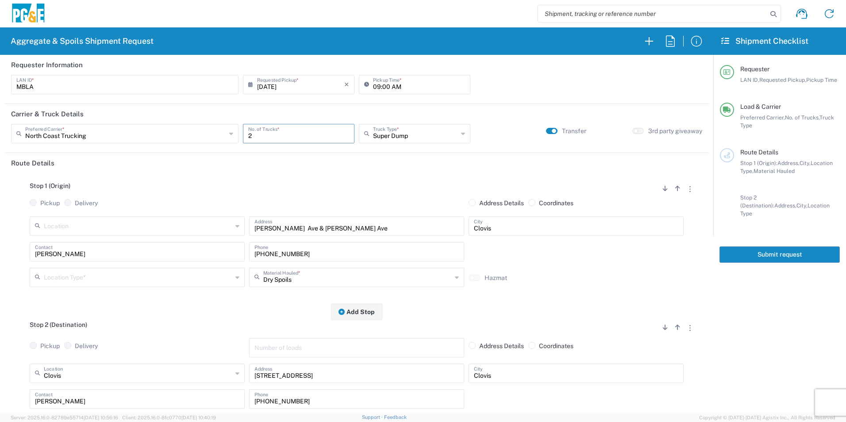
click at [57, 279] on input "text" at bounding box center [138, 276] width 189 height 15
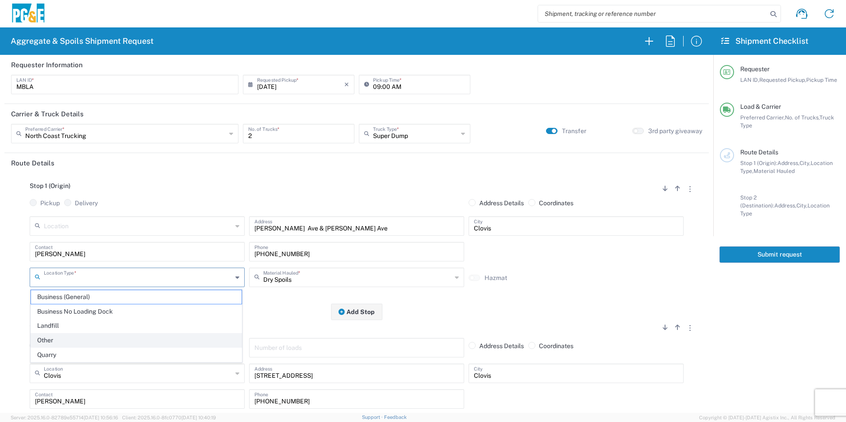
click at [53, 339] on span "Other" at bounding box center [136, 341] width 211 height 14
type input "Other"
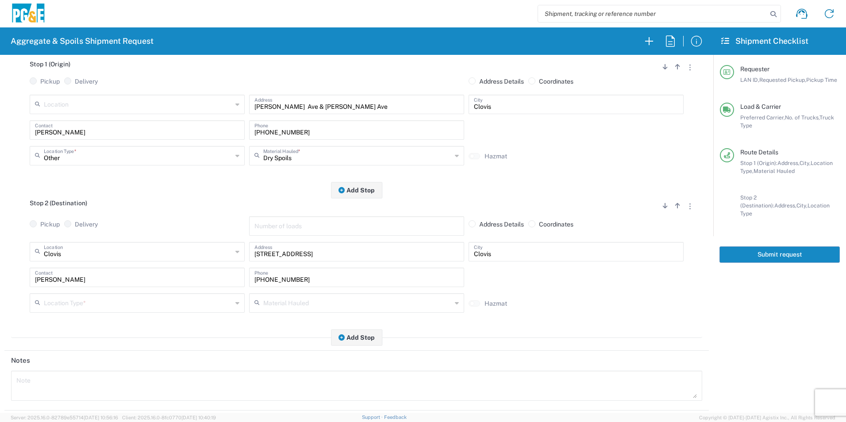
scroll to position [133, 0]
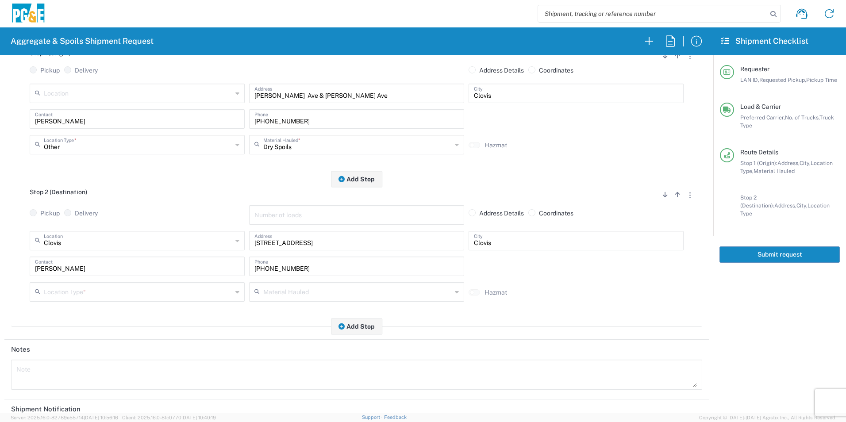
click at [72, 288] on input "text" at bounding box center [138, 291] width 189 height 15
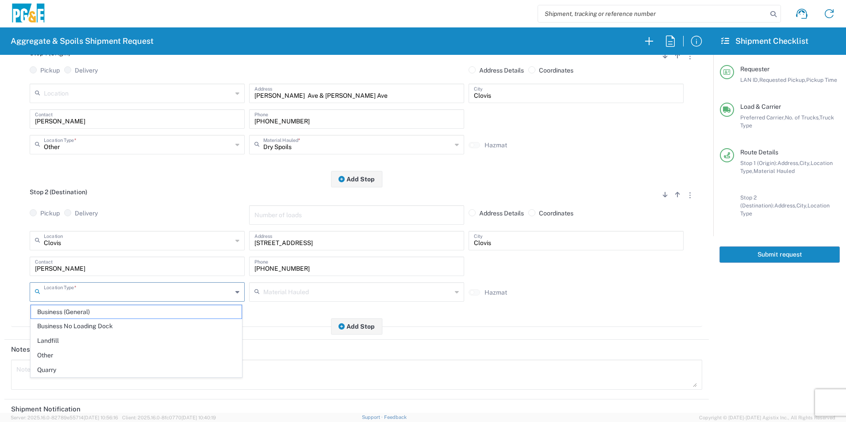
click at [67, 326] on span "Business No Loading Dock" at bounding box center [136, 327] width 211 height 14
type input "Business No Loading Dock"
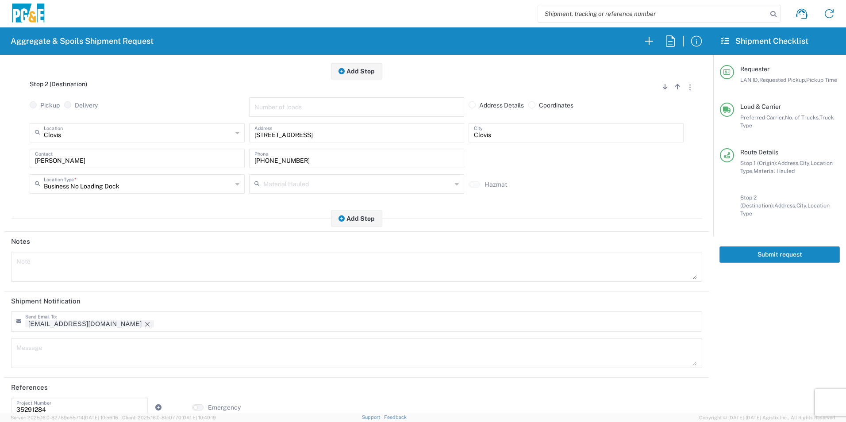
scroll to position [256, 0]
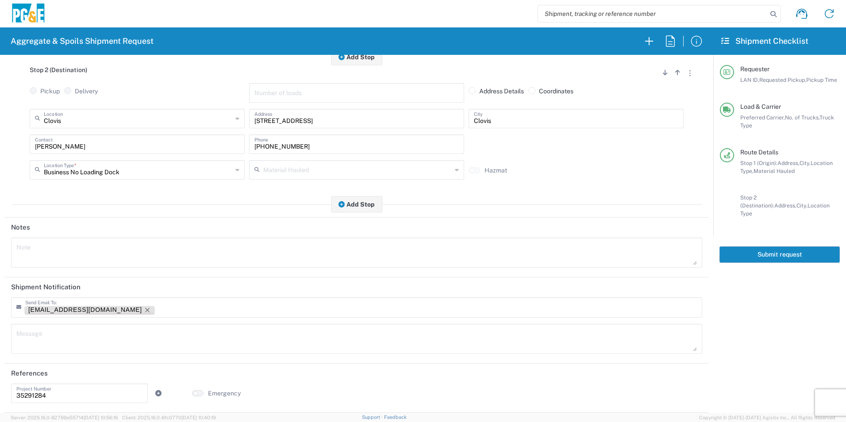
click at [144, 312] on icon "Remove tag" at bounding box center [147, 310] width 7 height 7
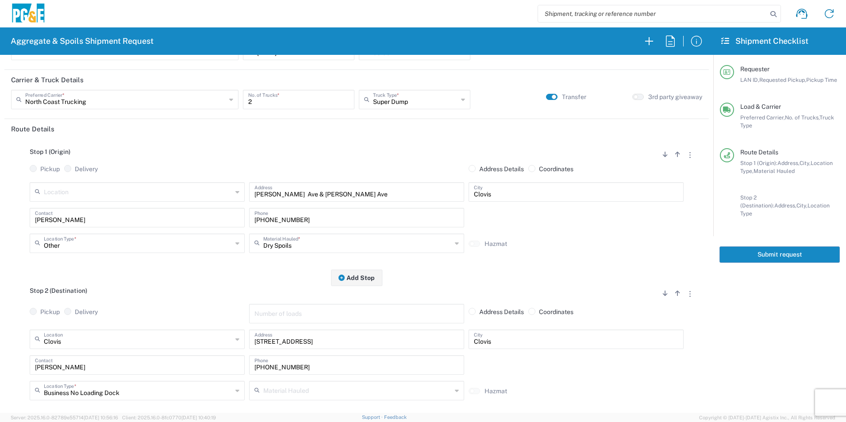
scroll to position [0, 0]
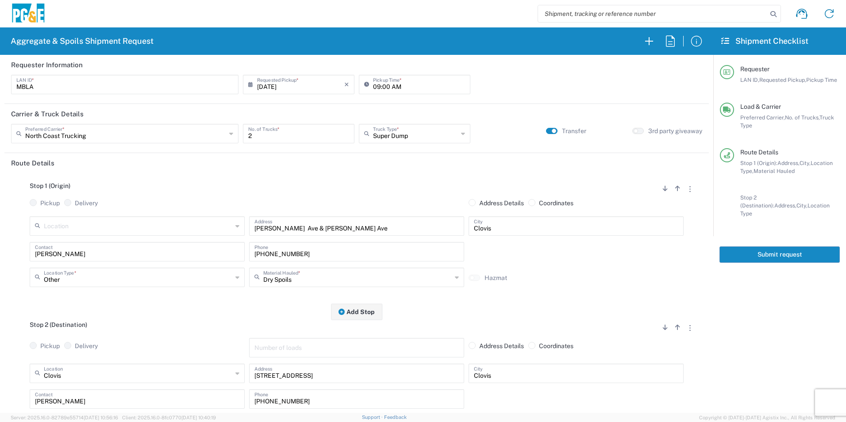
click at [779, 249] on button "Submit request" at bounding box center [780, 255] width 120 height 16
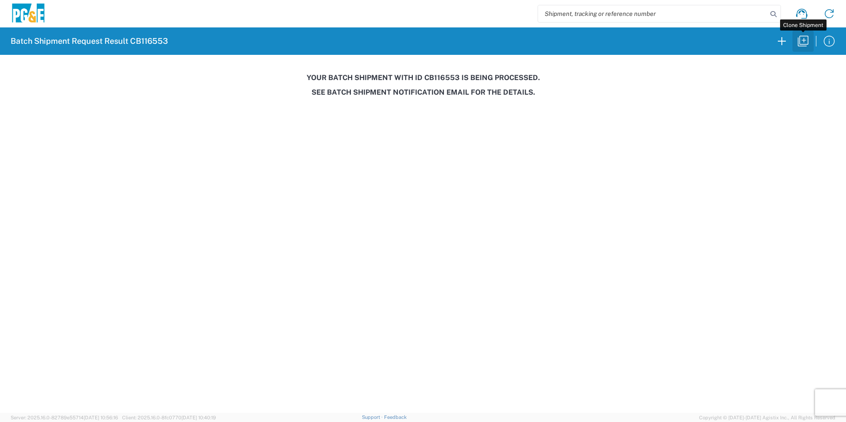
click at [808, 41] on icon "button" at bounding box center [803, 41] width 14 height 14
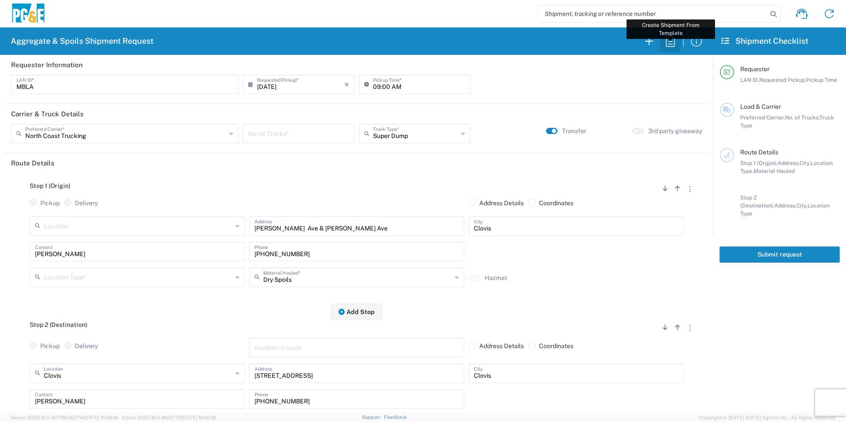
click at [673, 44] on icon "button" at bounding box center [671, 41] width 14 height 14
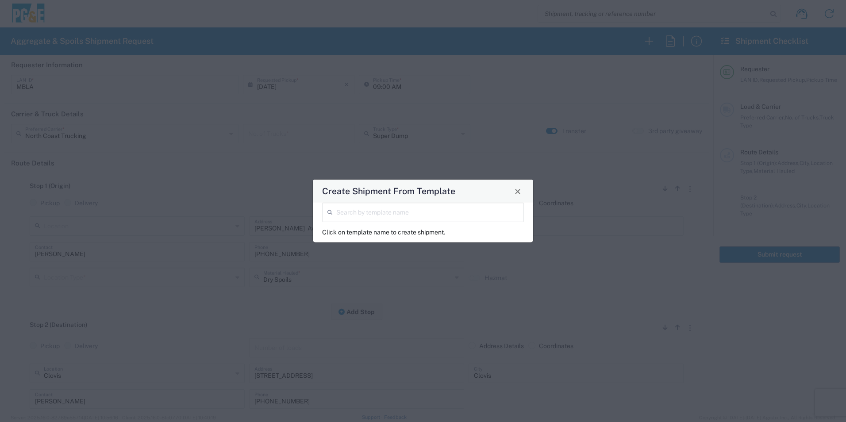
click at [519, 103] on div "Create Shipment From Template Search by template name Click on template name to…" at bounding box center [423, 211] width 846 height 422
click at [517, 189] on span "Close" at bounding box center [518, 192] width 6 height 6
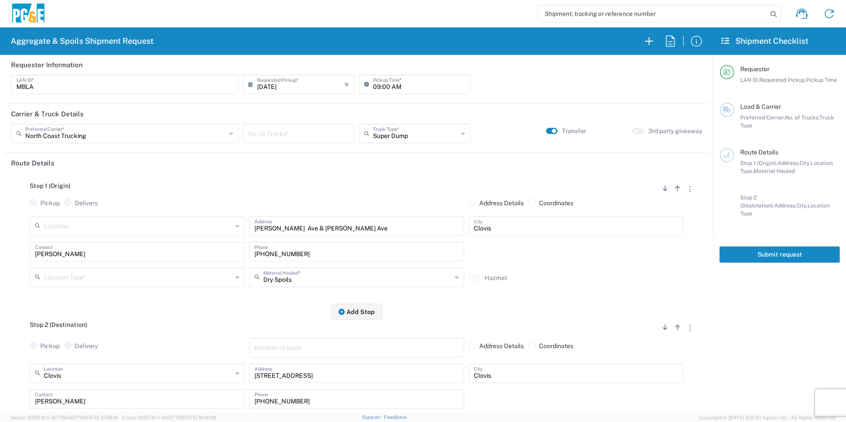
click at [269, 86] on input "08/13/2025" at bounding box center [300, 83] width 87 height 15
click at [325, 154] on span "15" at bounding box center [323, 152] width 13 height 12
type input "08/15/2025"
click at [267, 130] on input "number" at bounding box center [298, 132] width 101 height 15
type input "2"
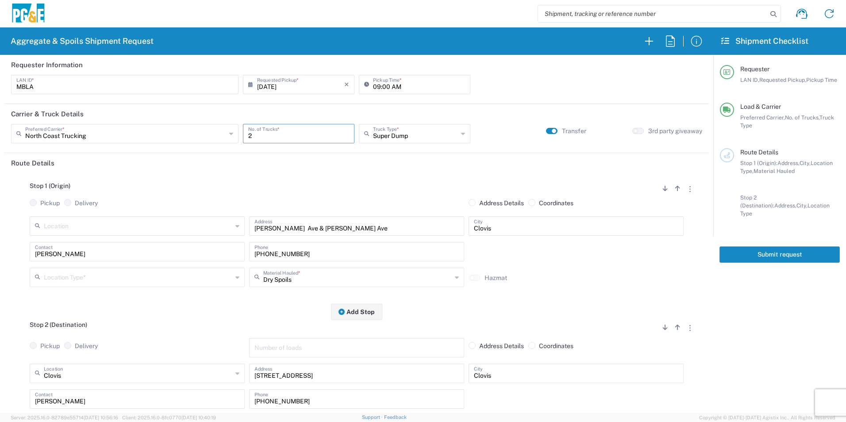
drag, startPoint x: 148, startPoint y: 275, endPoint x: 152, endPoint y: 265, distance: 10.8
click at [148, 275] on input "text" at bounding box center [138, 276] width 189 height 15
click at [74, 341] on span "Other" at bounding box center [136, 341] width 211 height 14
type input "Other"
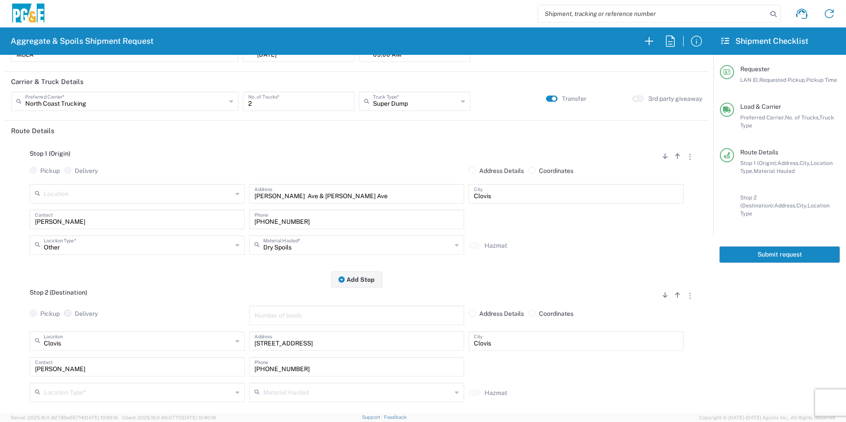
scroll to position [177, 0]
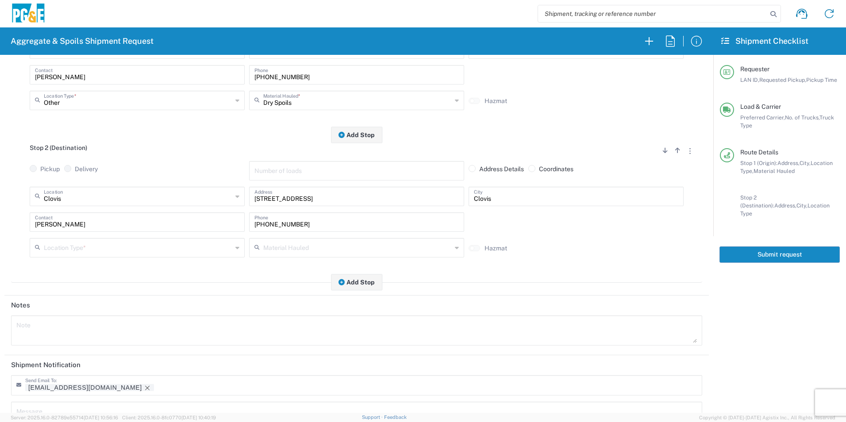
click at [66, 249] on input "text" at bounding box center [138, 247] width 189 height 15
click at [71, 282] on span "Business No Loading Dock" at bounding box center [136, 282] width 211 height 14
type input "Business No Loading Dock"
click at [144, 387] on icon "Remove tag" at bounding box center [147, 388] width 7 height 7
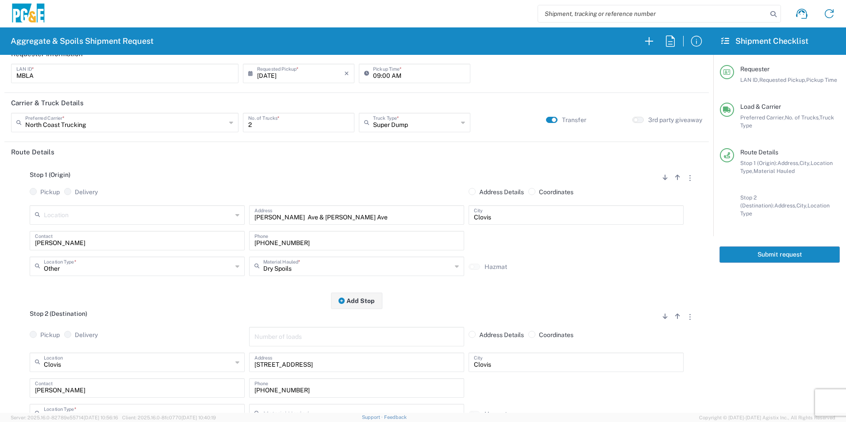
scroll to position [0, 0]
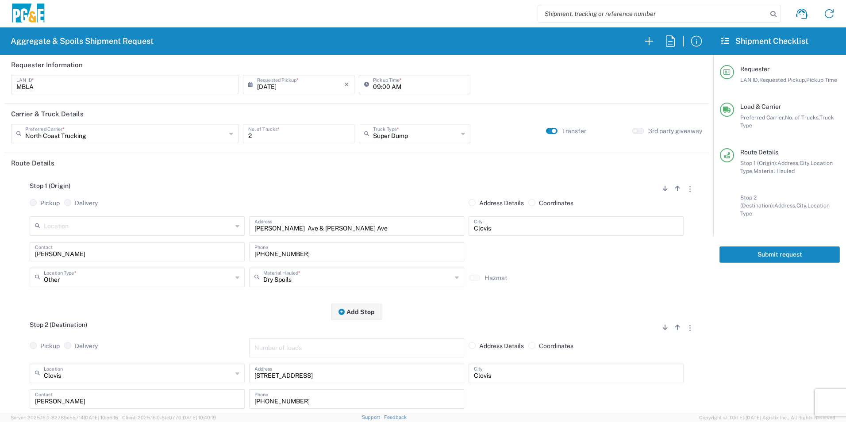
click at [803, 247] on button "Submit request" at bounding box center [780, 255] width 120 height 16
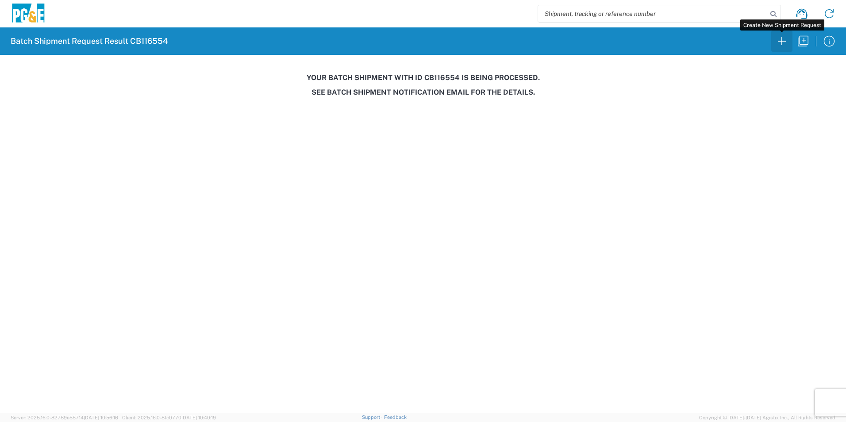
click at [784, 44] on icon "button" at bounding box center [782, 41] width 14 height 14
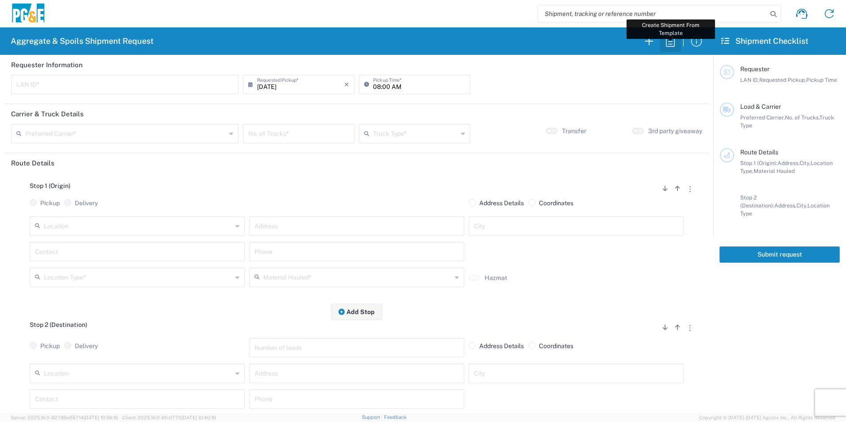
click at [670, 38] on icon "button" at bounding box center [671, 41] width 14 height 14
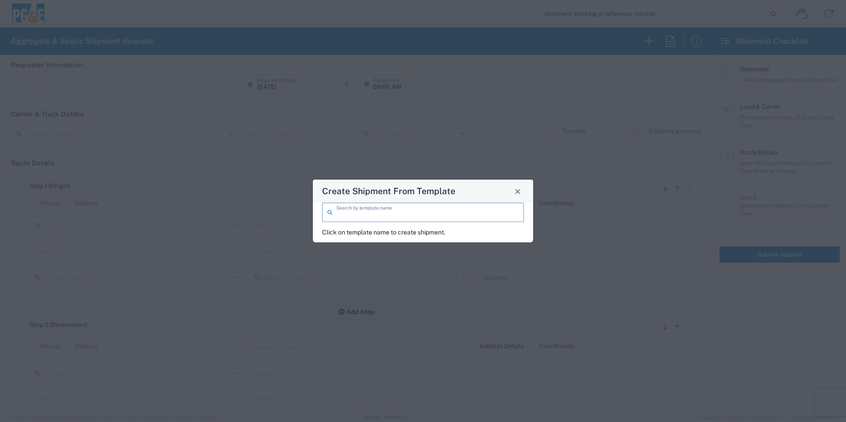
click at [425, 209] on input "search" at bounding box center [427, 211] width 182 height 15
type input "s"
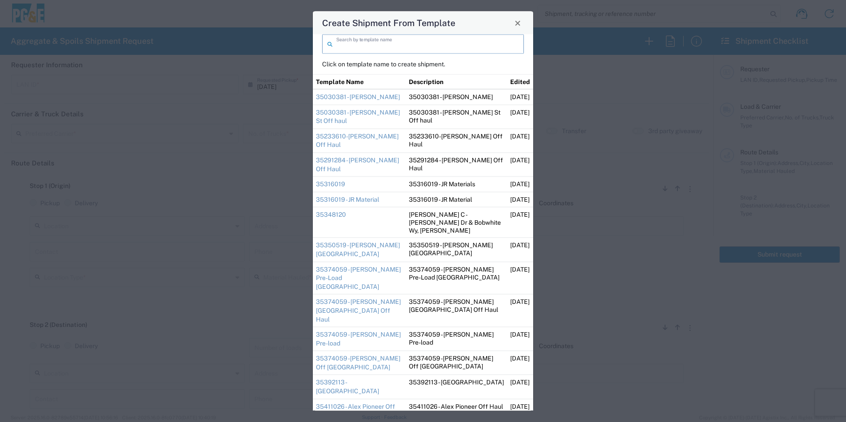
click at [426, 46] on input "search" at bounding box center [427, 43] width 182 height 15
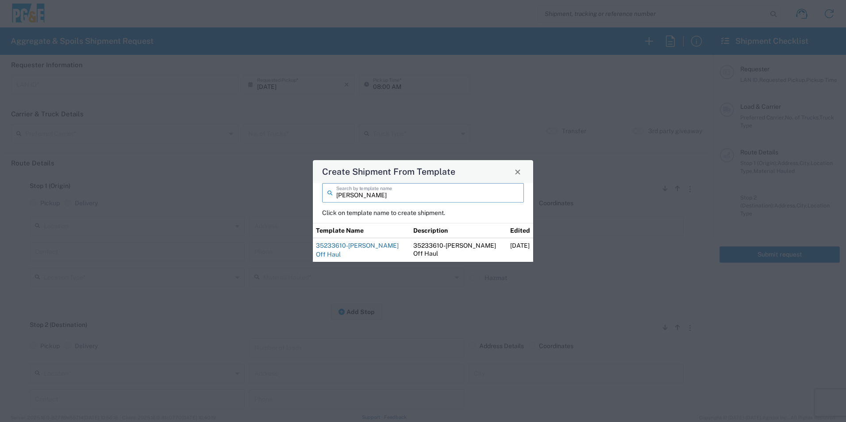
type input "jacob"
click at [376, 248] on link "35233610-Jacob Off Haul" at bounding box center [357, 250] width 83 height 16
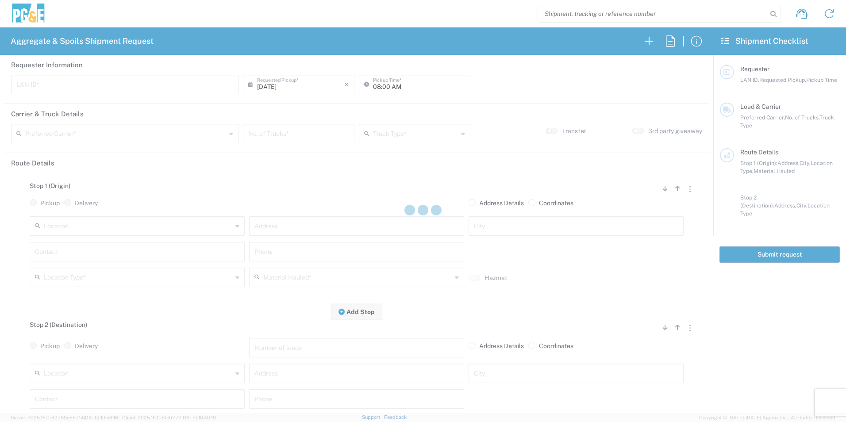
type input "JGBS"
type input "07:00 AM"
type input "North Coast Trucking"
type input "Super Dump"
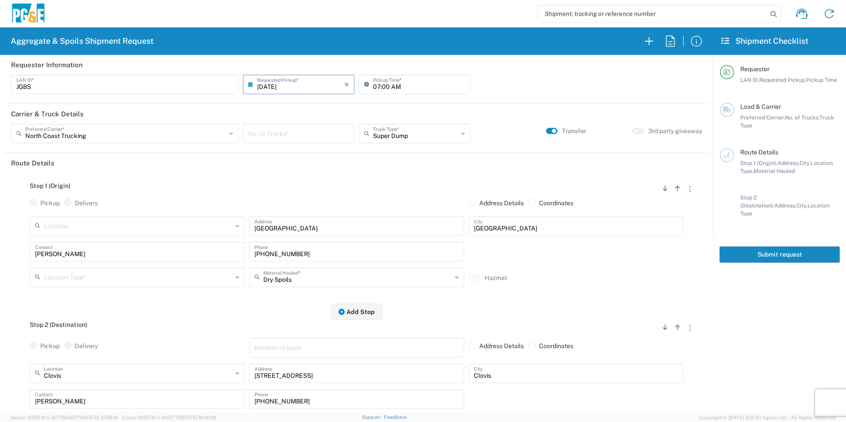
click at [315, 132] on input "number" at bounding box center [298, 132] width 101 height 15
type input "2"
click at [126, 277] on input "text" at bounding box center [138, 276] width 189 height 15
click at [73, 338] on span "Other" at bounding box center [136, 341] width 211 height 14
type input "Other"
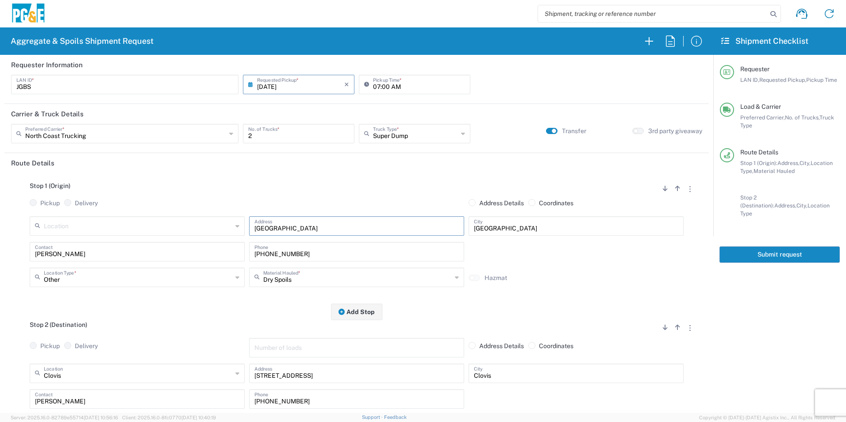
drag, startPoint x: 177, startPoint y: 225, endPoint x: 83, endPoint y: 218, distance: 93.6
click at [127, 223] on div "Location 17300 East Jahant Rd - Quarry 7/11 Materials - Chico - Quarry 7/11 Mat…" at bounding box center [356, 229] width 659 height 26
paste input "2560 S. Dearing"
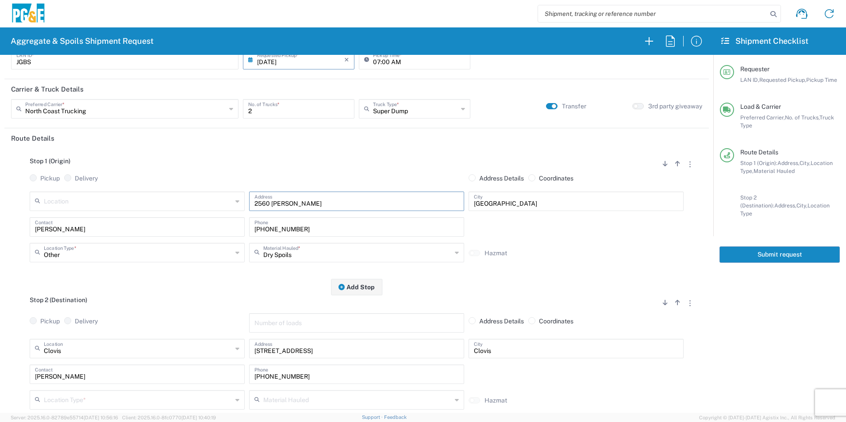
scroll to position [89, 0]
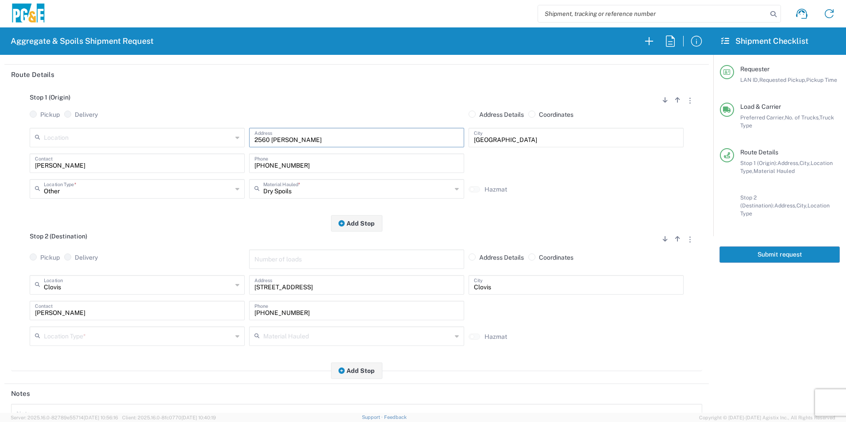
type input "2560 S. Dearing"
click at [114, 332] on input "text" at bounding box center [138, 335] width 189 height 15
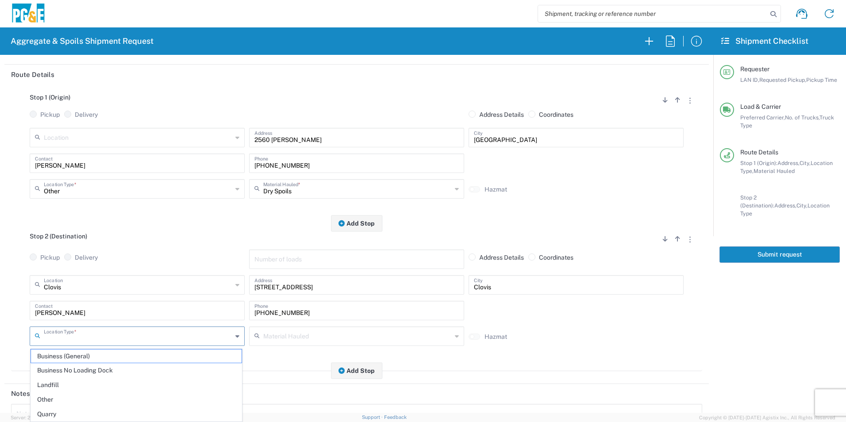
click at [91, 371] on span "Business No Loading Dock" at bounding box center [136, 371] width 211 height 14
type input "Business No Loading Dock"
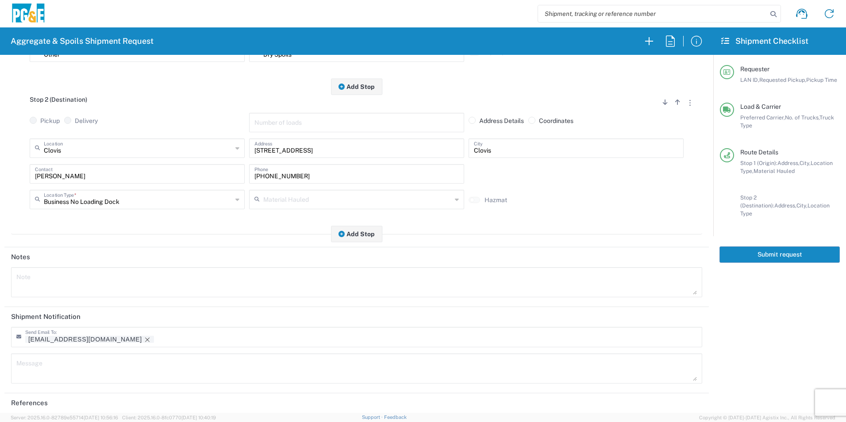
scroll to position [256, 0]
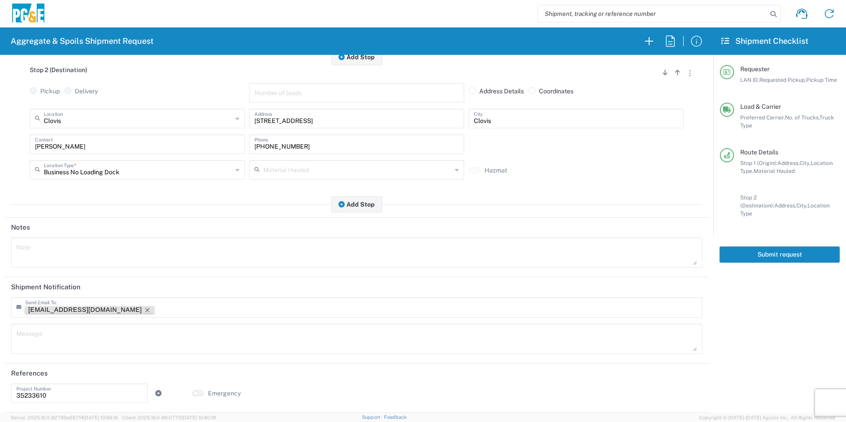
click at [144, 309] on icon "Remove tag" at bounding box center [147, 310] width 7 height 7
drag, startPoint x: 57, startPoint y: 392, endPoint x: -2, endPoint y: 382, distance: 59.3
click at [0, 382] on html "Aggregate & Spoils Shipment Request Requester Information JGBS LAN ID * 08/13/2…" at bounding box center [423, 211] width 846 height 422
paste input "5878"
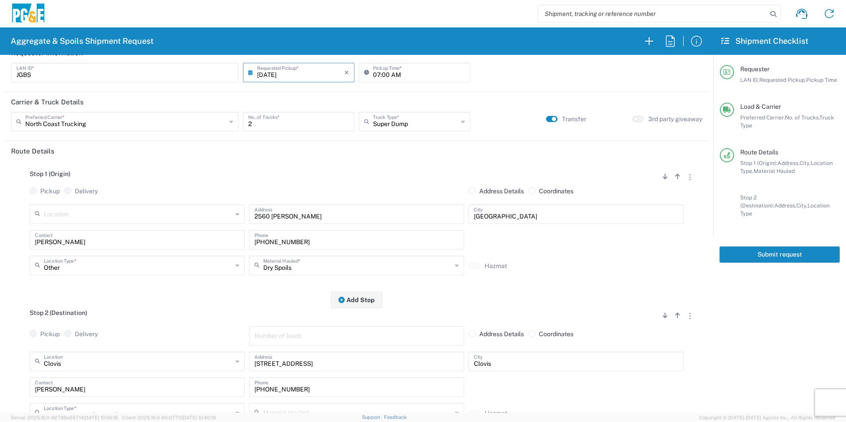
scroll to position [0, 0]
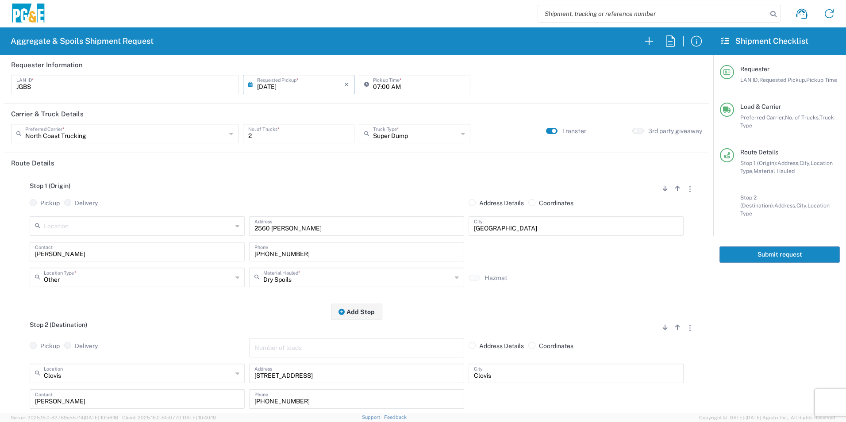
type input "35587810"
click at [769, 247] on button "Submit request" at bounding box center [780, 255] width 120 height 16
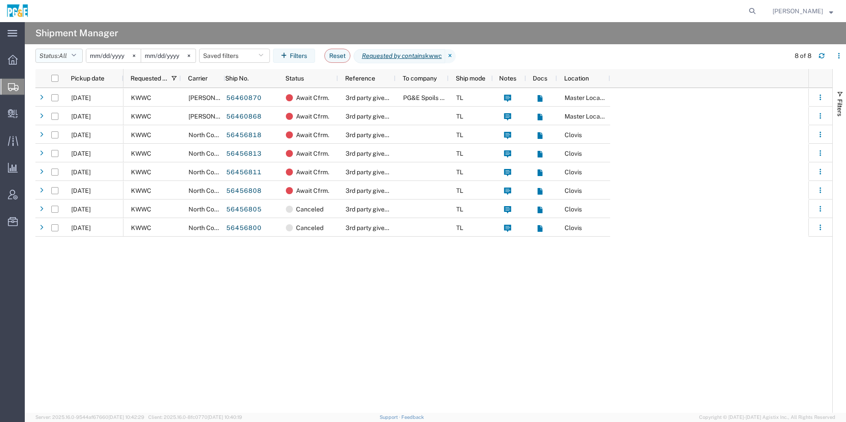
click at [56, 58] on button "Status: All" at bounding box center [58, 56] width 47 height 14
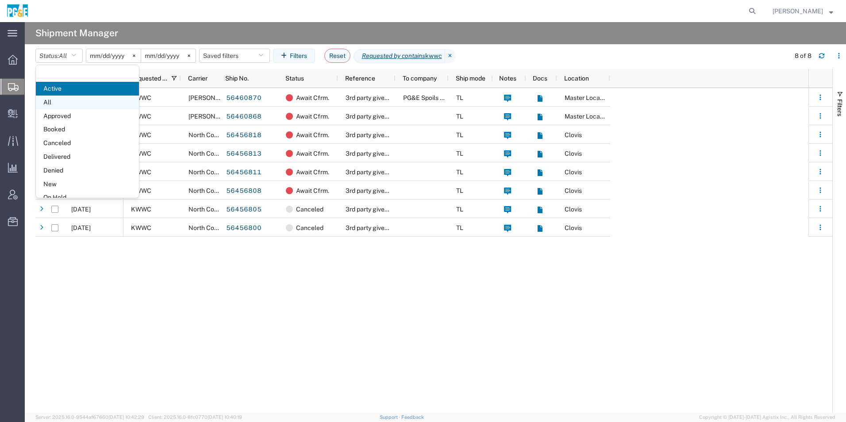
click at [47, 102] on span "All" at bounding box center [87, 103] width 103 height 14
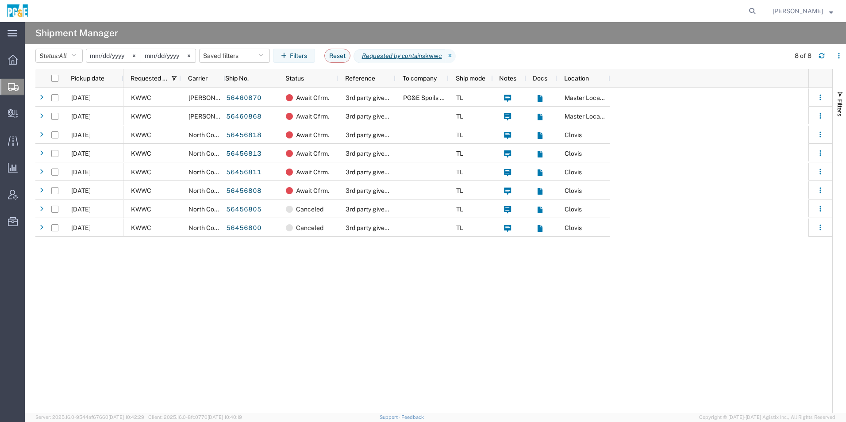
click at [107, 56] on input "2025-08-12" at bounding box center [113, 55] width 54 height 13
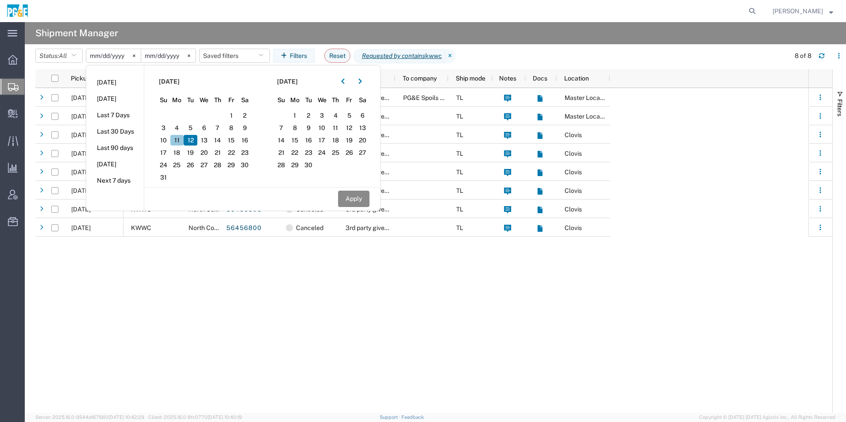
click at [181, 139] on span "11" at bounding box center [177, 140] width 14 height 11
click at [346, 77] on button "button" at bounding box center [343, 81] width 14 height 14
click at [295, 141] on span "11" at bounding box center [295, 140] width 14 height 11
click at [351, 195] on button "Apply" at bounding box center [353, 199] width 31 height 16
type input "2025-08-11"
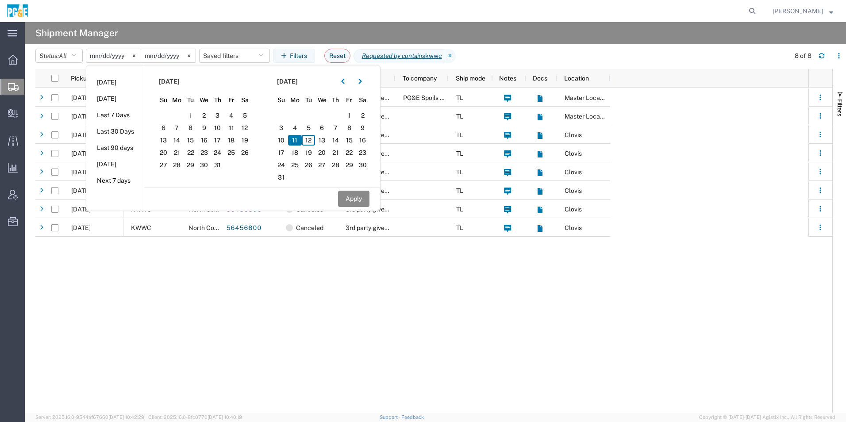
type input "2025-08-11"
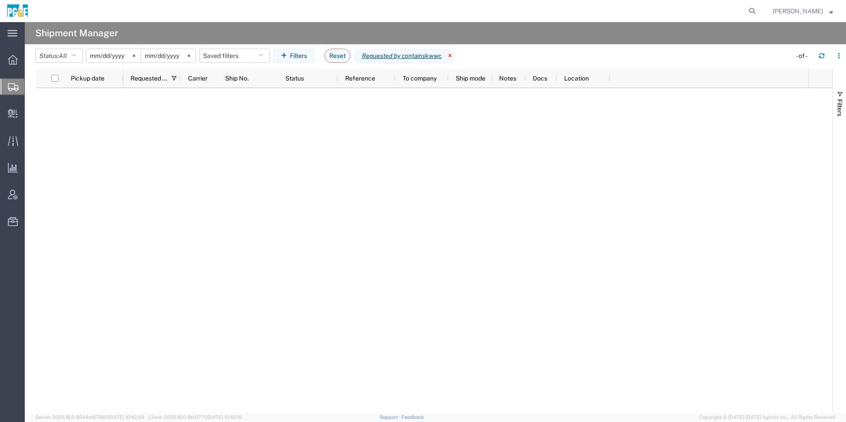
click at [454, 54] on icon at bounding box center [450, 56] width 11 height 14
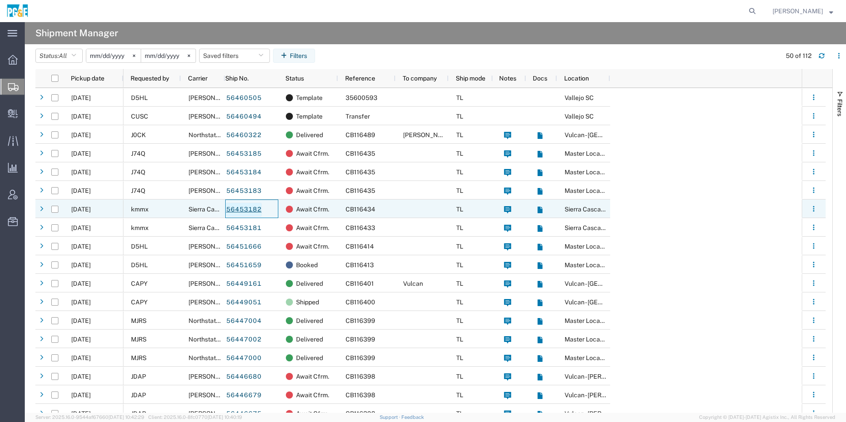
click at [248, 210] on link "56453182" at bounding box center [244, 210] width 36 height 14
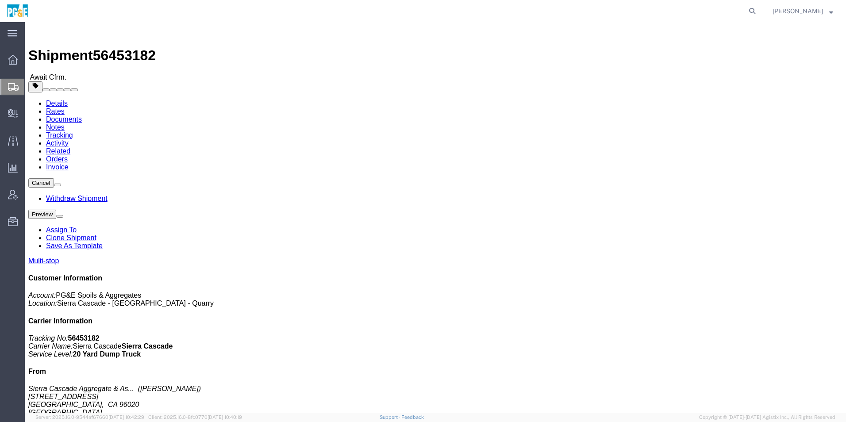
click button "button"
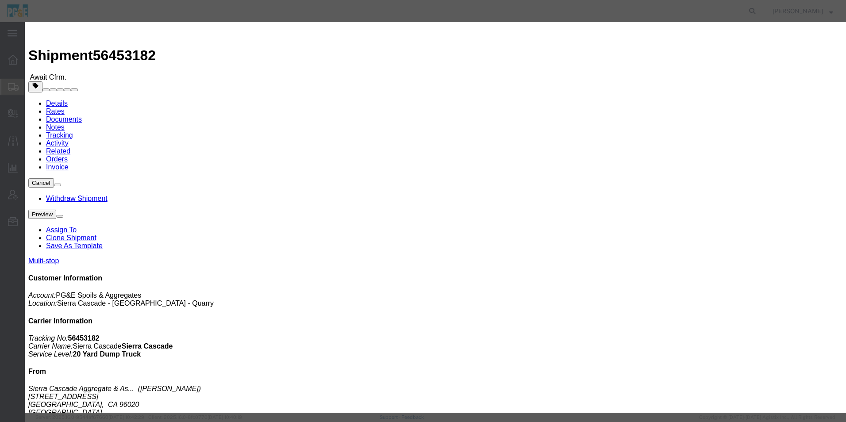
click div "Aug 11 2025 6:00 AM"
click button "Apply"
click button "Save"
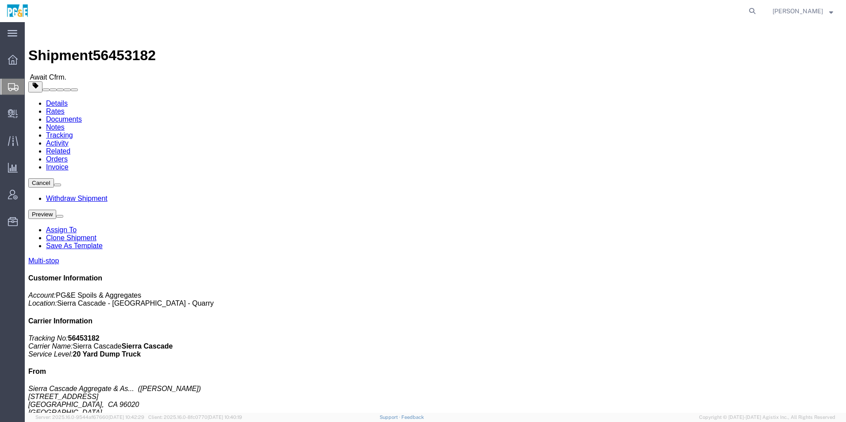
click button "Close"
click link "Notes"
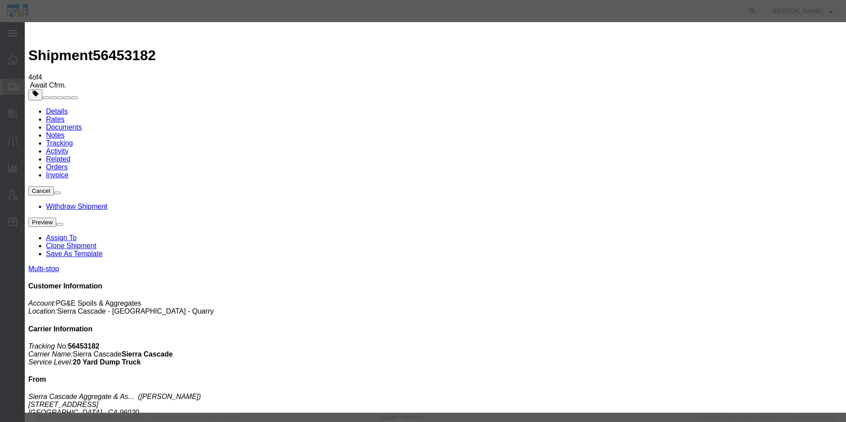
select select "SHIPMENT_NOTIFICATION_NOTES"
select select "PUBLIC"
type textarea "Please deliver 20 Yards of Sand"
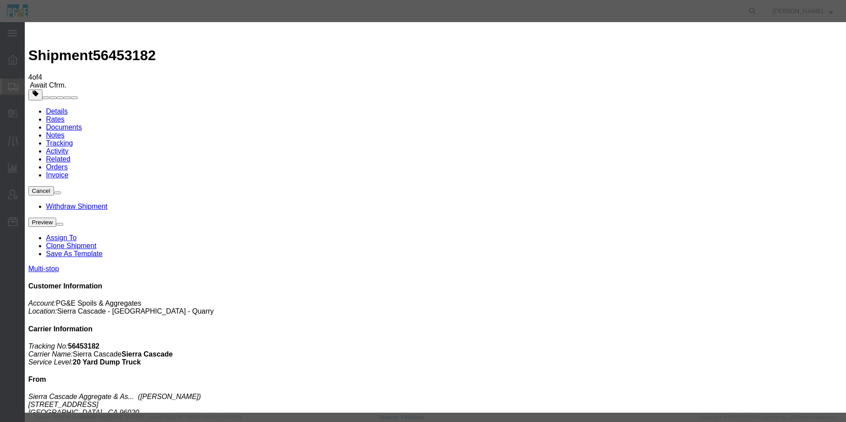
select select "PICK_UP_NOTES"
select select "PUBLIC"
type textarea "Please deliver 20 Yards of Sand"
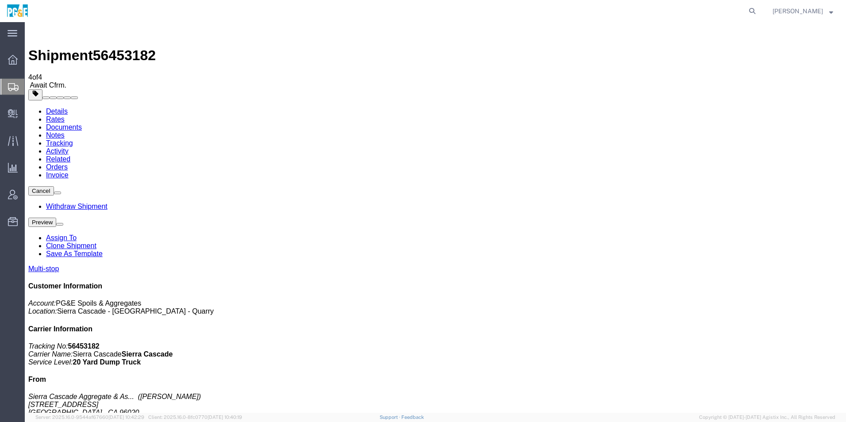
click at [36, 32] on img at bounding box center [33, 31] width 11 height 11
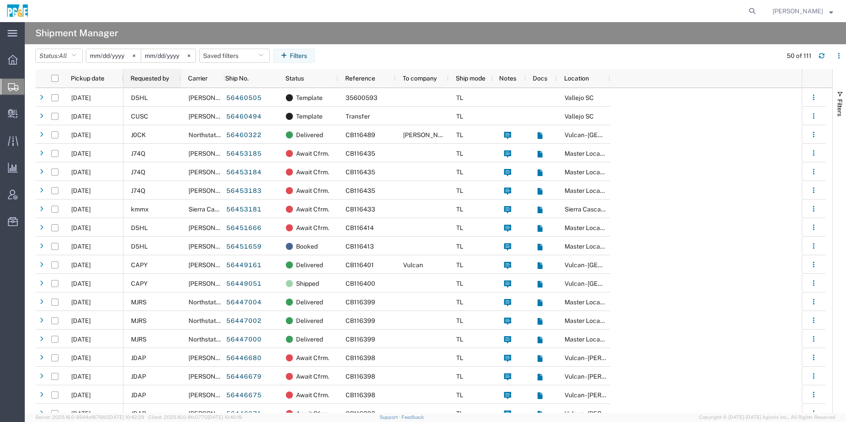
click at [156, 78] on span "Requested by" at bounding box center [150, 78] width 39 height 7
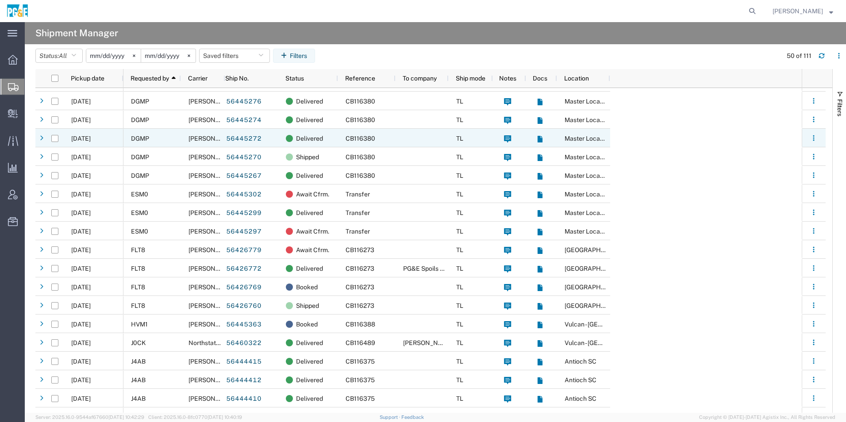
scroll to position [443, 0]
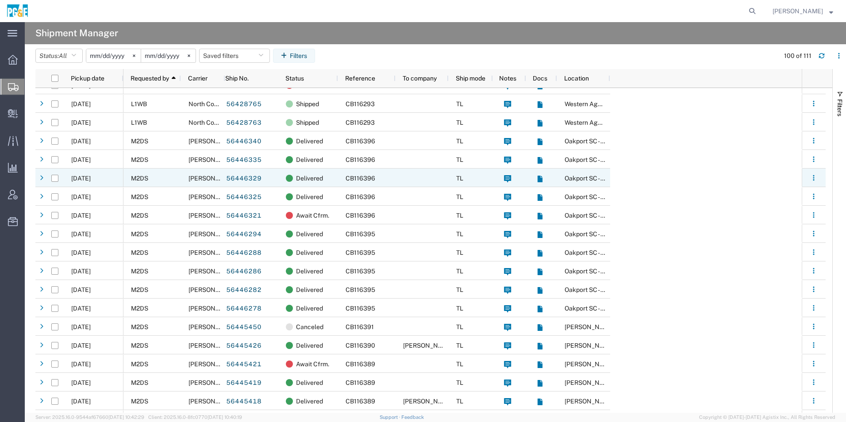
scroll to position [1417, 0]
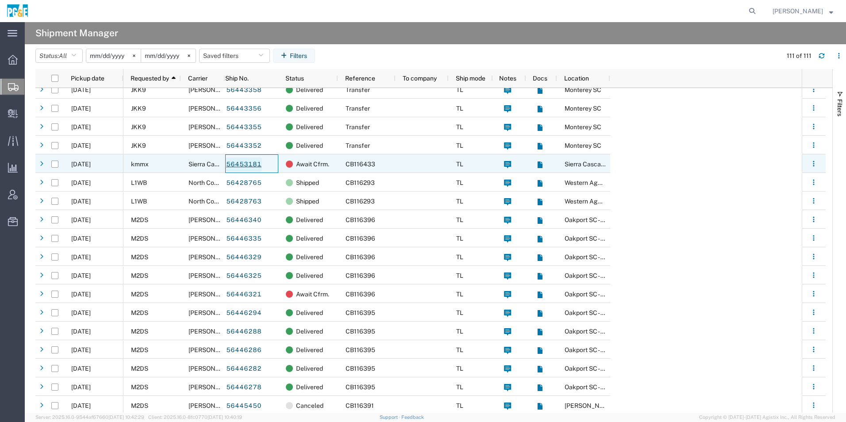
click at [244, 164] on link "56453181" at bounding box center [244, 165] width 36 height 14
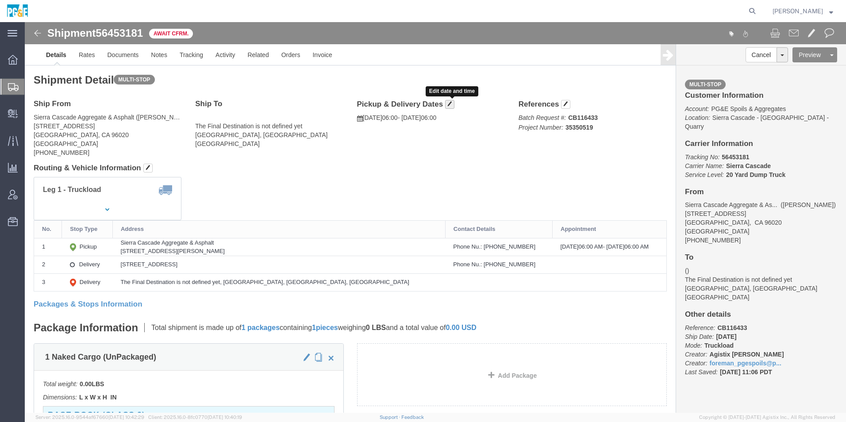
click button "button"
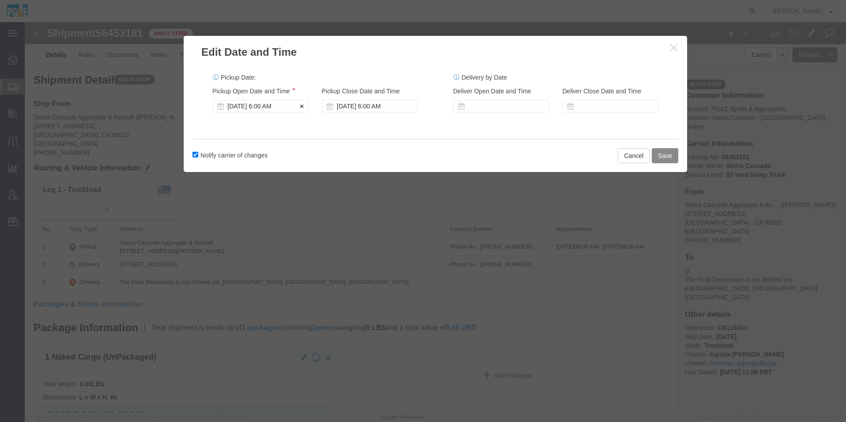
click div "Aug 11 2025 6:00 AM"
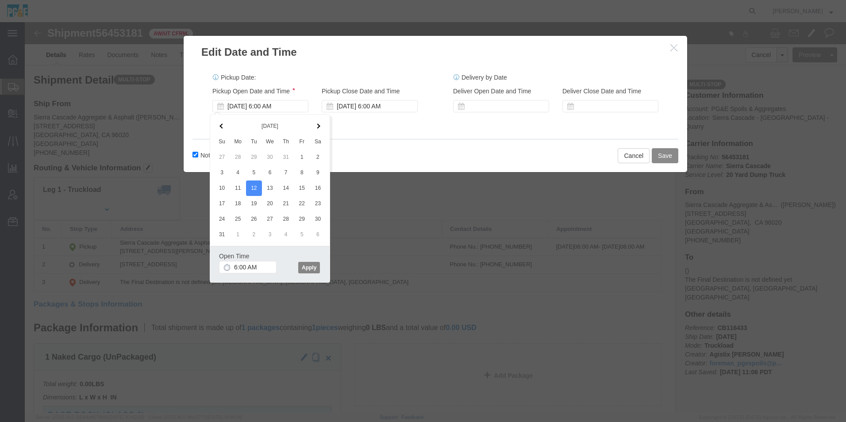
click button "Apply"
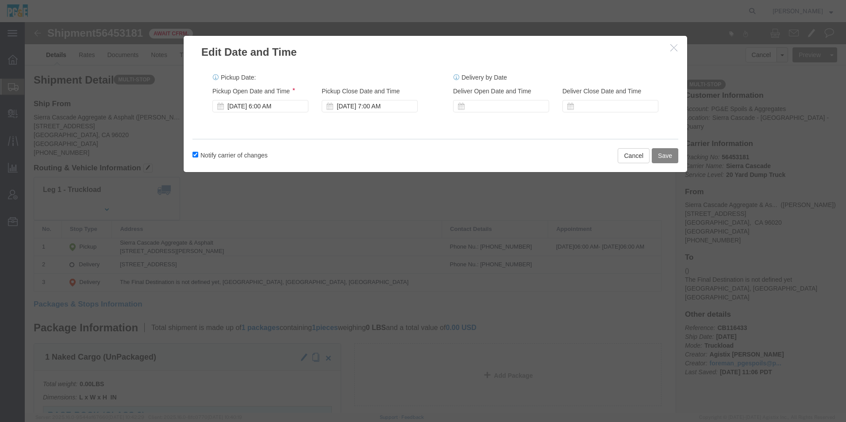
click button "Save"
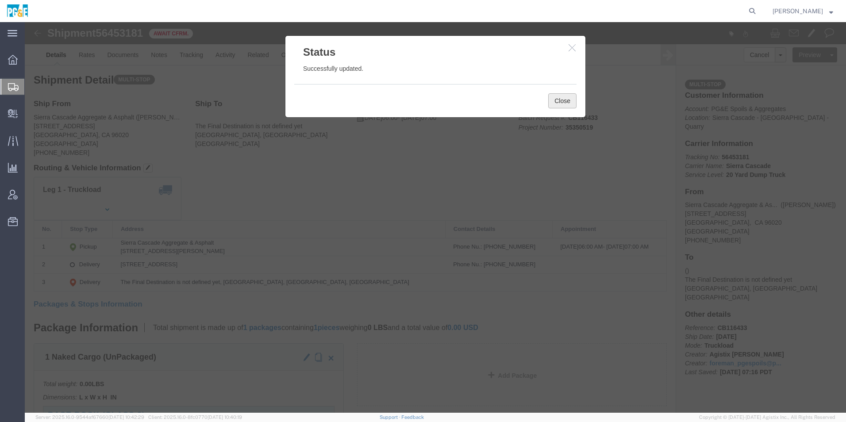
click button "Close"
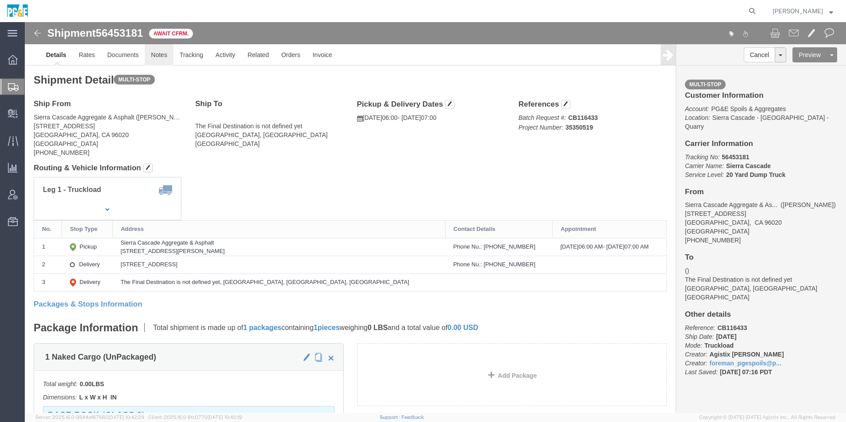
drag, startPoint x: 137, startPoint y: 37, endPoint x: 197, endPoint y: 54, distance: 62.2
click link "Notes"
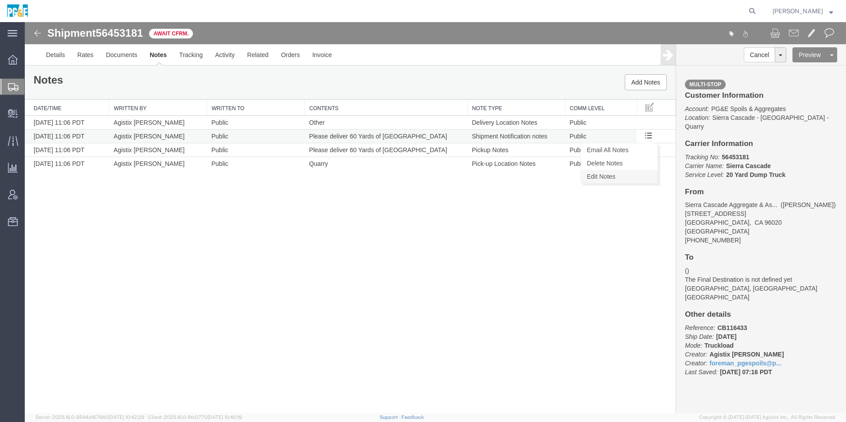
click at [607, 177] on link "Edit Notes" at bounding box center [619, 176] width 77 height 13
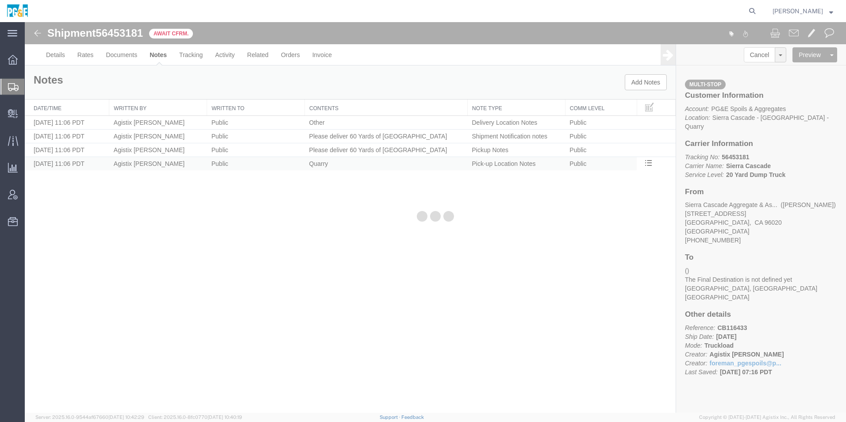
select select "SHIPMENT_NOTIFICATION_NOTES"
select select "PUBLIC"
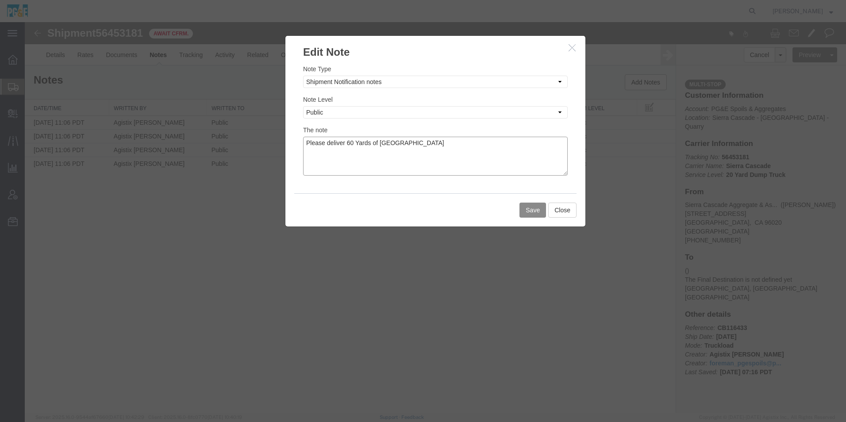
click at [352, 141] on textarea "Please deliver 60 Yards of Base Rock" at bounding box center [435, 156] width 265 height 39
type textarea "Please deliver 20 Yards of Base Rock"
click at [534, 209] on button "Save" at bounding box center [533, 210] width 27 height 15
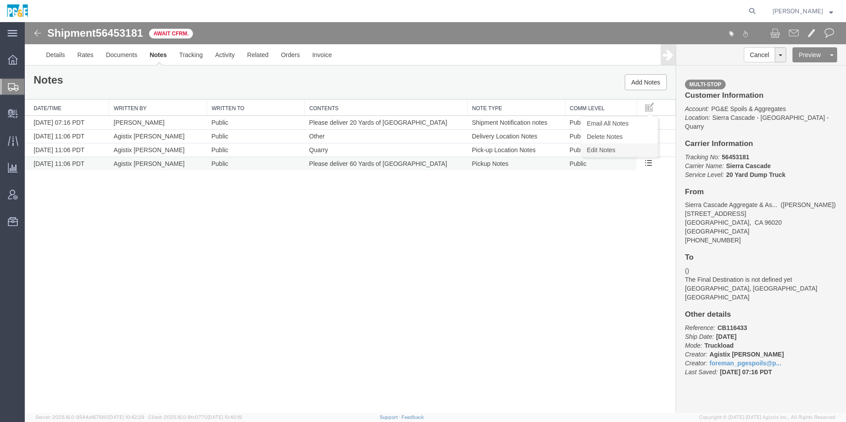
click at [630, 147] on link "Edit Notes" at bounding box center [619, 149] width 77 height 13
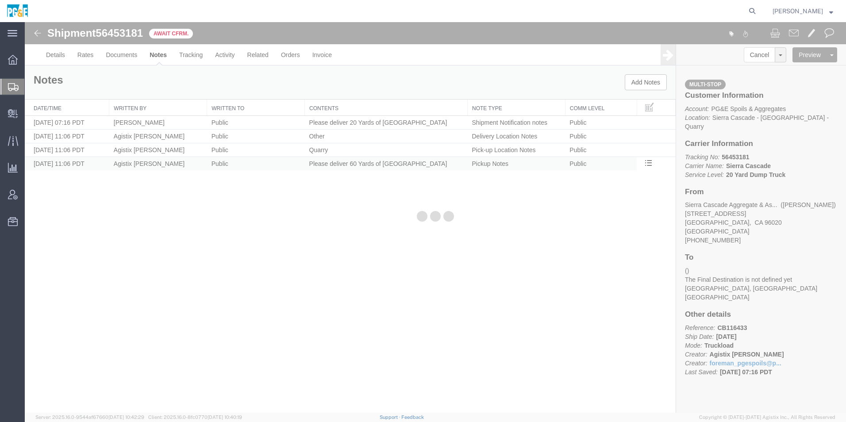
select select "PICK_UP_NOTES"
select select "PUBLIC"
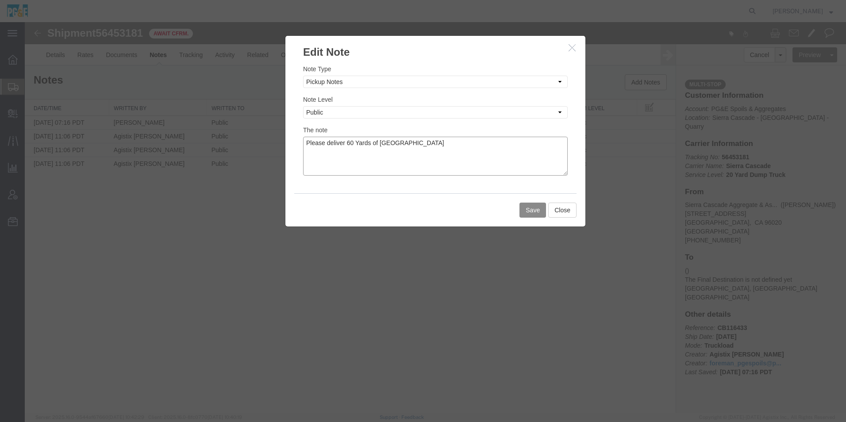
click at [351, 143] on textarea "Please deliver 60 Yards of Base Rock" at bounding box center [435, 156] width 265 height 39
type textarea "Please deliver 20 Yards of Base Rock"
click at [530, 209] on button "Save" at bounding box center [533, 210] width 27 height 15
